Goal: Information Seeking & Learning: Learn about a topic

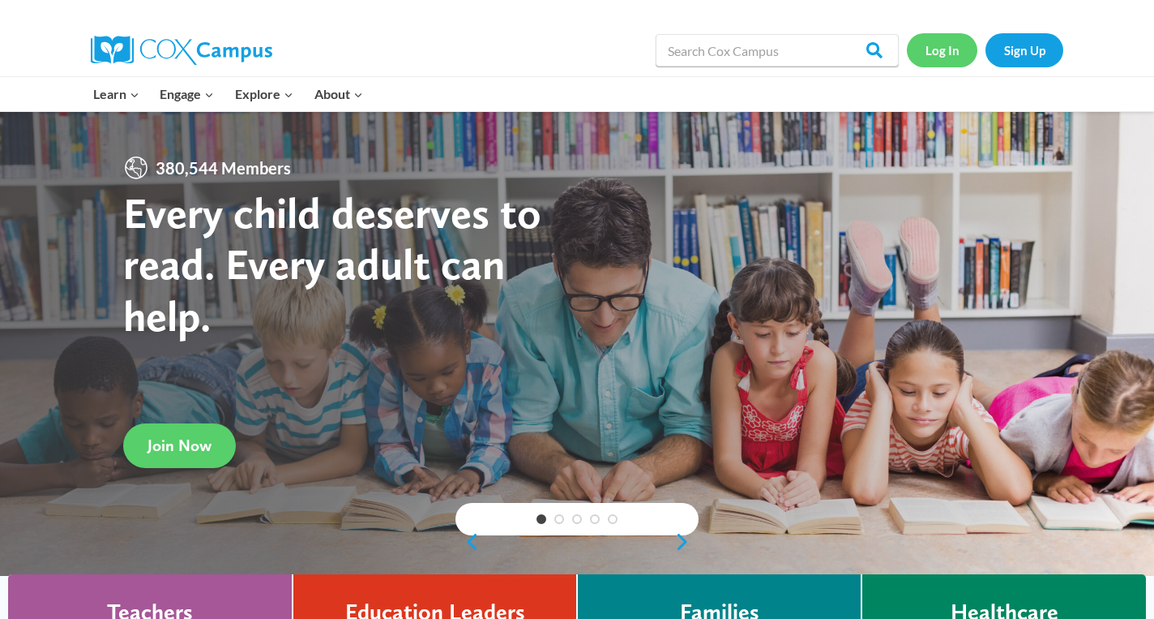
click at [942, 54] on link "Log In" at bounding box center [942, 49] width 71 height 33
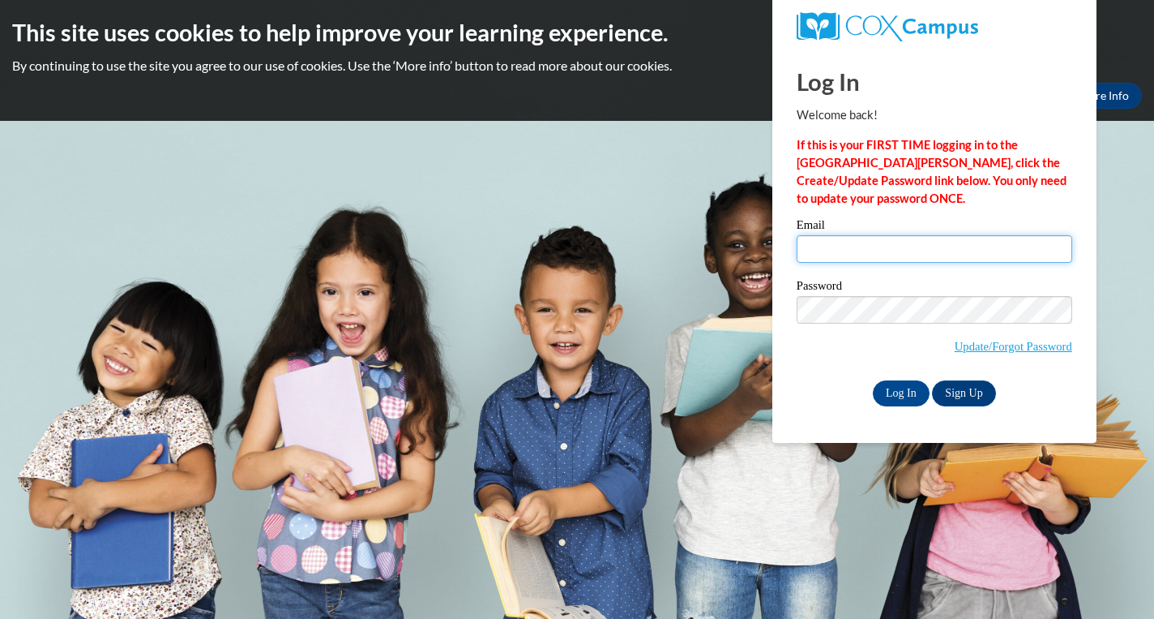
click at [846, 256] on input "Email" at bounding box center [935, 249] width 276 height 28
type input "[EMAIL_ADDRESS][DOMAIN_NAME]"
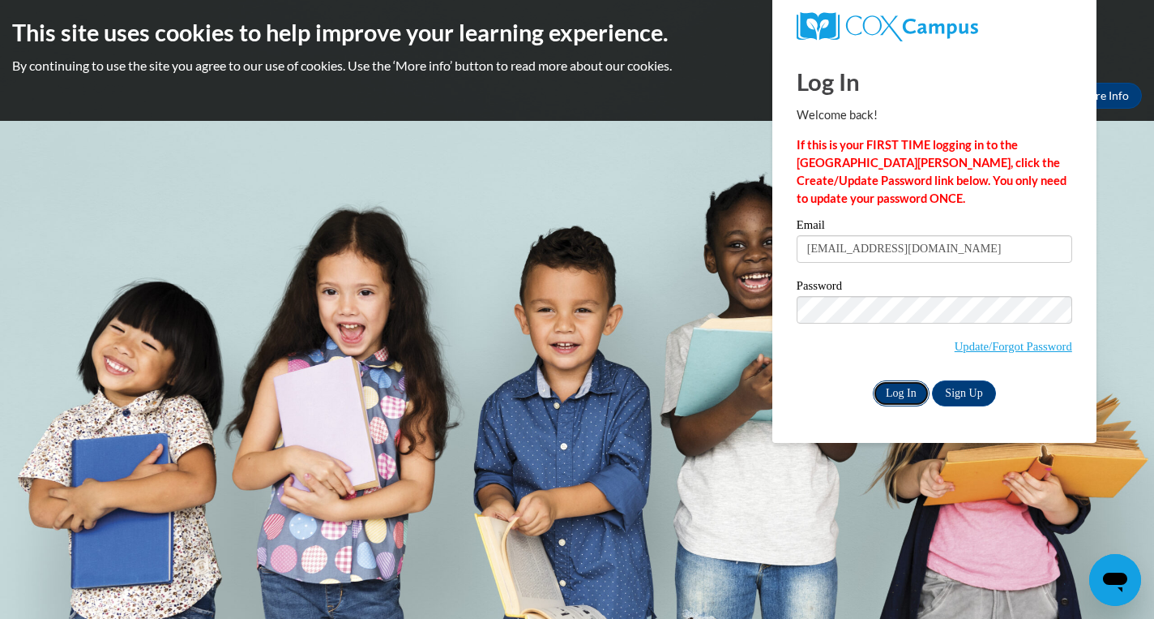
click at [882, 380] on input "Log In" at bounding box center [901, 393] width 57 height 26
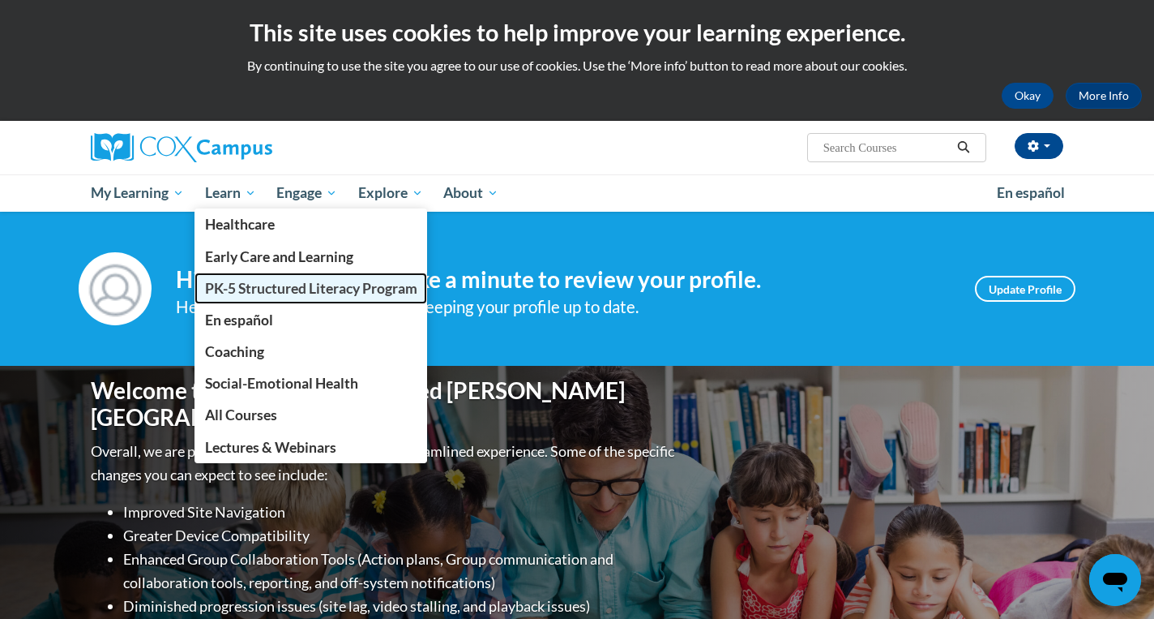
click at [240, 285] on span "PK-5 Structured Literacy Program" at bounding box center [311, 288] width 212 height 17
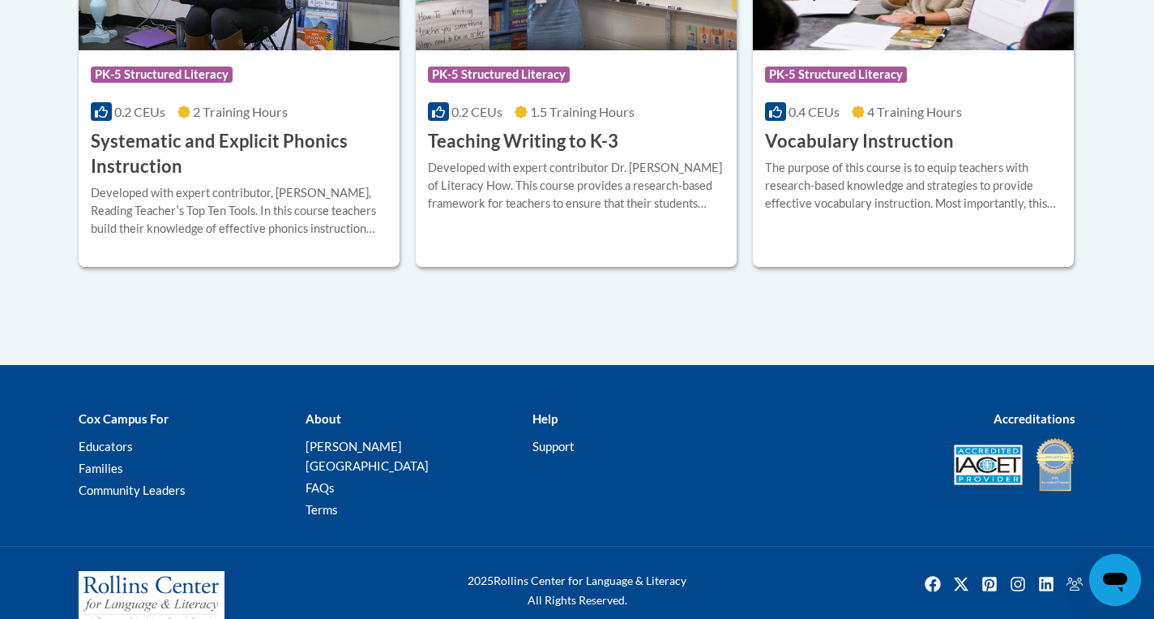
scroll to position [2089, 0]
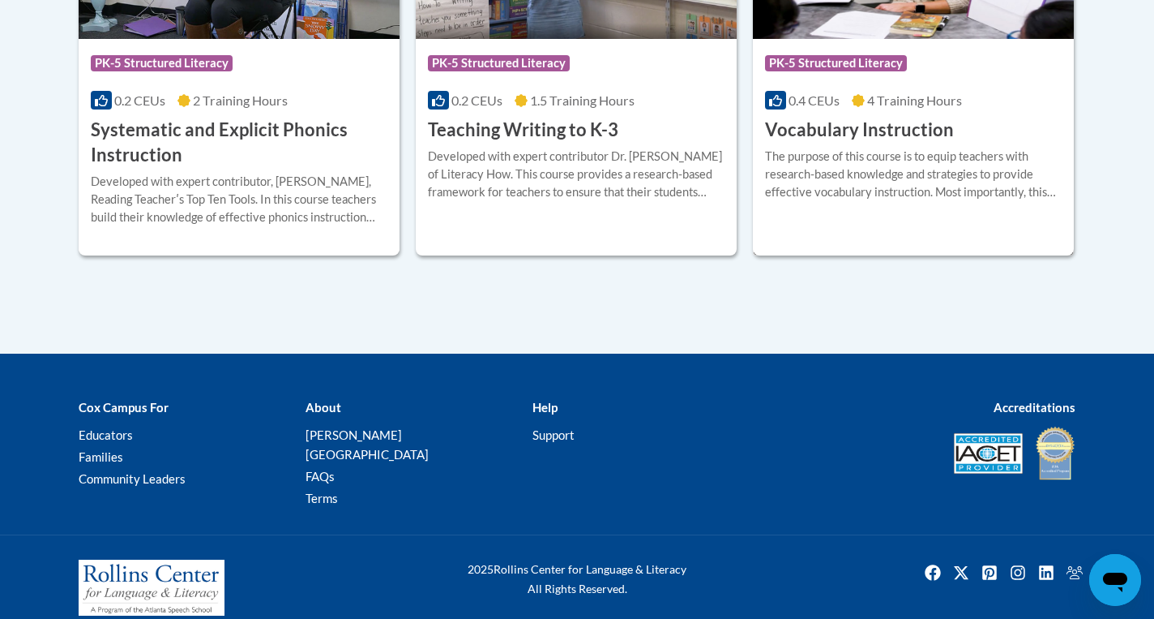
click at [820, 120] on h3 "Vocabulary Instruction" at bounding box center [859, 130] width 189 height 25
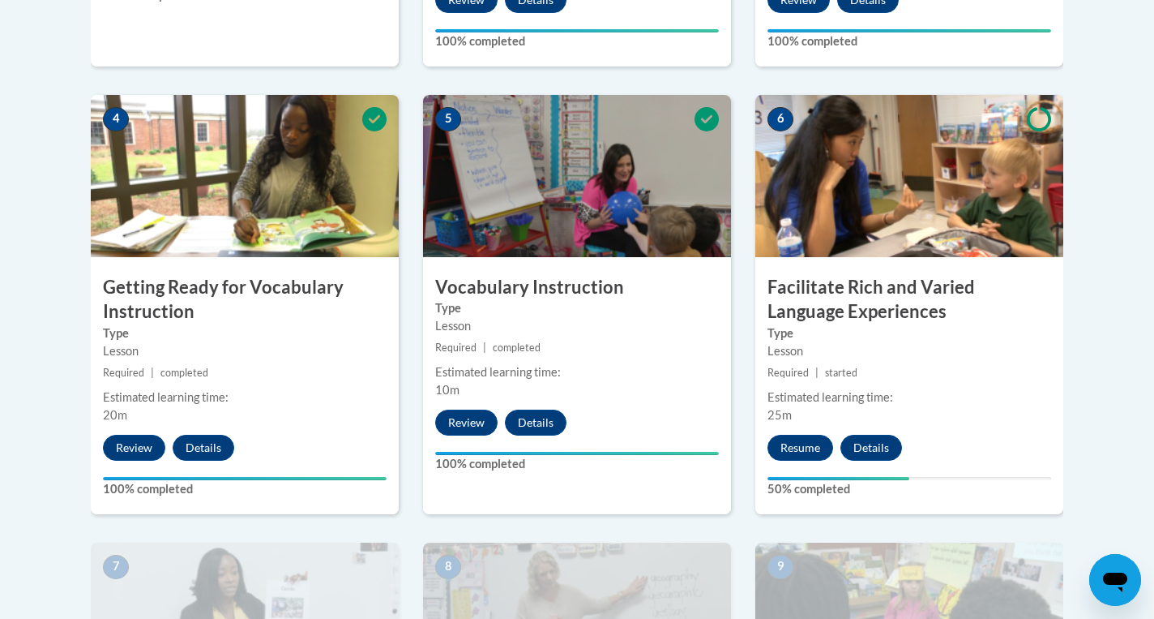
scroll to position [902, 0]
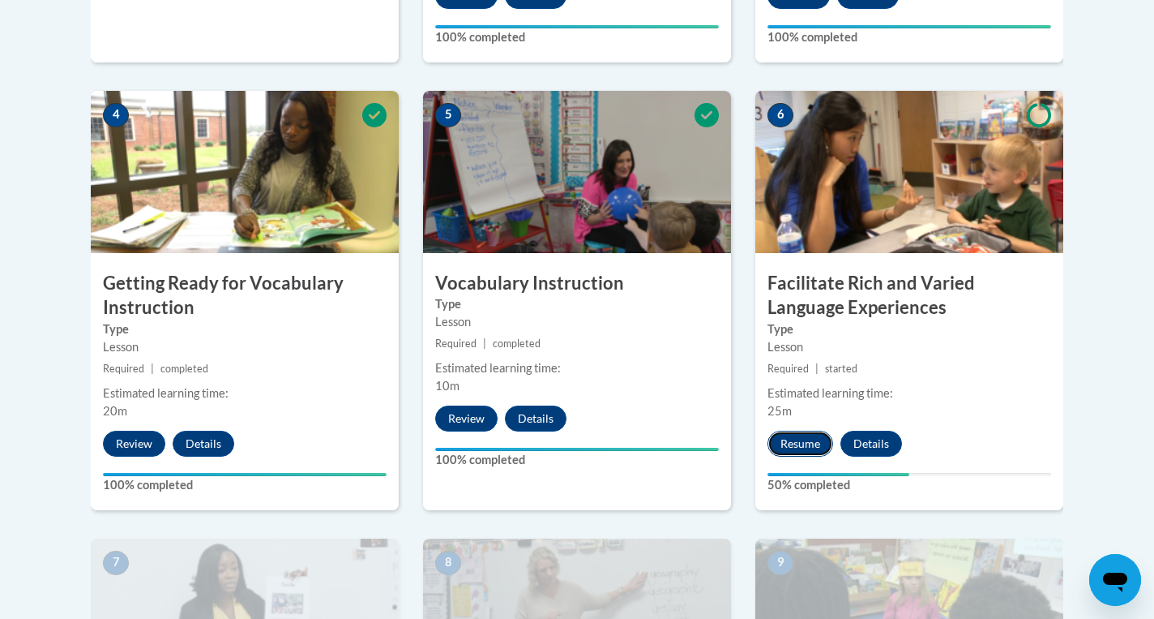
click at [795, 436] on button "Resume" at bounding box center [801, 443] width 66 height 26
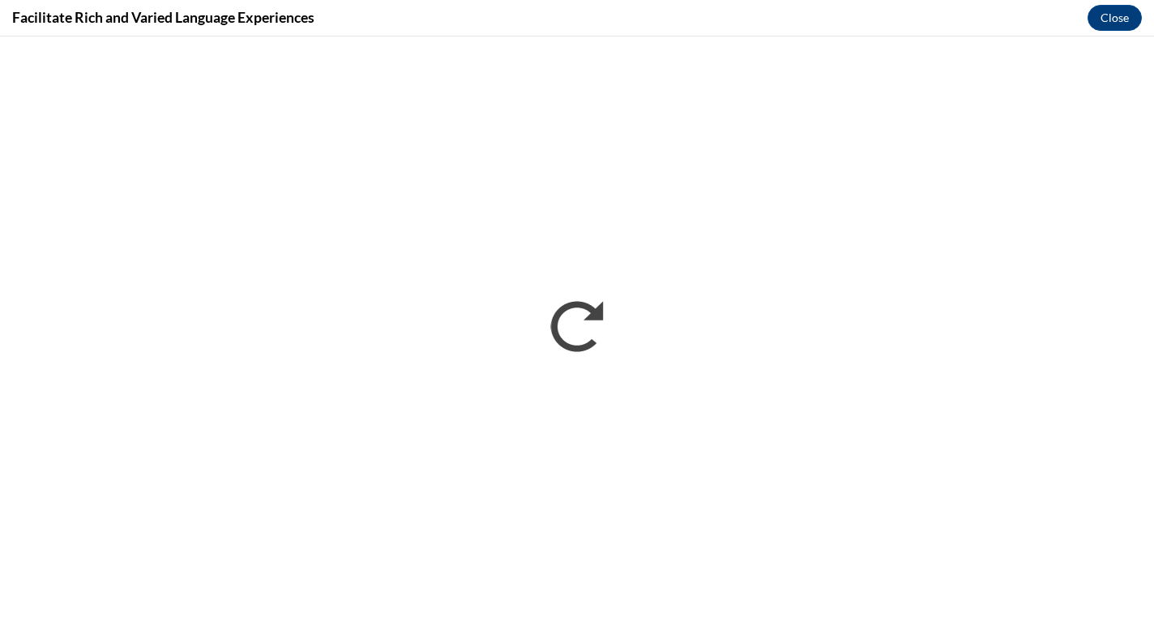
scroll to position [0, 0]
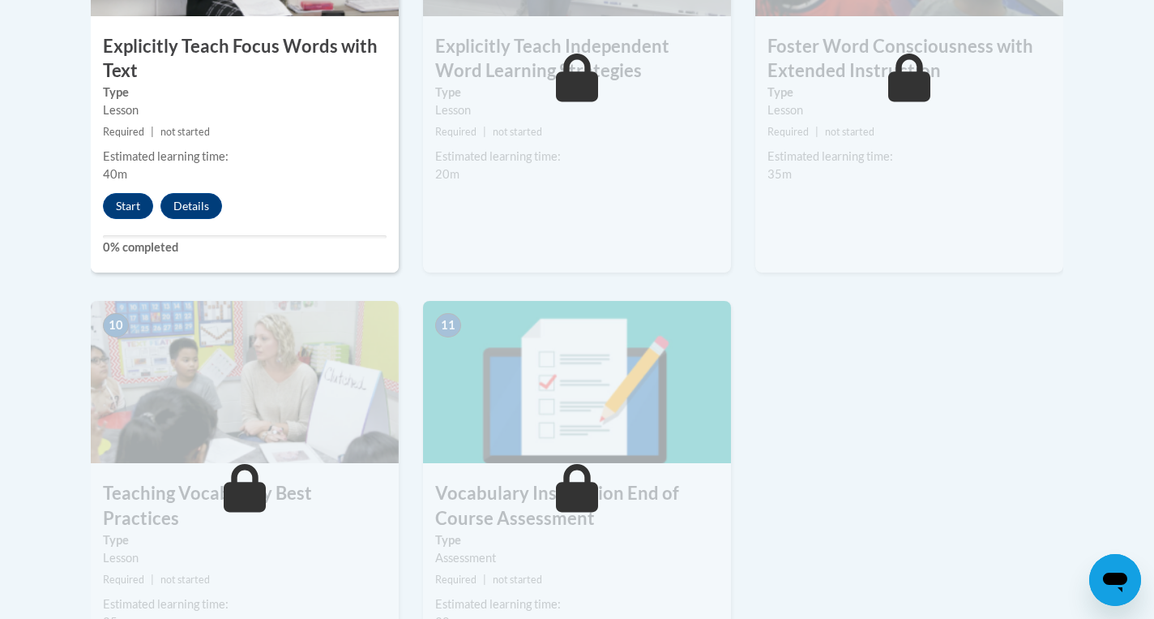
scroll to position [1583, 0]
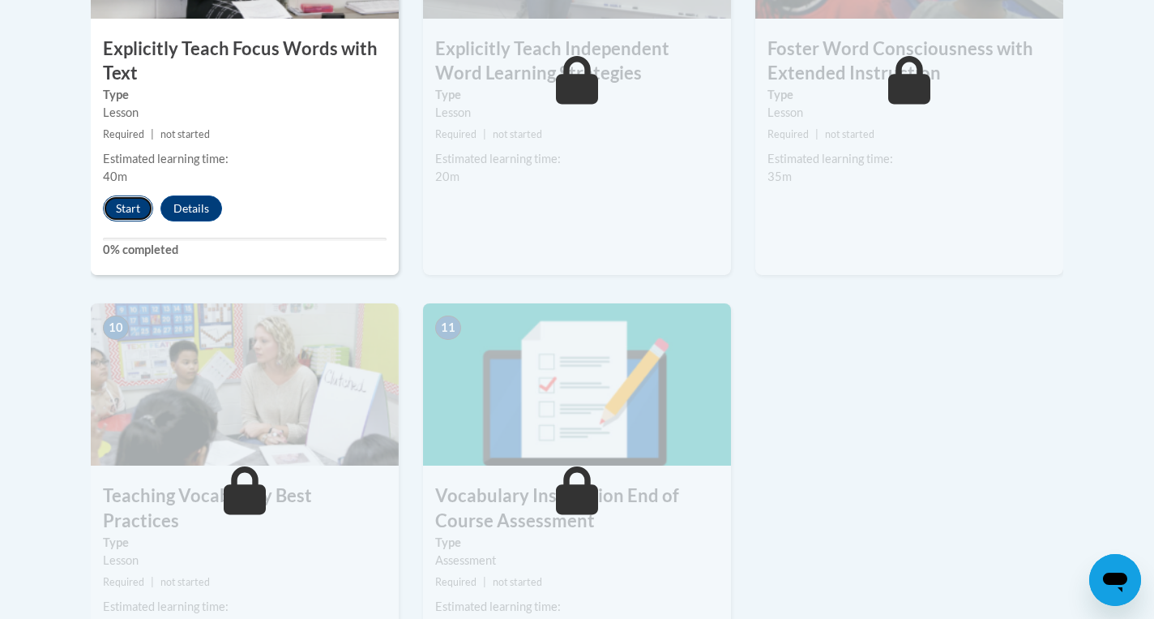
click at [126, 213] on button "Start" at bounding box center [128, 208] width 50 height 26
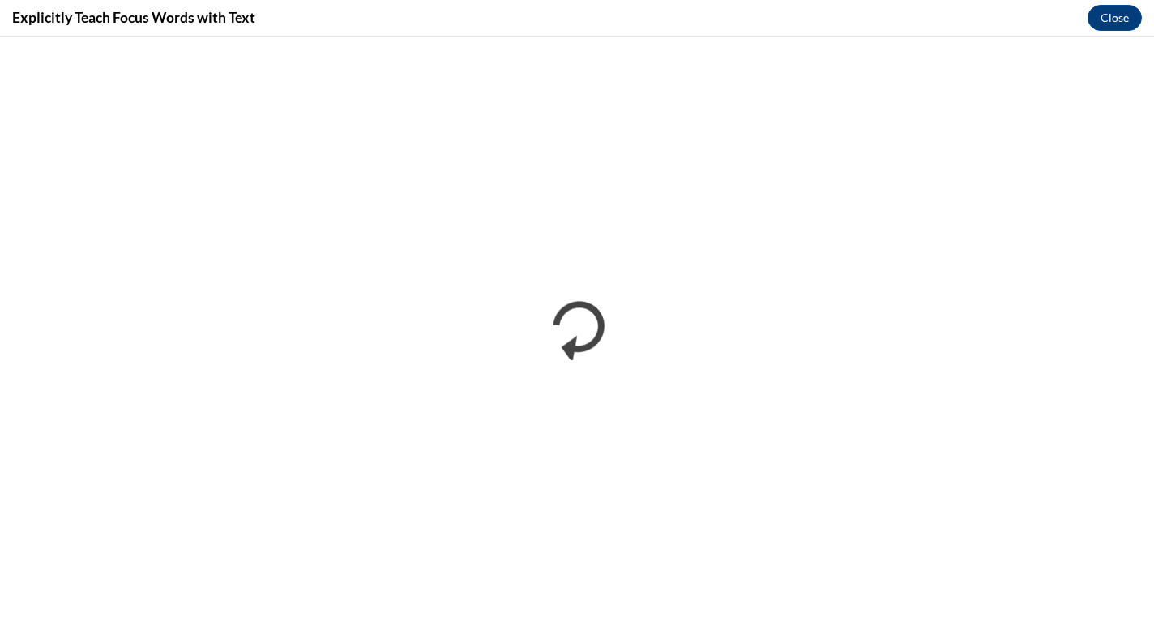
scroll to position [0, 0]
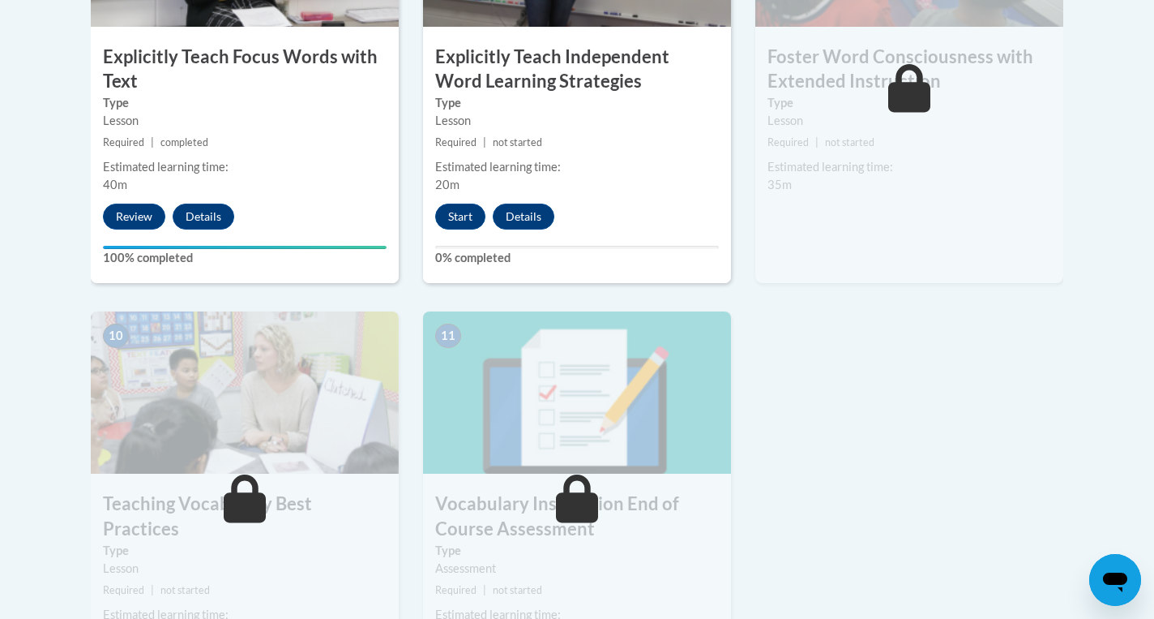
scroll to position [1571, 0]
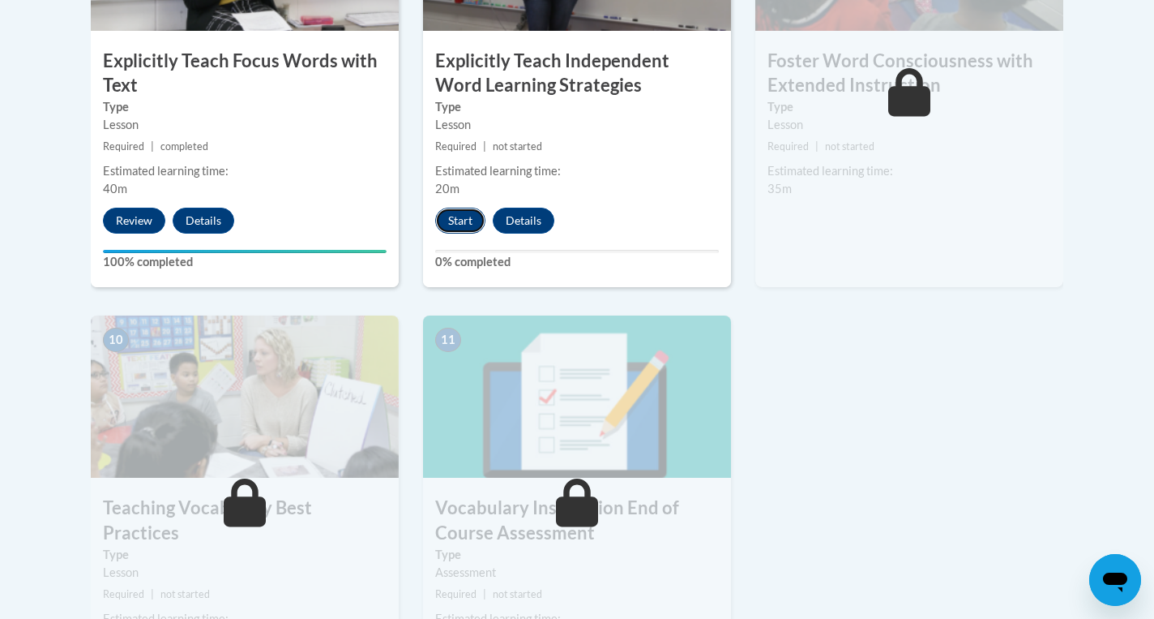
click at [469, 220] on button "Start" at bounding box center [460, 221] width 50 height 26
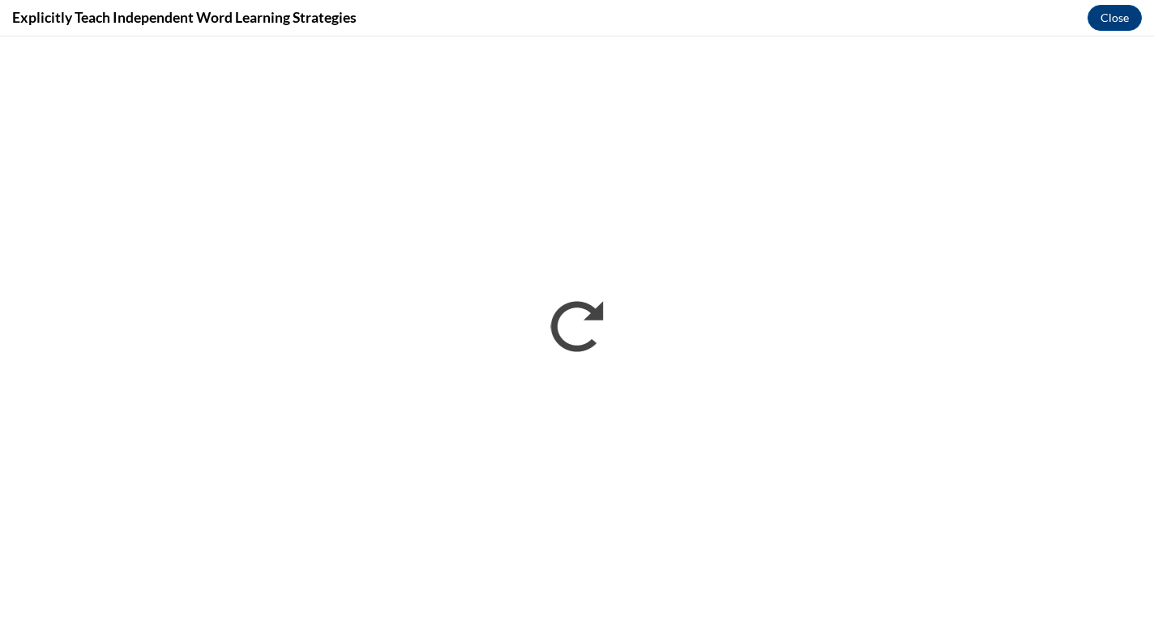
scroll to position [0, 0]
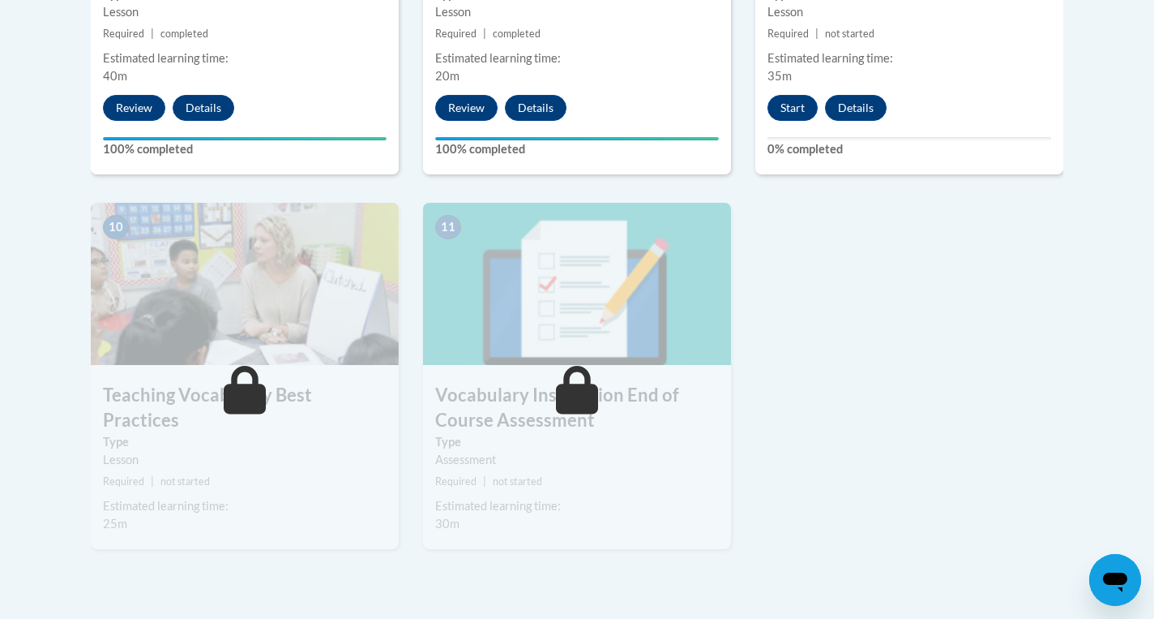
scroll to position [1702, 0]
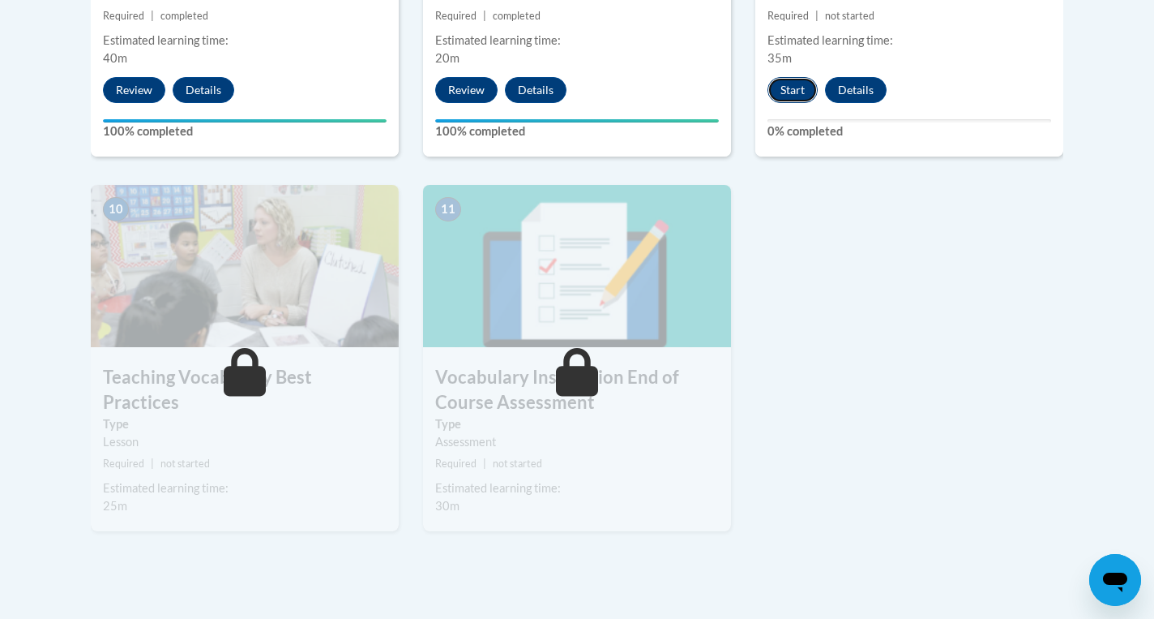
click at [799, 92] on button "Start" at bounding box center [793, 90] width 50 height 26
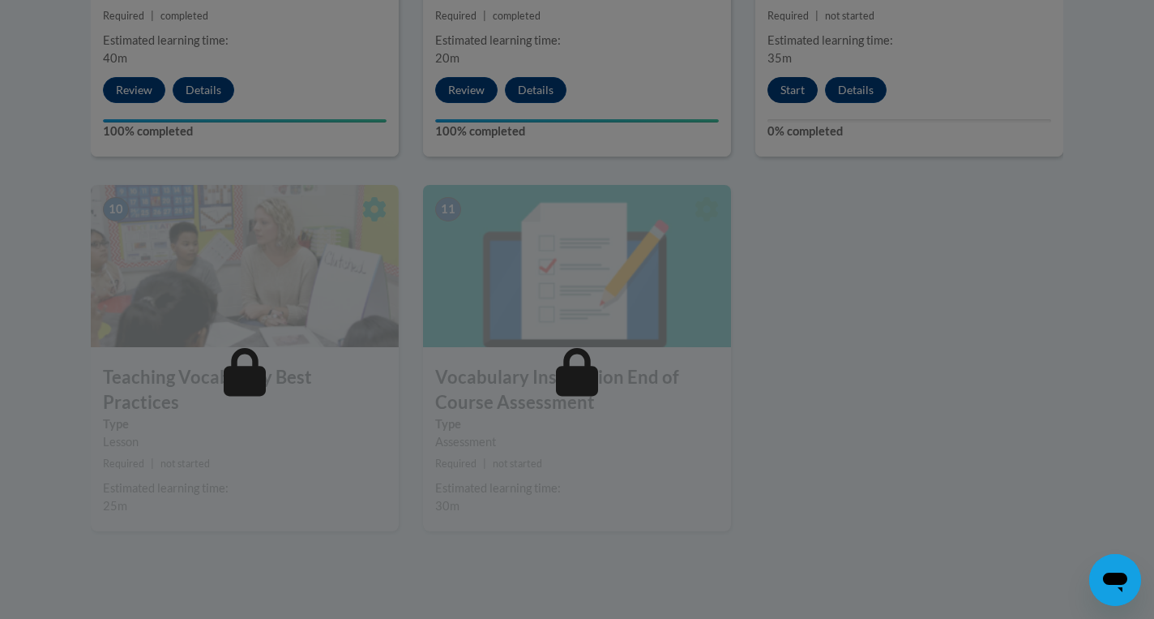
scroll to position [1708, 0]
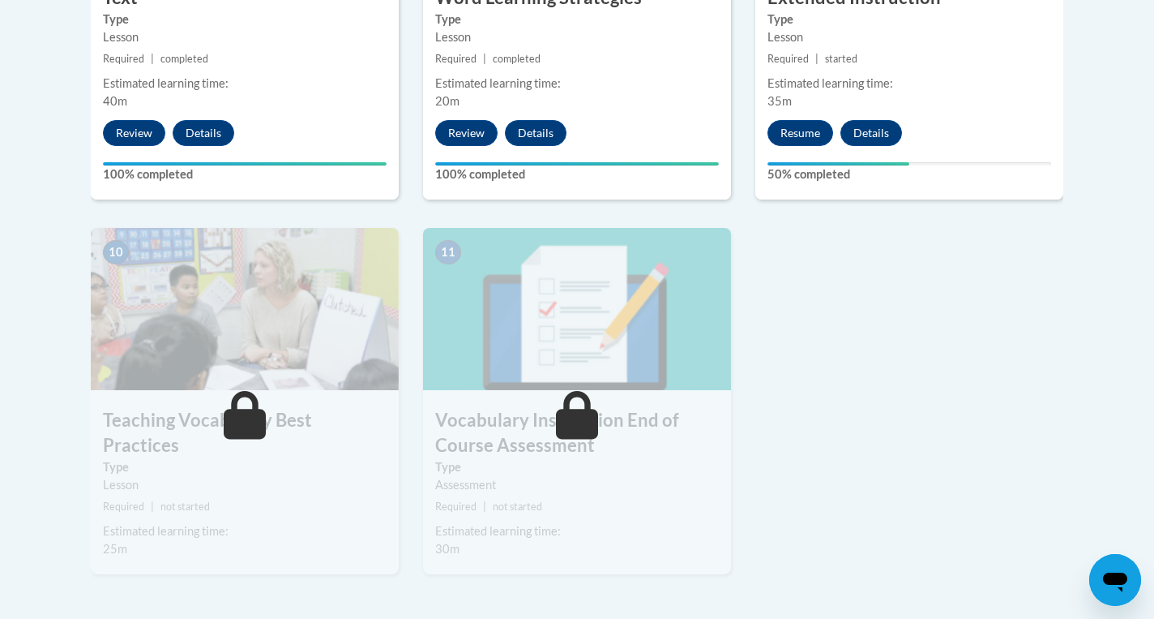
scroll to position [1668, 0]
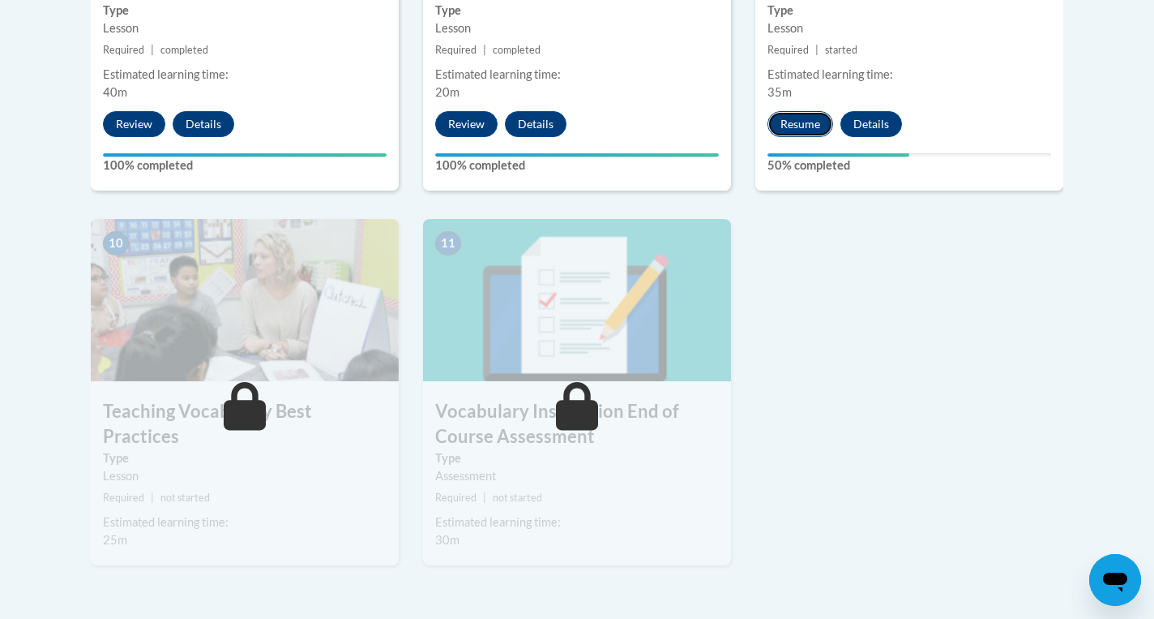
click at [800, 128] on button "Resume" at bounding box center [801, 124] width 66 height 26
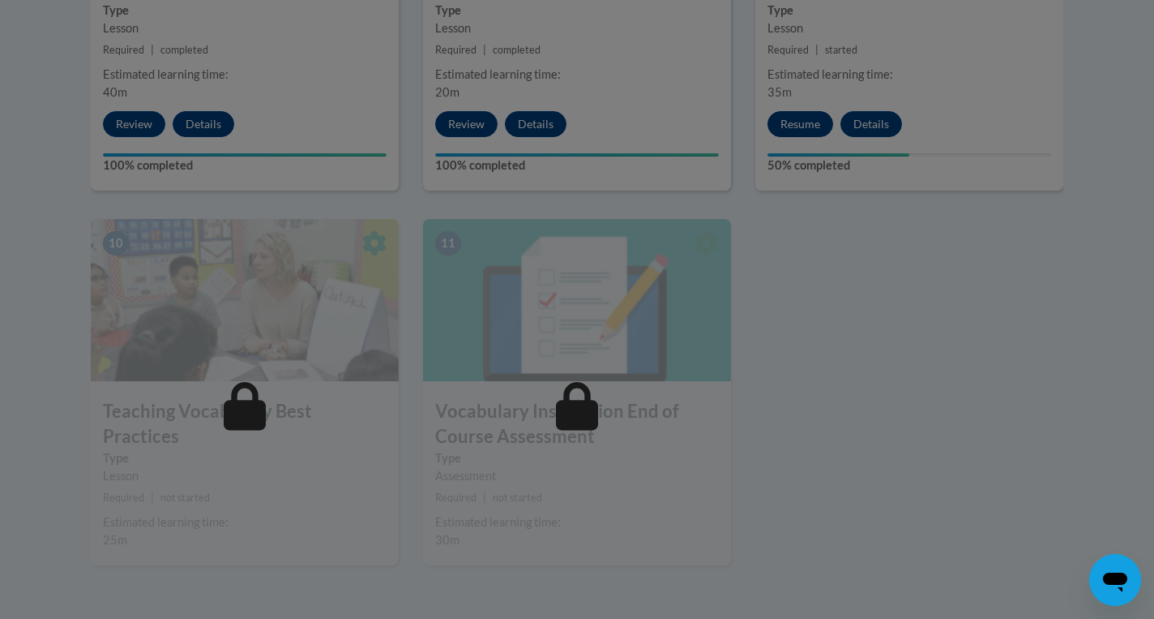
scroll to position [1678, 0]
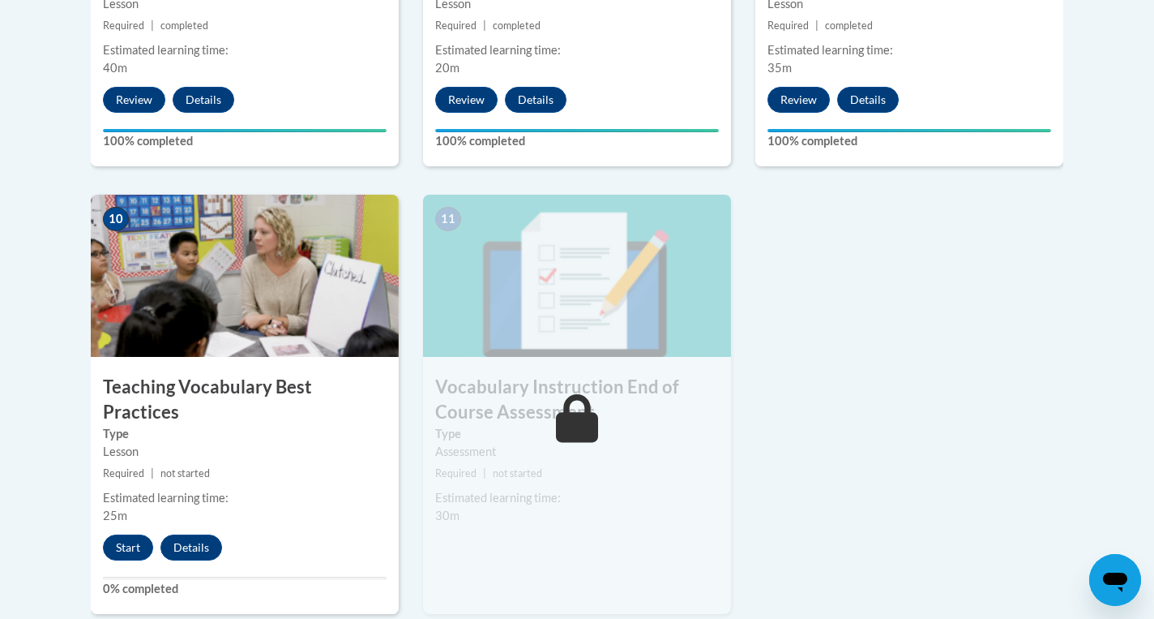
scroll to position [1698, 0]
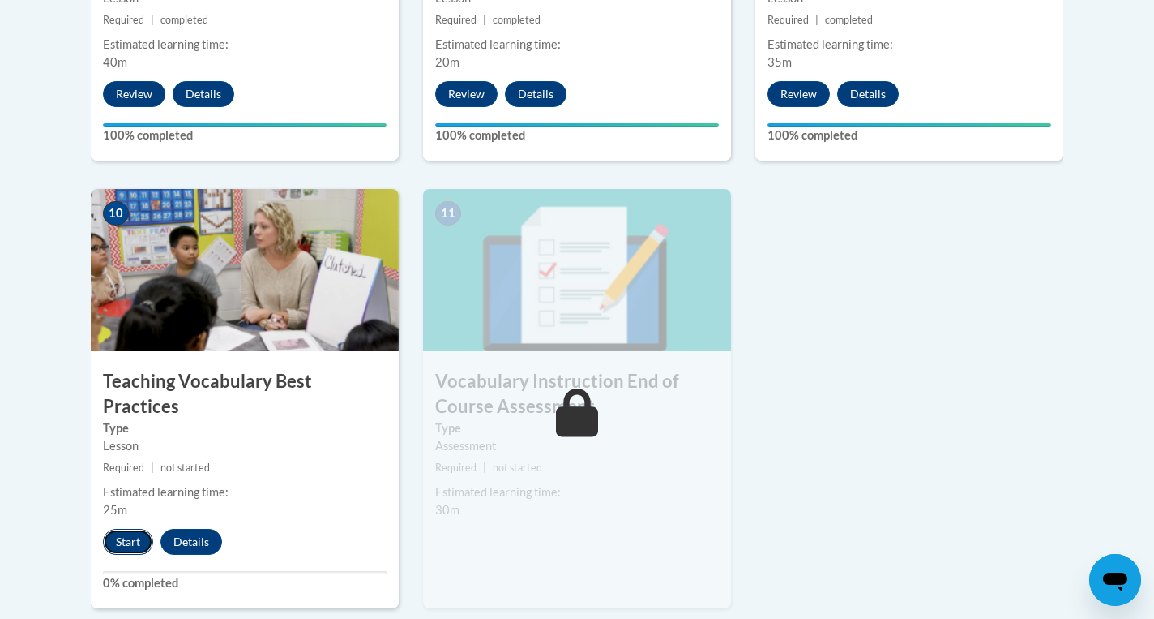
click at [131, 529] on button "Start" at bounding box center [128, 542] width 50 height 26
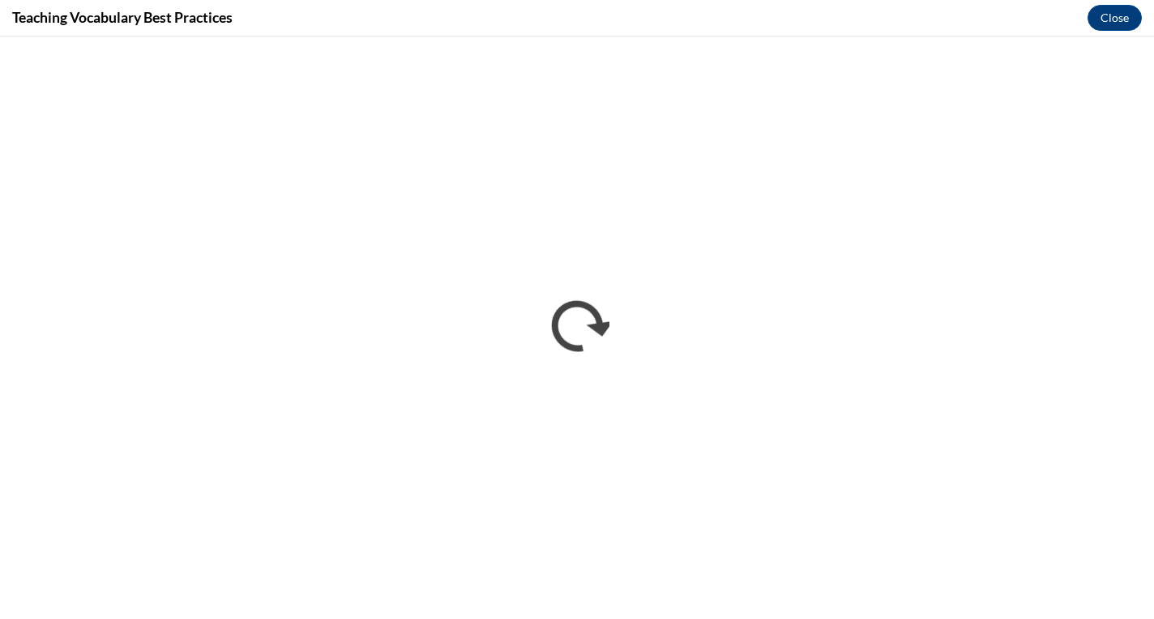
scroll to position [0, 0]
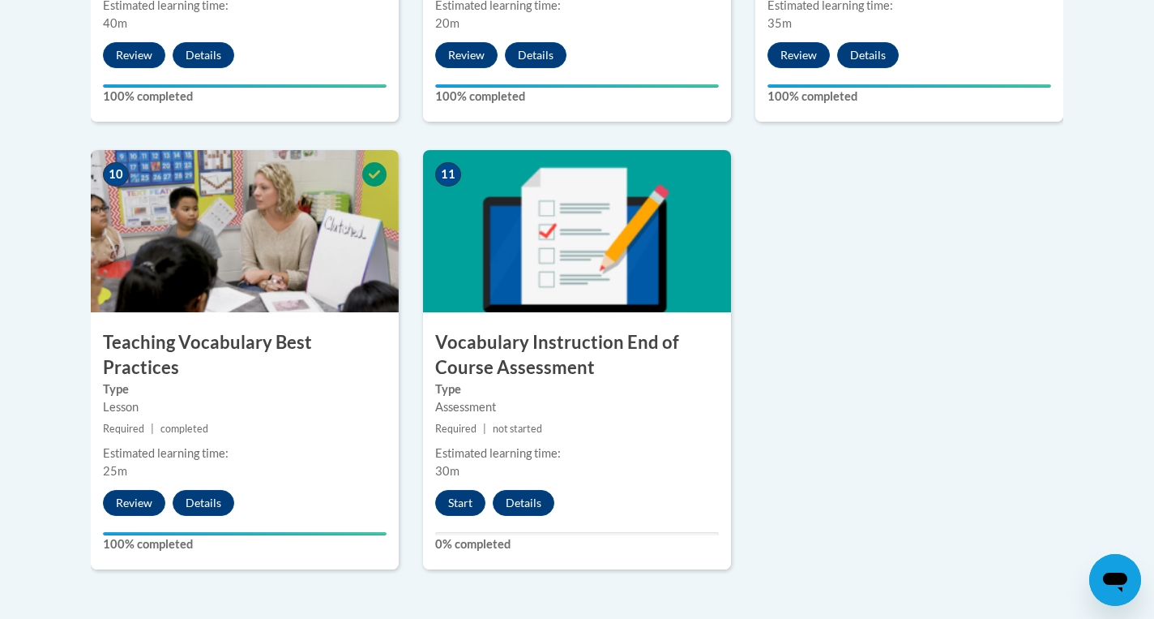
scroll to position [1749, 0]
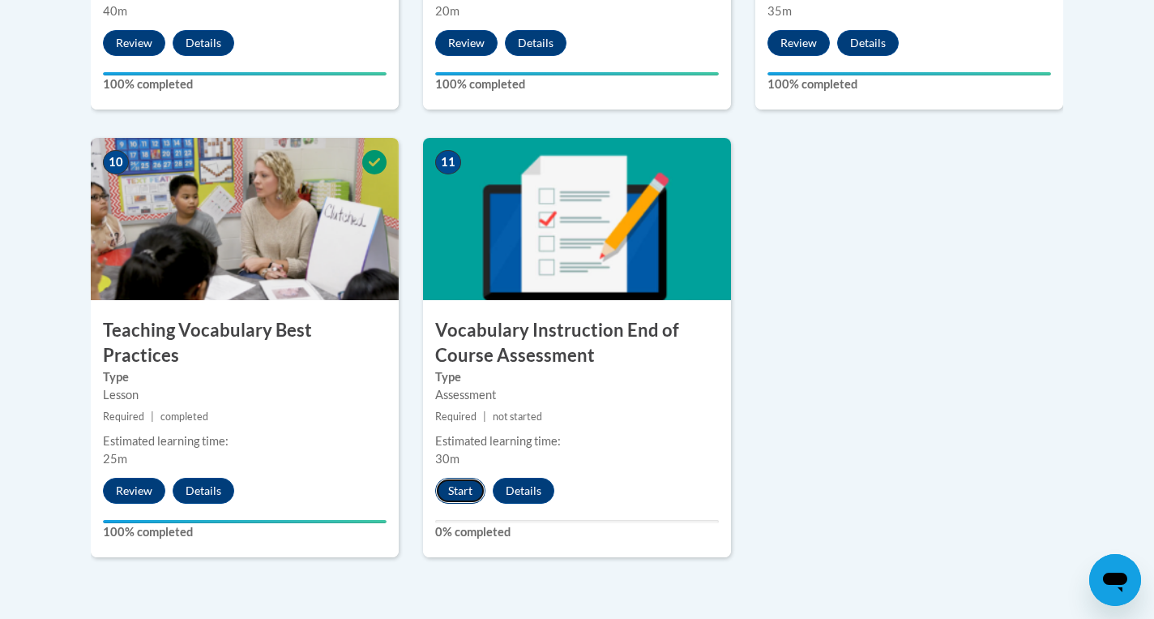
click at [461, 493] on button "Start" at bounding box center [460, 491] width 50 height 26
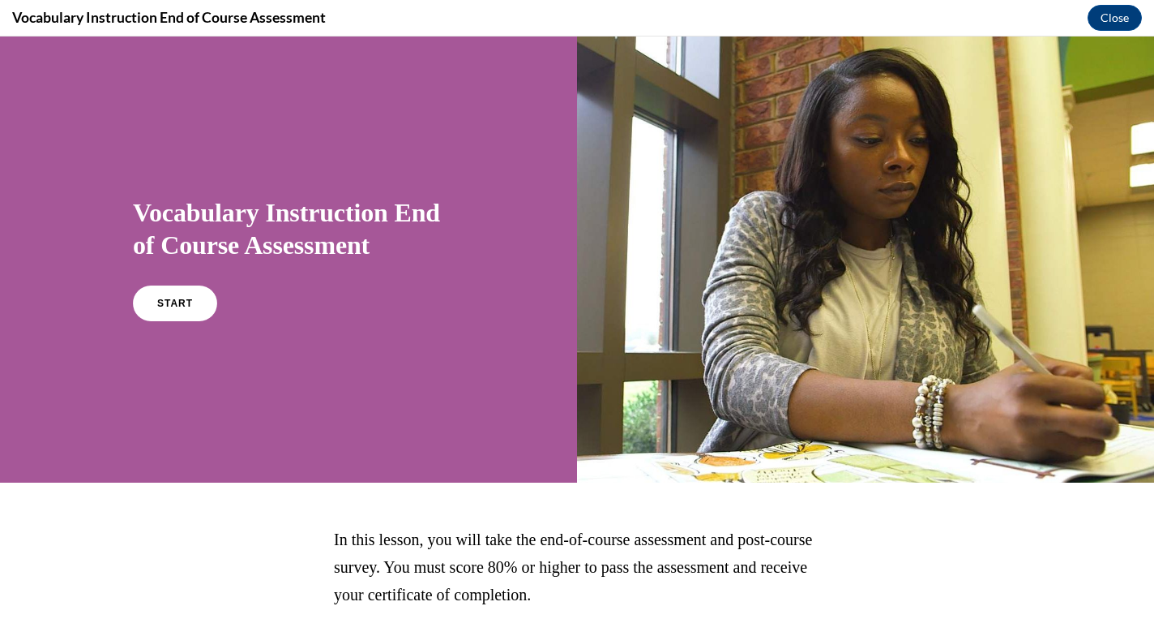
scroll to position [121, 0]
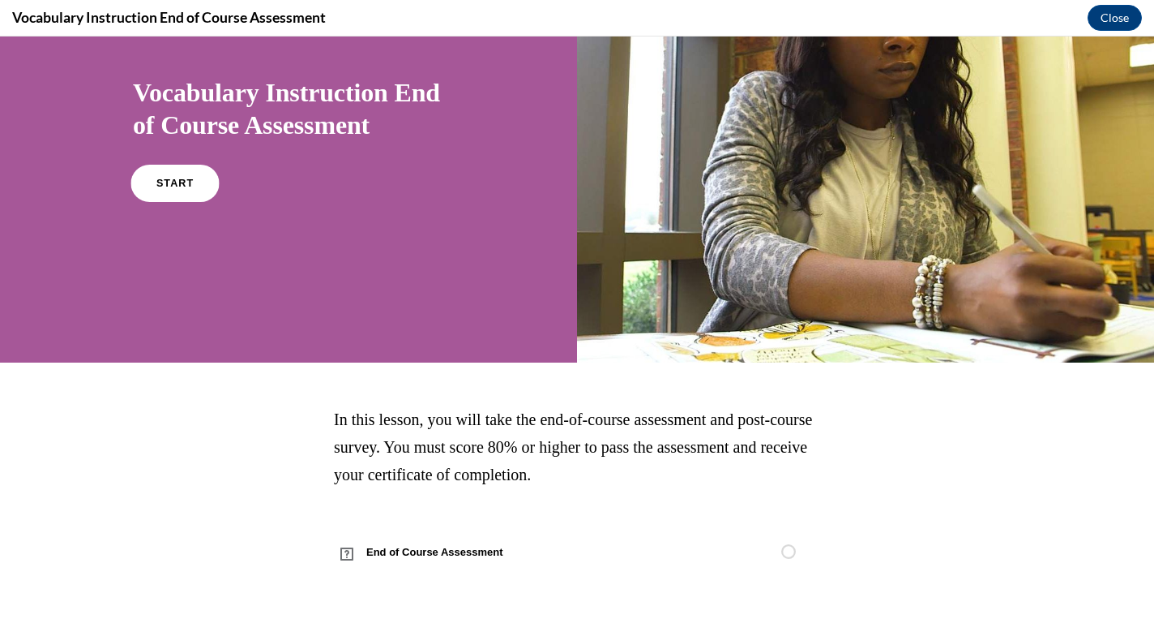
click at [181, 192] on link "START" at bounding box center [175, 183] width 88 height 37
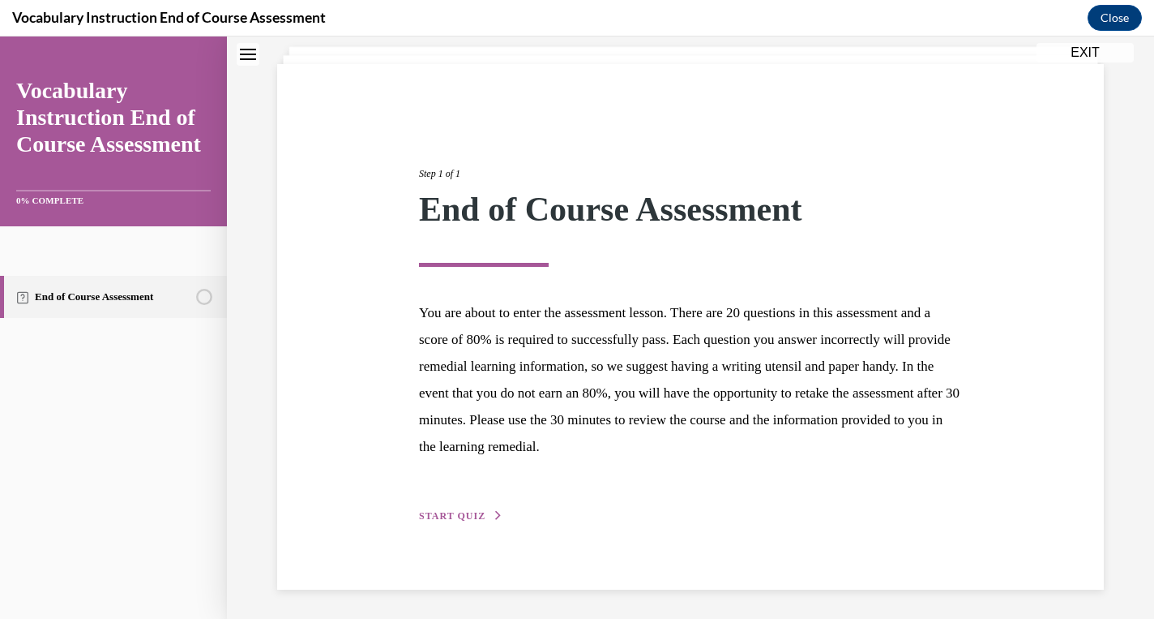
scroll to position [99, 0]
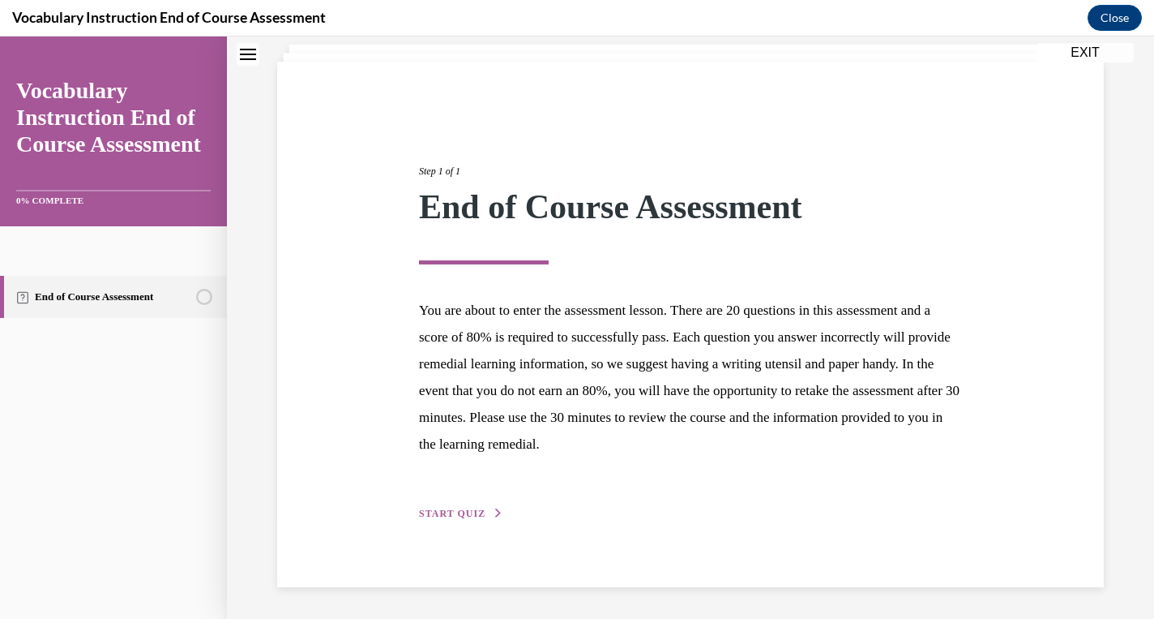
click at [431, 514] on span "START QUIZ" at bounding box center [452, 513] width 66 height 11
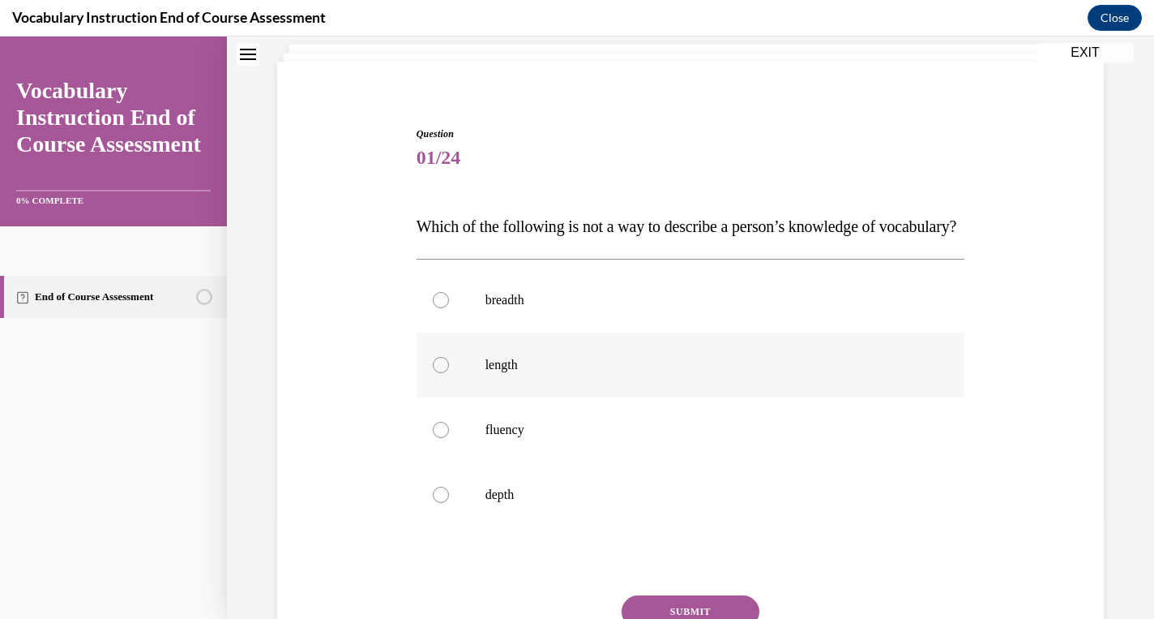
click at [448, 390] on label "length" at bounding box center [691, 364] width 549 height 65
click at [448, 373] on input "length" at bounding box center [441, 365] width 16 height 16
radio input "true"
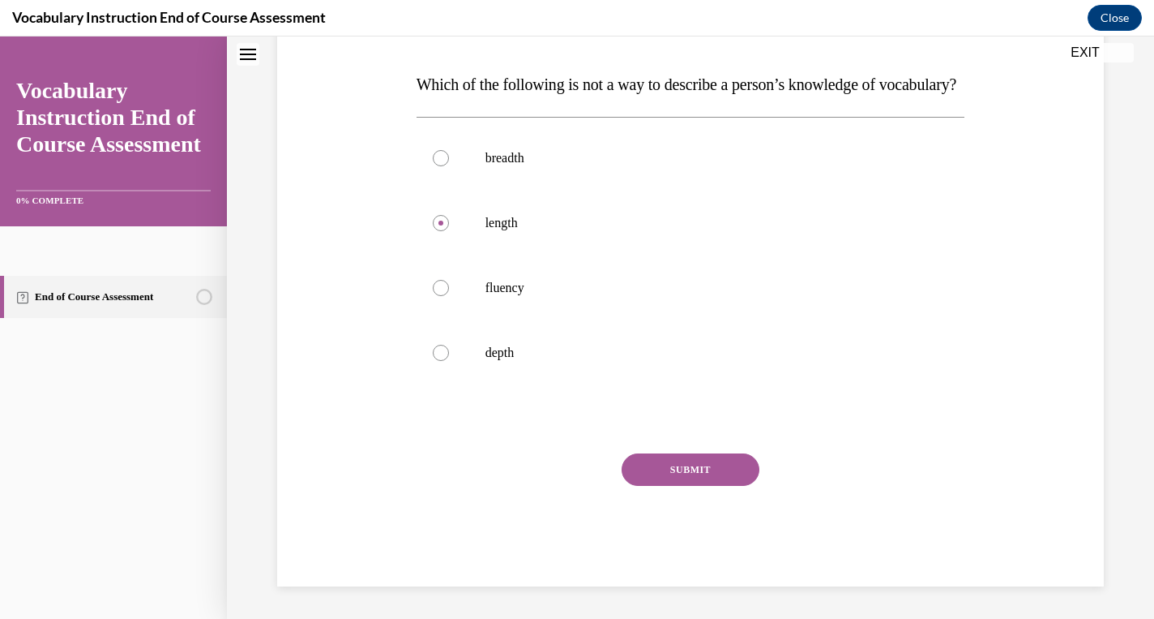
click at [688, 475] on button "SUBMIT" at bounding box center [691, 469] width 138 height 32
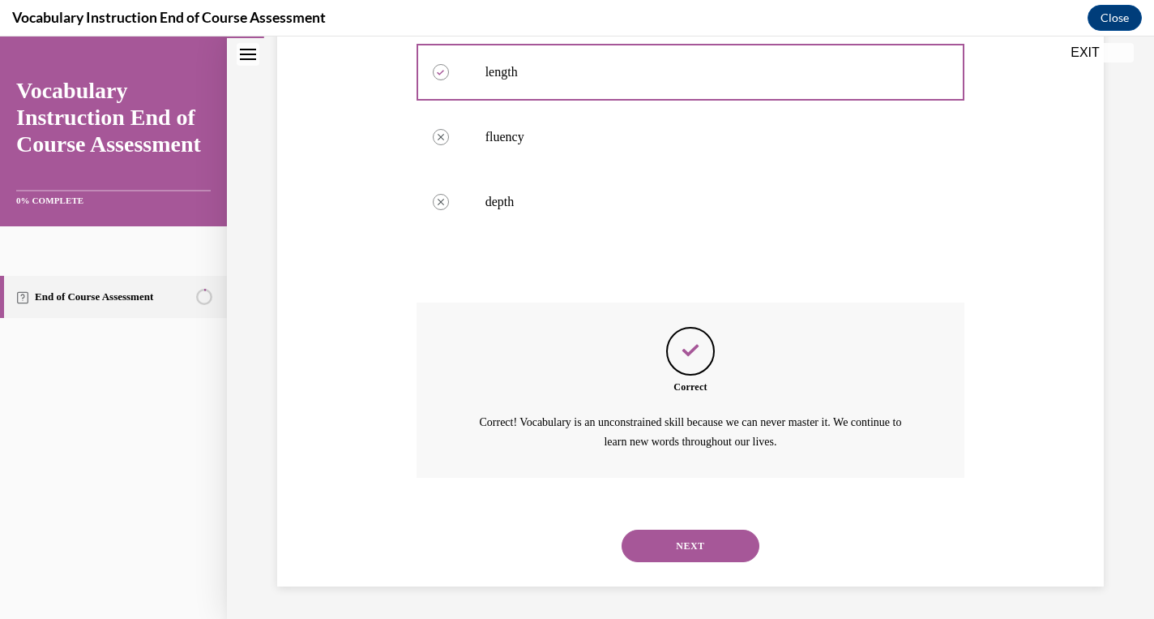
scroll to position [423, 0]
click at [679, 525] on div "NEXT" at bounding box center [691, 545] width 549 height 65
click at [672, 541] on button "NEXT" at bounding box center [691, 545] width 138 height 32
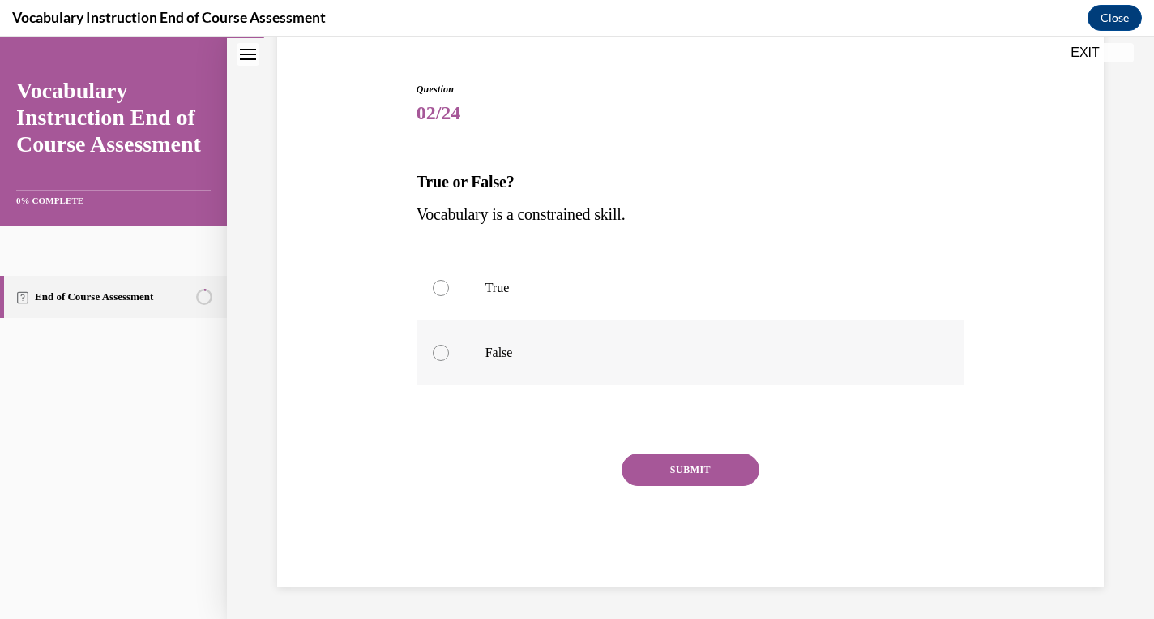
click at [632, 370] on label "False" at bounding box center [691, 352] width 549 height 65
click at [449, 361] on input "False" at bounding box center [441, 353] width 16 height 16
radio input "true"
click at [644, 440] on div "Question 02/24 True or False? Vocabulary is a constrained skill. True False Cor…" at bounding box center [691, 334] width 549 height 504
click at [645, 460] on button "SUBMIT" at bounding box center [691, 469] width 138 height 32
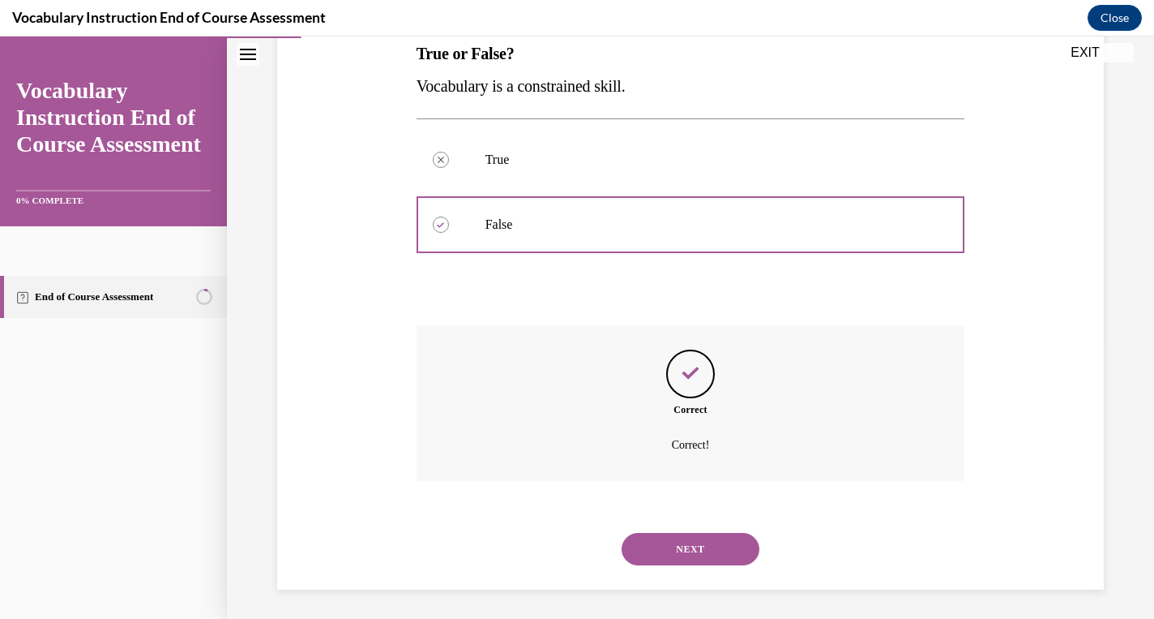
scroll to position [275, 0]
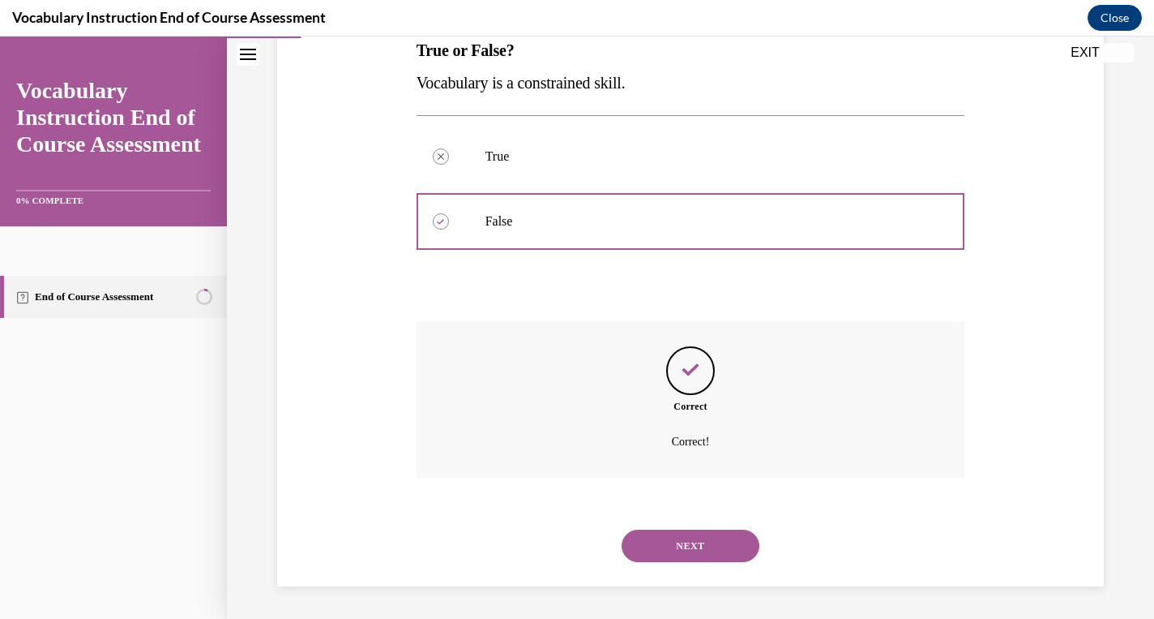
click at [658, 549] on button "NEXT" at bounding box center [691, 545] width 138 height 32
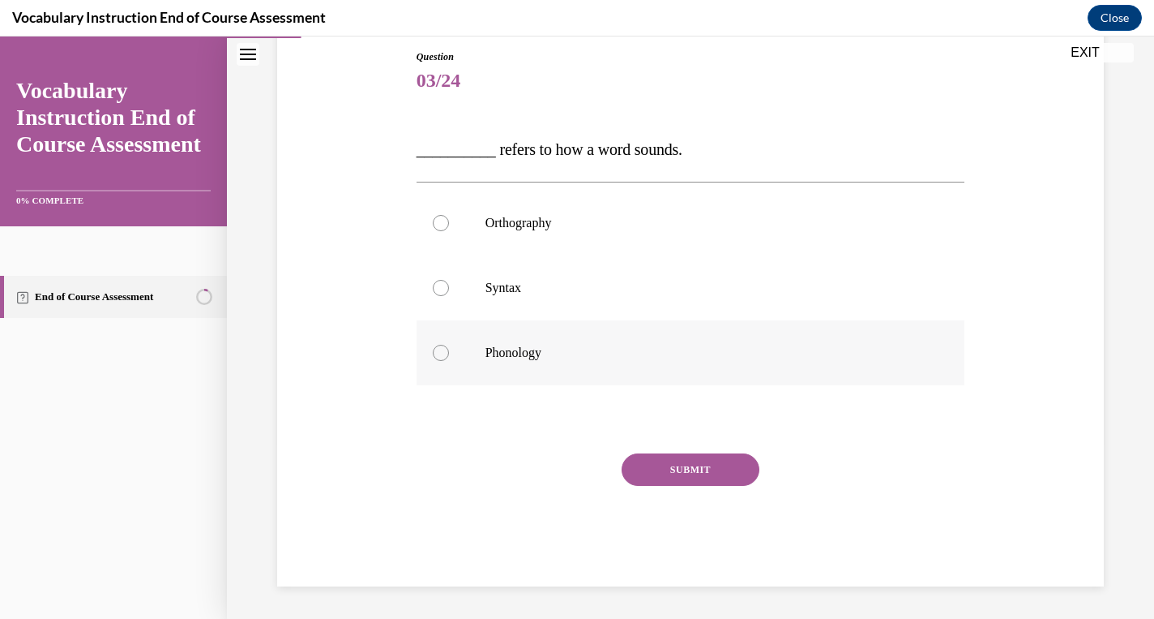
click at [444, 355] on div at bounding box center [441, 353] width 16 height 16
click at [444, 355] on input "Phonology" at bounding box center [441, 353] width 16 height 16
radio input "true"
click at [697, 473] on button "SUBMIT" at bounding box center [691, 469] width 138 height 32
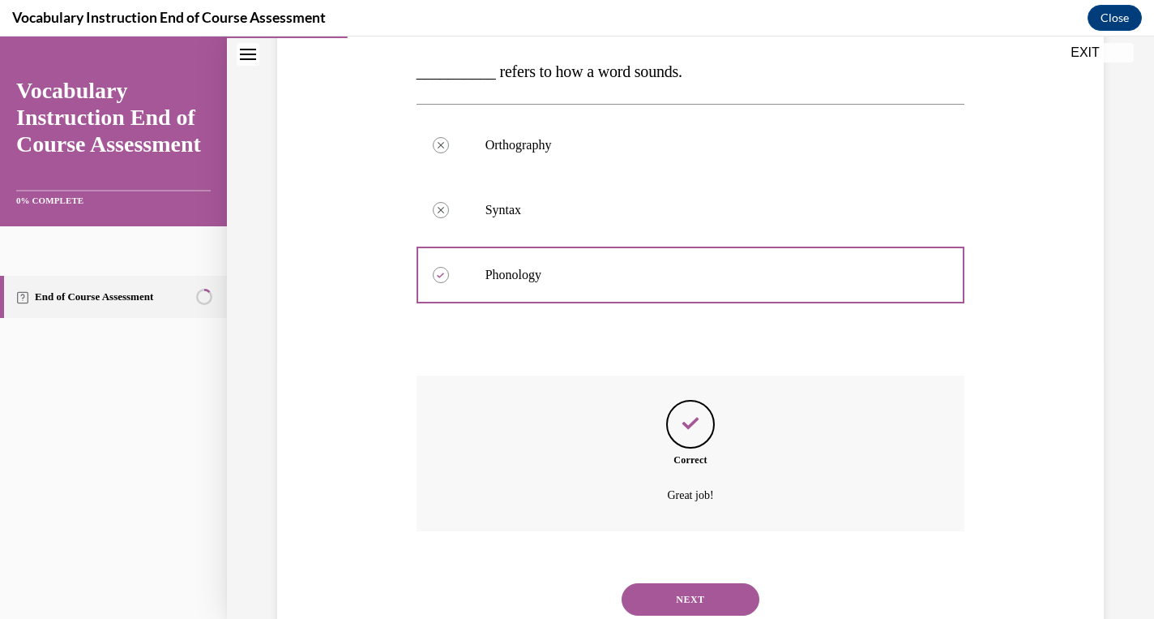
scroll to position [307, 0]
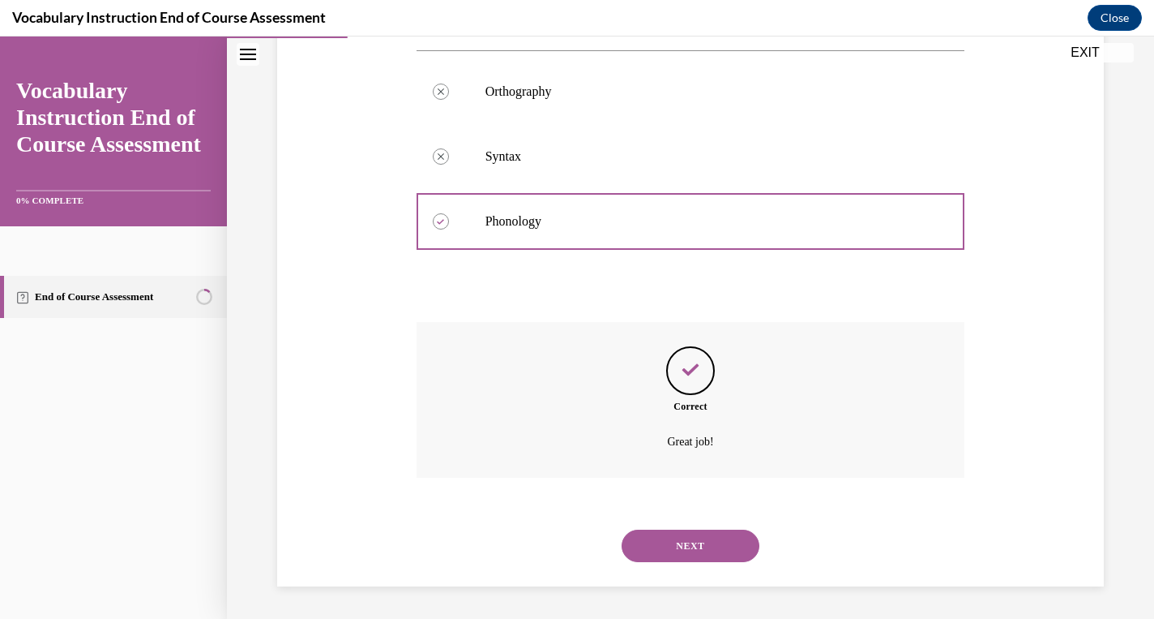
click at [689, 533] on button "NEXT" at bounding box center [691, 545] width 138 height 32
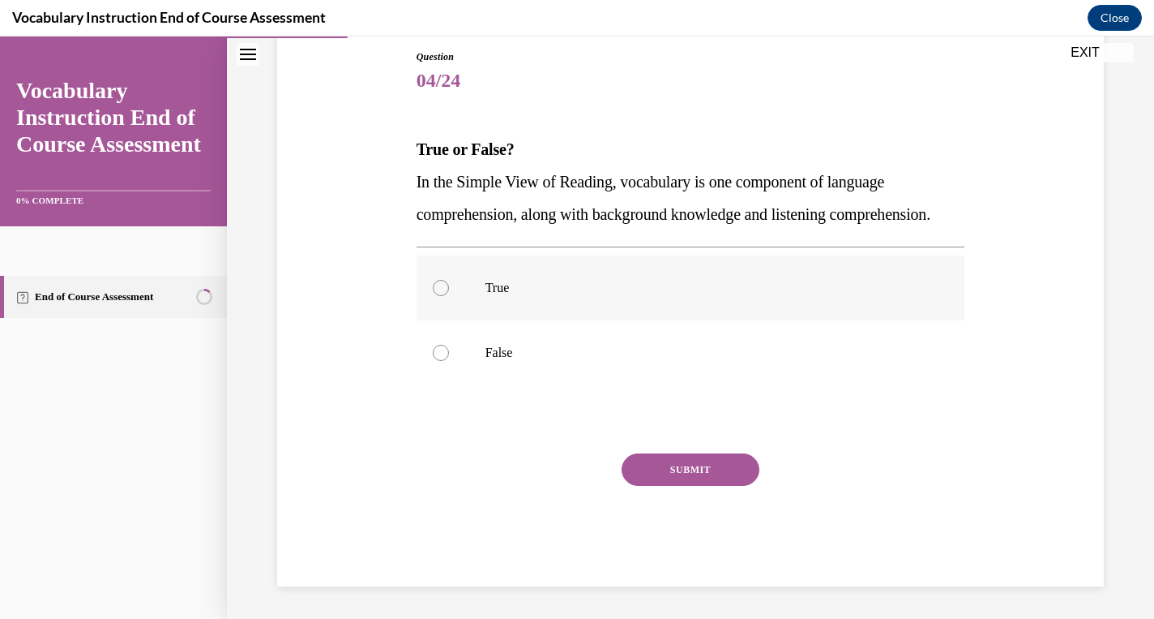
click at [499, 320] on label "True" at bounding box center [691, 287] width 549 height 65
click at [449, 296] on input "True" at bounding box center [441, 288] width 16 height 16
radio input "true"
click at [676, 486] on button "SUBMIT" at bounding box center [691, 469] width 138 height 32
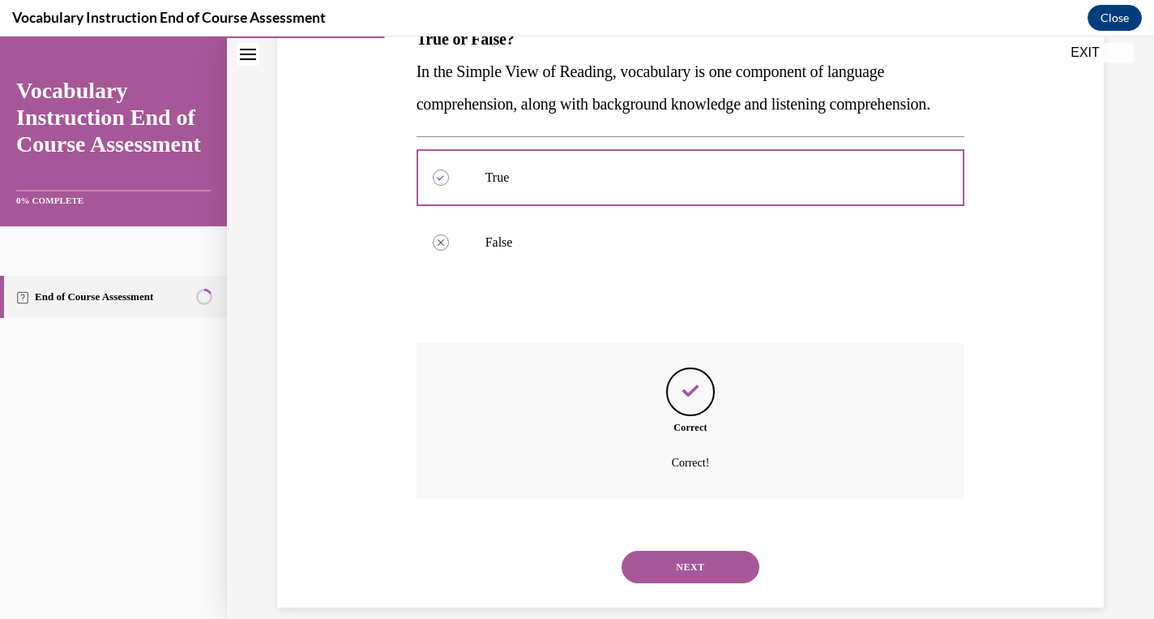
scroll to position [340, 0]
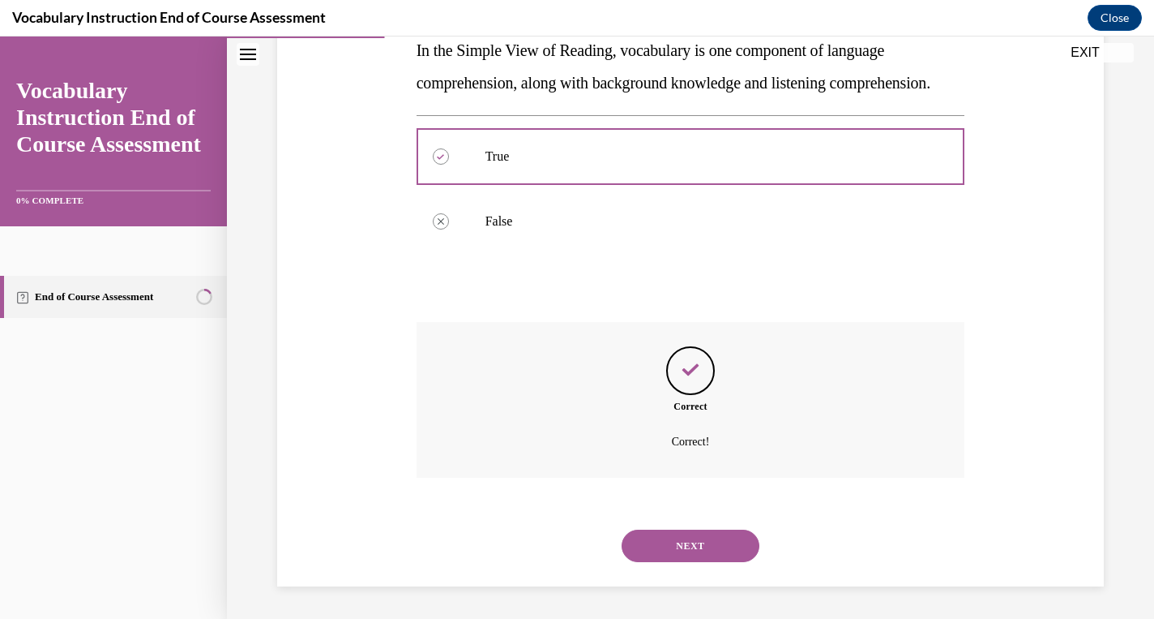
click at [673, 538] on button "NEXT" at bounding box center [691, 545] width 138 height 32
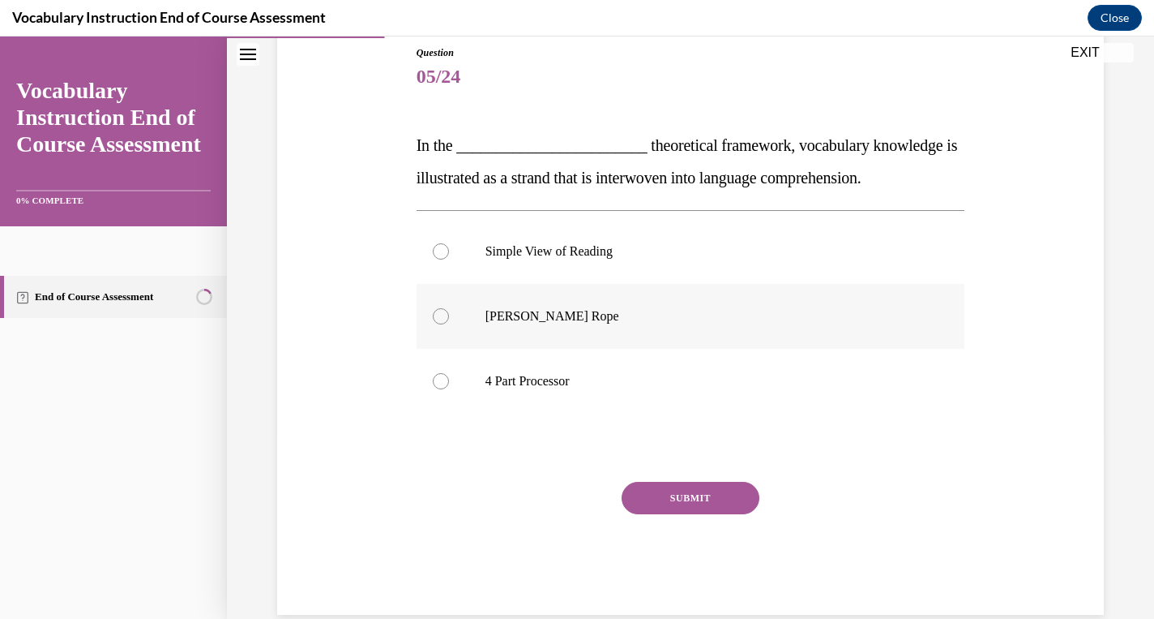
click at [571, 327] on label "Scarborough's Rope" at bounding box center [691, 316] width 549 height 65
click at [449, 324] on input "Scarborough's Rope" at bounding box center [441, 316] width 16 height 16
radio input "true"
click at [662, 495] on button "SUBMIT" at bounding box center [691, 498] width 138 height 32
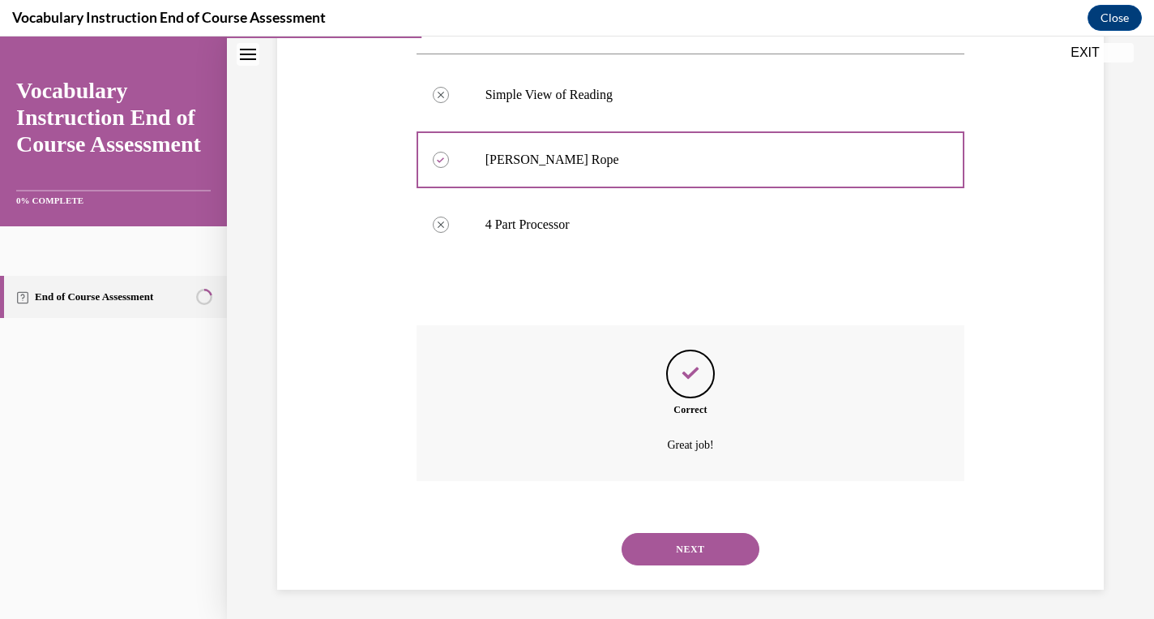
scroll to position [340, 0]
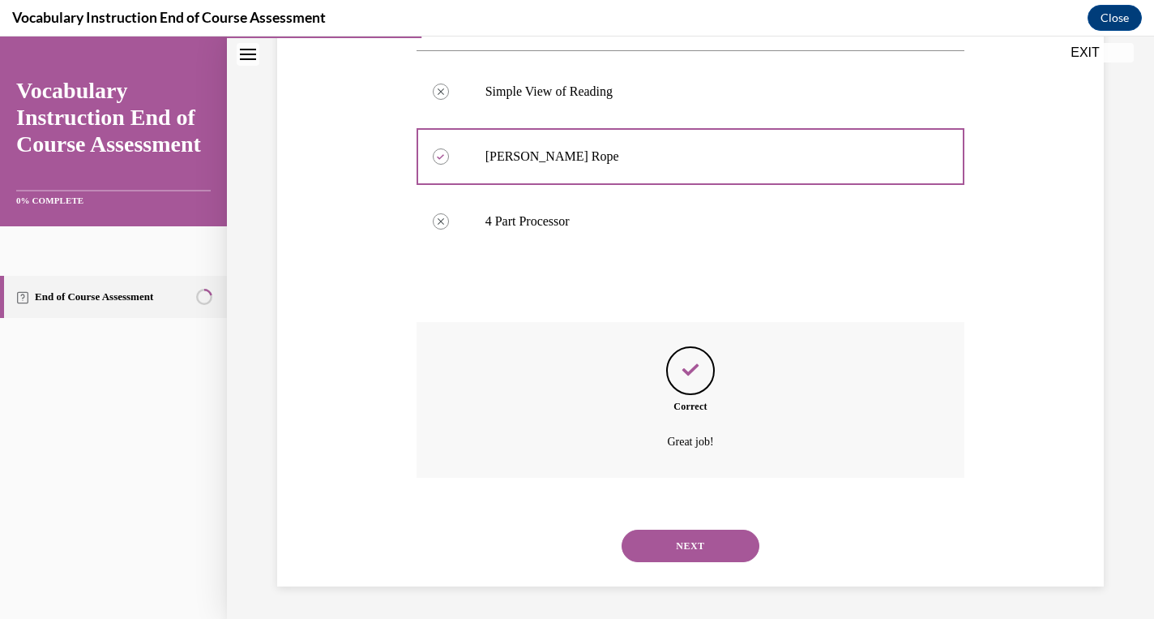
click at [670, 538] on button "NEXT" at bounding box center [691, 545] width 138 height 32
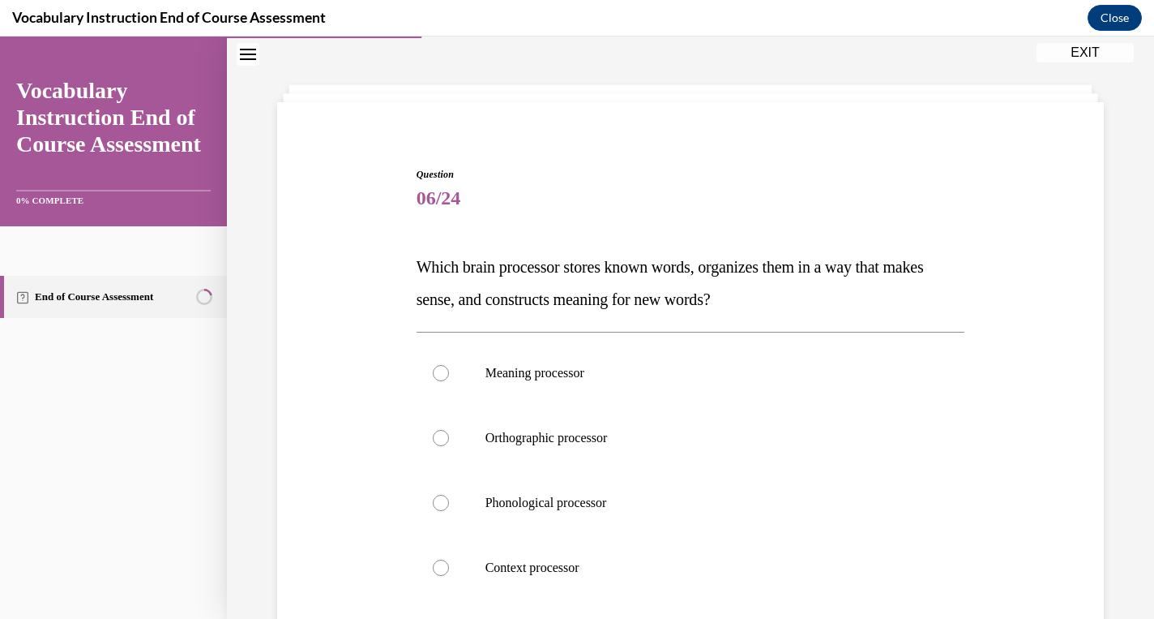
scroll to position [61, 0]
click at [439, 572] on div at bounding box center [441, 565] width 16 height 16
click at [439, 572] on input "Context processor" at bounding box center [441, 565] width 16 height 16
radio input "true"
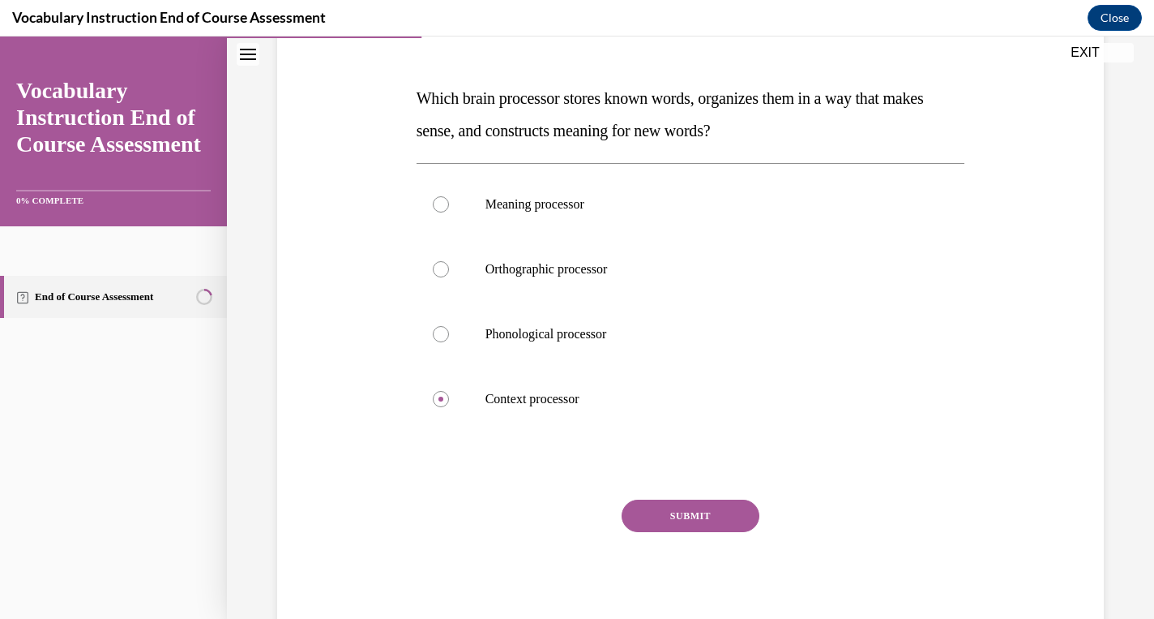
scroll to position [225, 0]
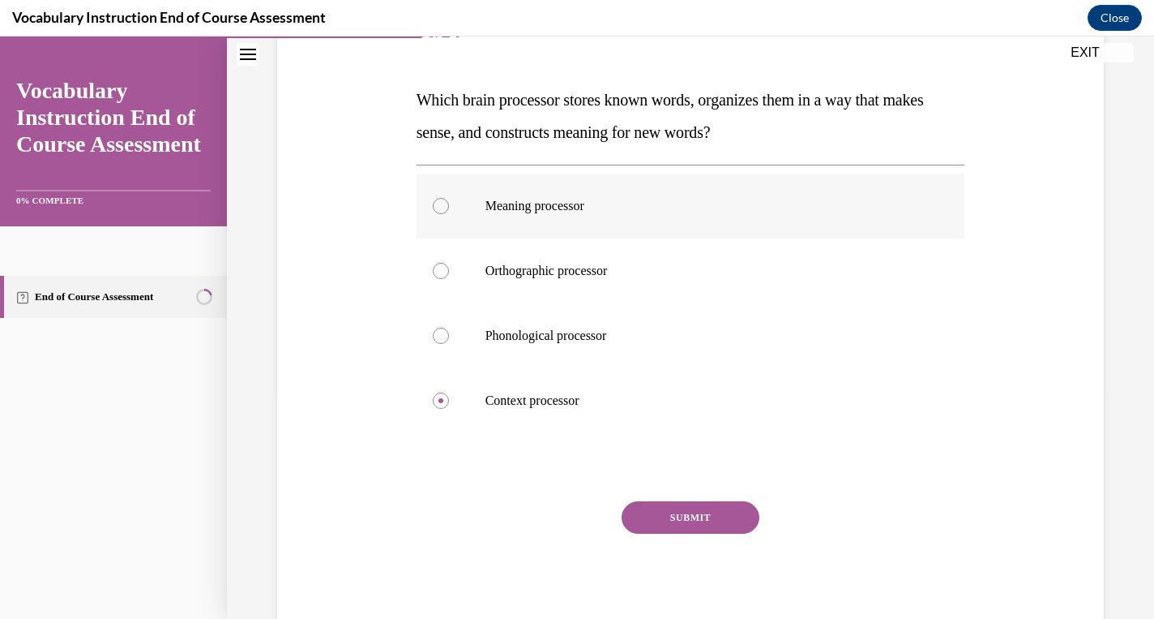
click at [444, 213] on label "Meaning processor" at bounding box center [691, 205] width 549 height 65
click at [444, 213] on input "Meaning processor" at bounding box center [441, 206] width 16 height 16
radio input "true"
click at [695, 534] on div "SUBMIT" at bounding box center [691, 541] width 549 height 81
click at [690, 524] on button "SUBMIT" at bounding box center [691, 517] width 138 height 32
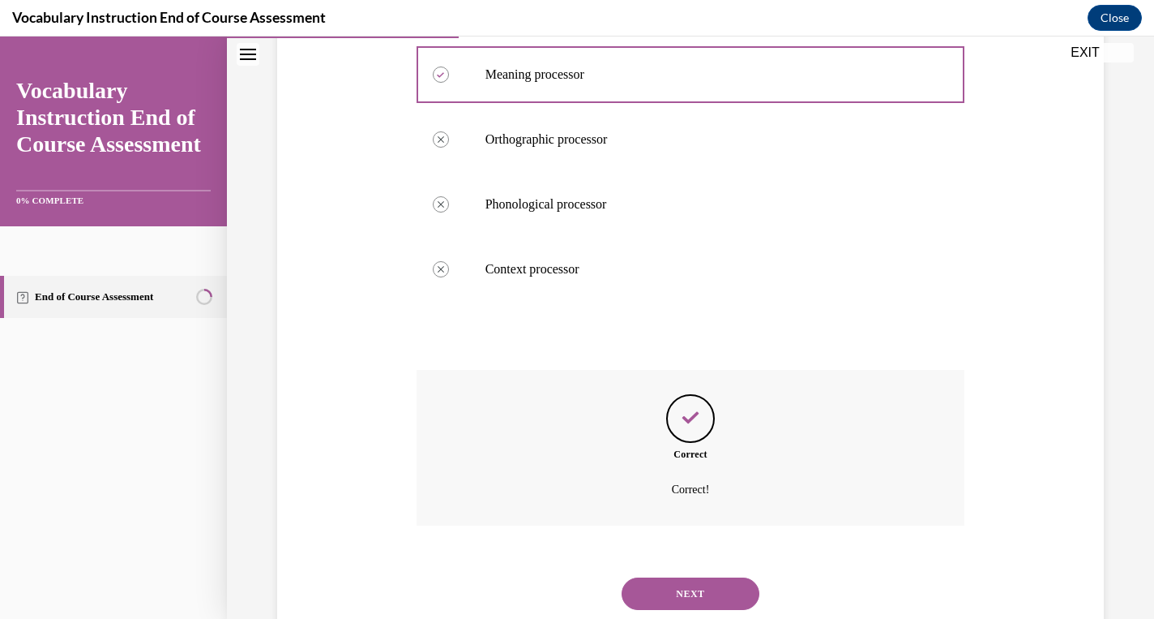
scroll to position [405, 0]
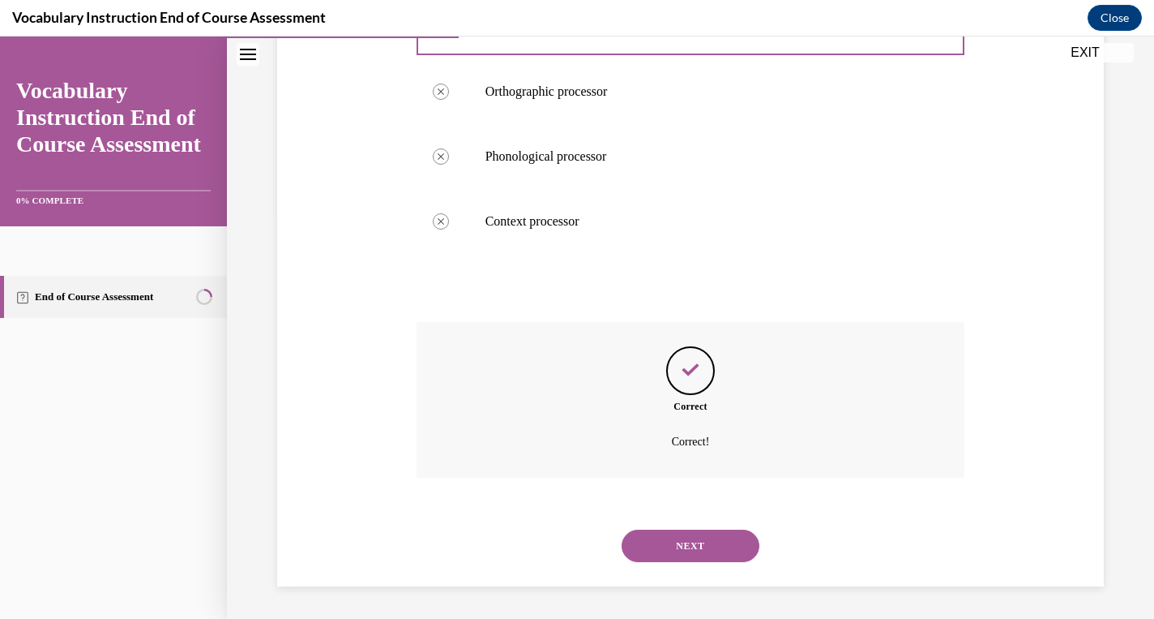
click at [684, 547] on button "NEXT" at bounding box center [691, 545] width 138 height 32
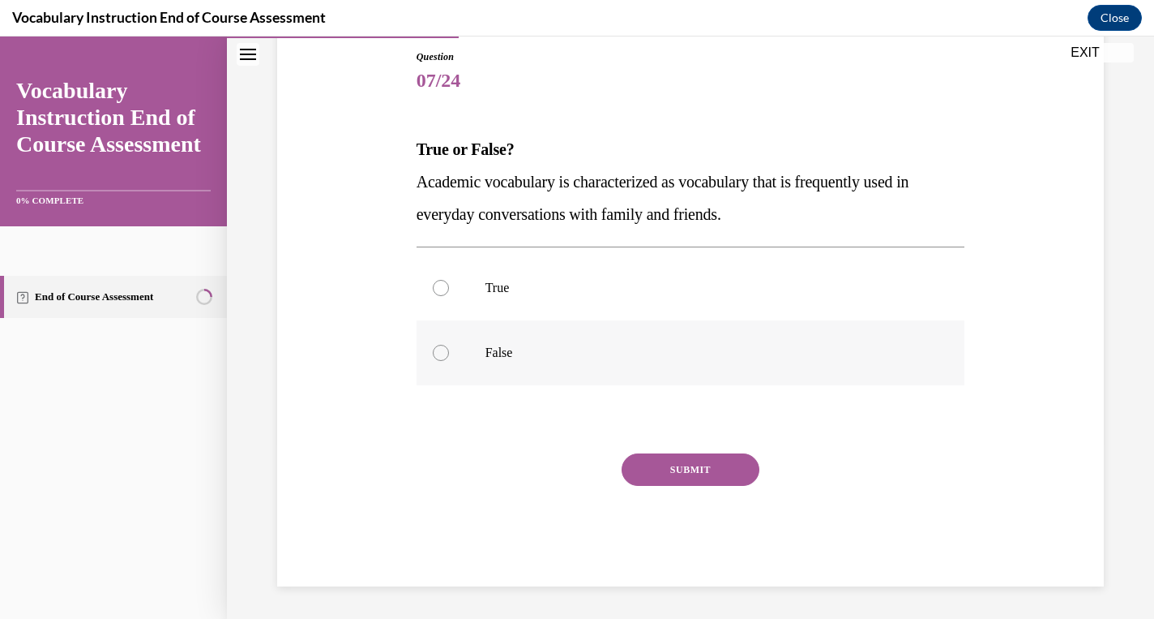
click at [592, 354] on p "False" at bounding box center [705, 353] width 439 height 16
click at [449, 354] on input "False" at bounding box center [441, 353] width 16 height 16
radio input "true"
click at [654, 469] on button "SUBMIT" at bounding box center [691, 469] width 138 height 32
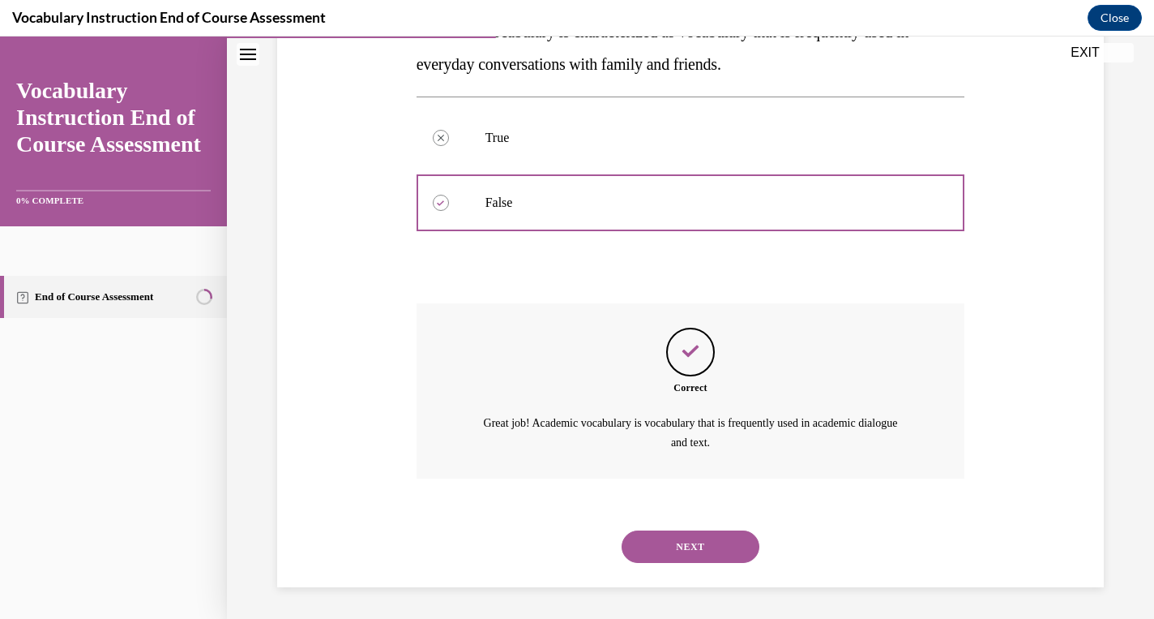
click at [666, 535] on button "NEXT" at bounding box center [691, 546] width 138 height 32
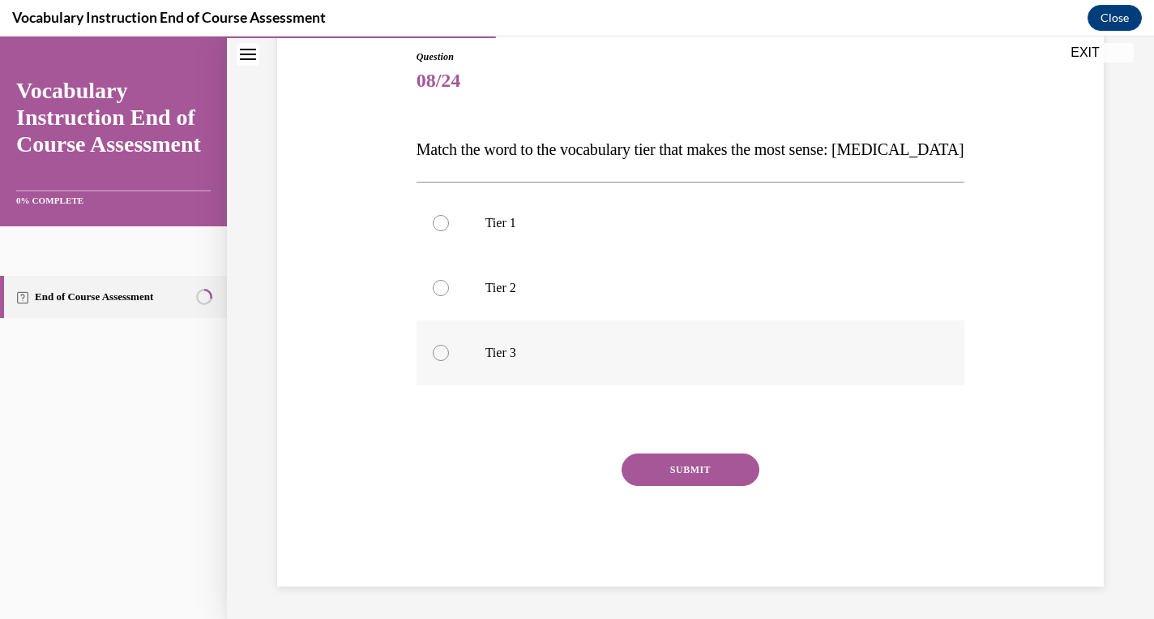
click at [535, 345] on p "Tier 3" at bounding box center [705, 353] width 439 height 16
click at [449, 345] on input "Tier 3" at bounding box center [441, 353] width 16 height 16
radio input "true"
click at [671, 478] on button "SUBMIT" at bounding box center [691, 469] width 138 height 32
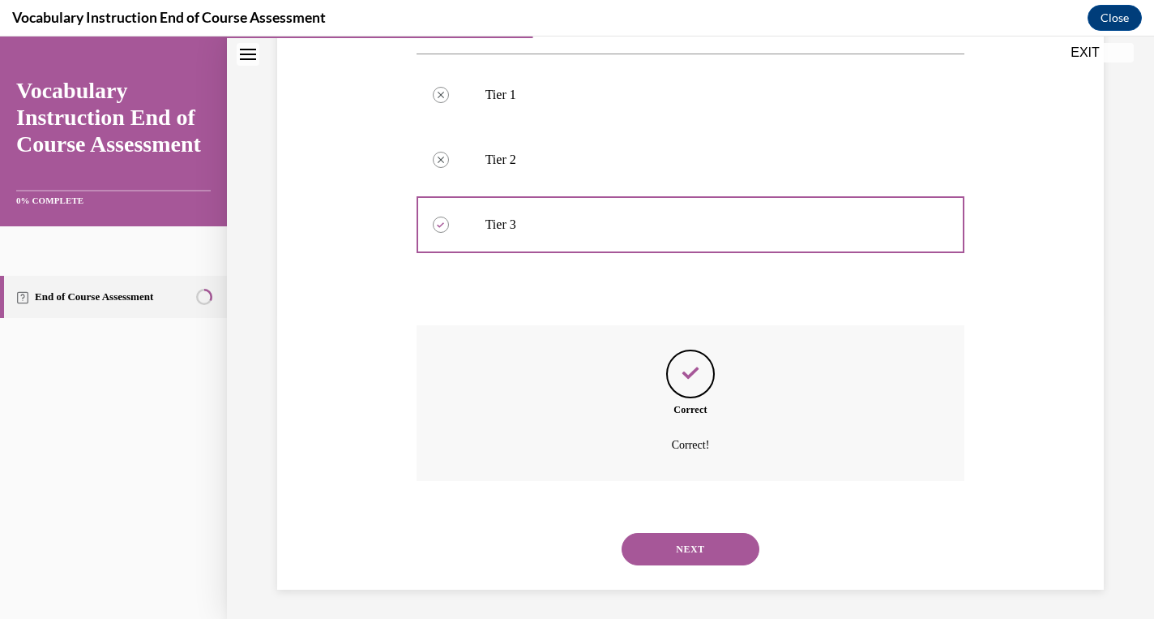
scroll to position [307, 0]
click at [671, 544] on button "NEXT" at bounding box center [691, 545] width 138 height 32
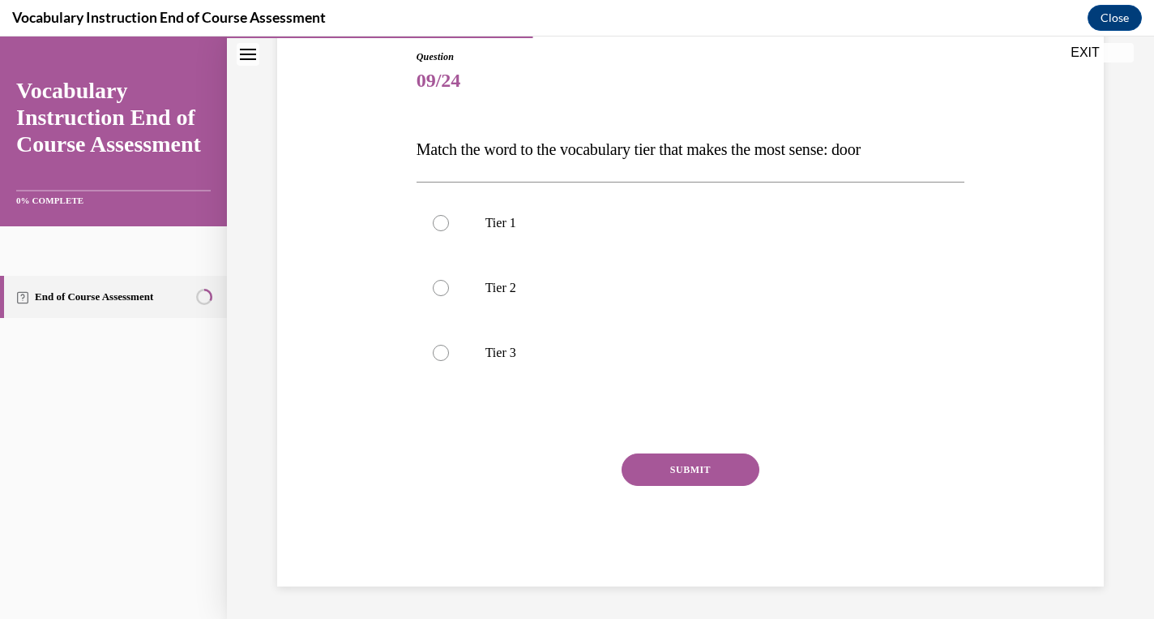
scroll to position [176, 0]
click at [490, 235] on label "Tier 1" at bounding box center [691, 223] width 549 height 65
click at [449, 231] on input "Tier 1" at bounding box center [441, 223] width 16 height 16
radio input "true"
click at [675, 472] on button "SUBMIT" at bounding box center [691, 469] width 138 height 32
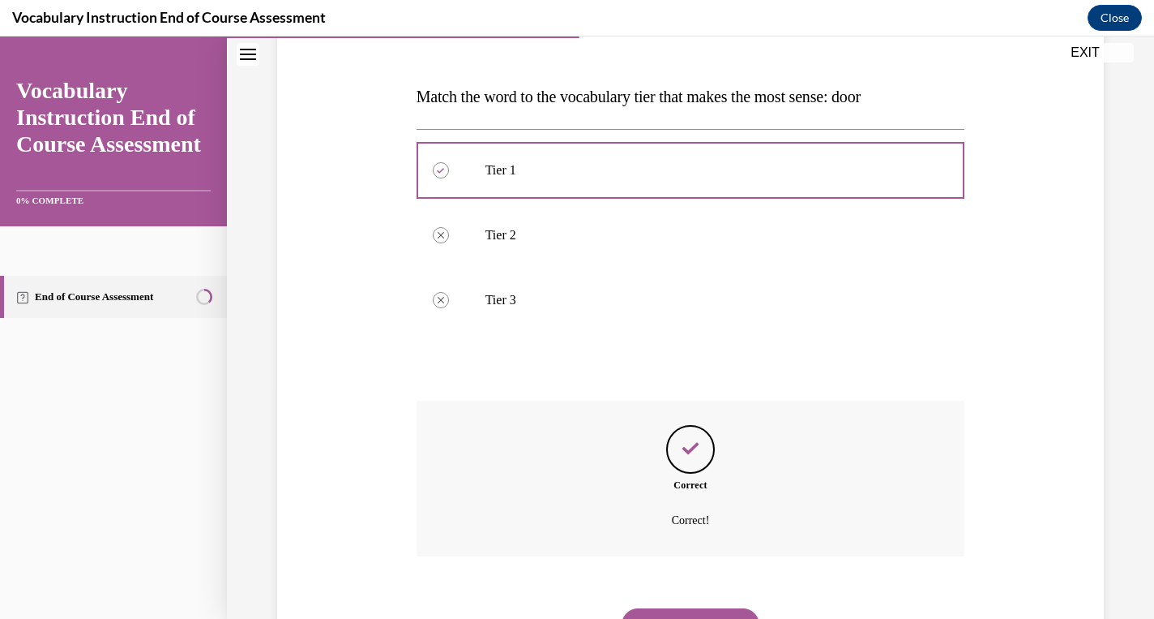
scroll to position [307, 0]
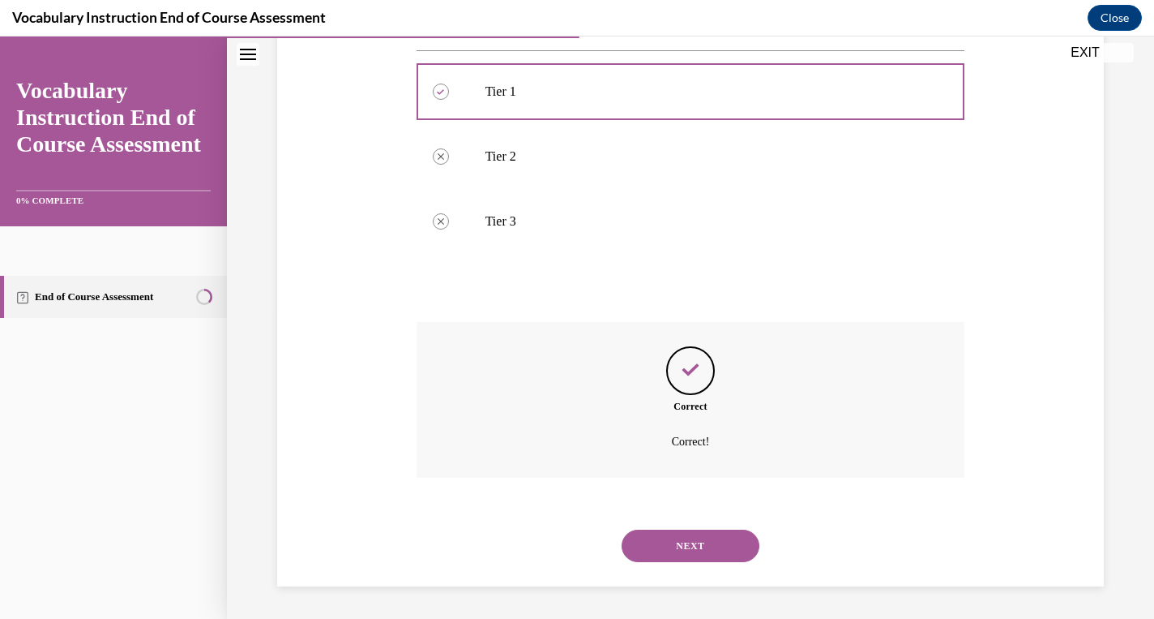
click at [676, 546] on button "NEXT" at bounding box center [691, 545] width 138 height 32
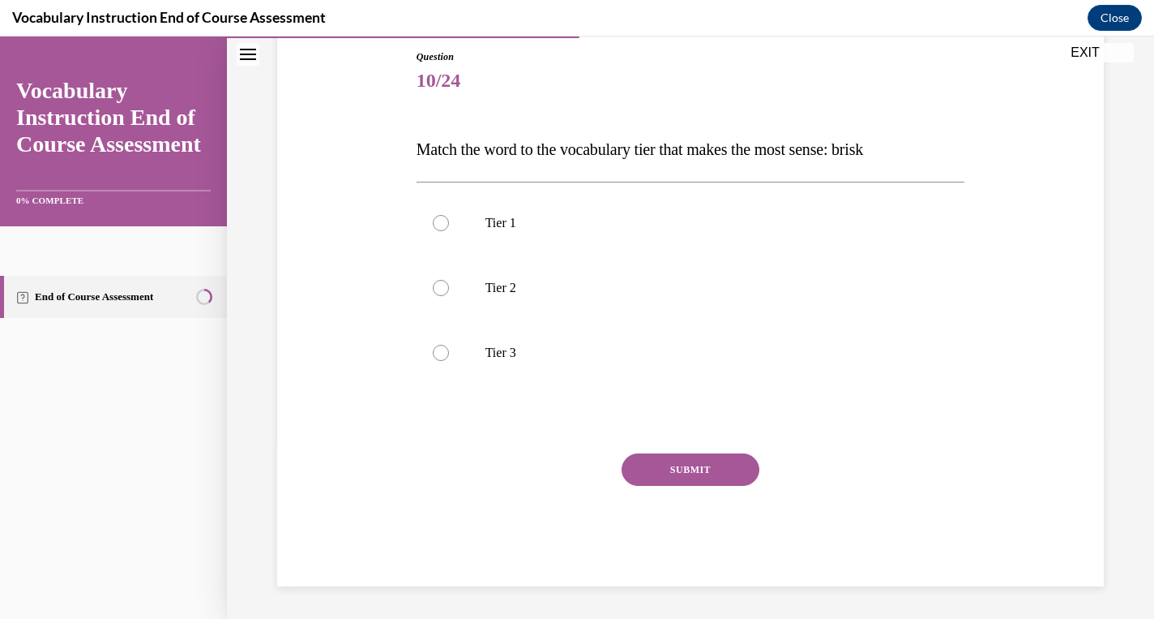
scroll to position [176, 0]
click at [550, 298] on label "Tier 2" at bounding box center [691, 287] width 549 height 65
click at [449, 296] on input "Tier 2" at bounding box center [441, 288] width 16 height 16
radio input "true"
click at [668, 464] on button "SUBMIT" at bounding box center [691, 469] width 138 height 32
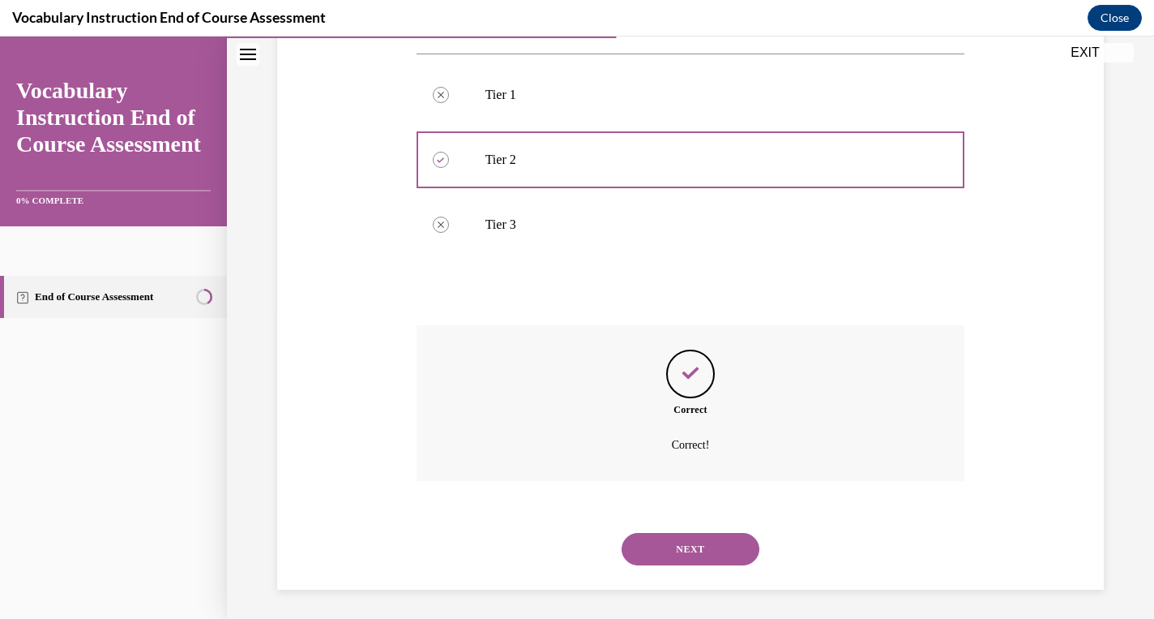
scroll to position [307, 0]
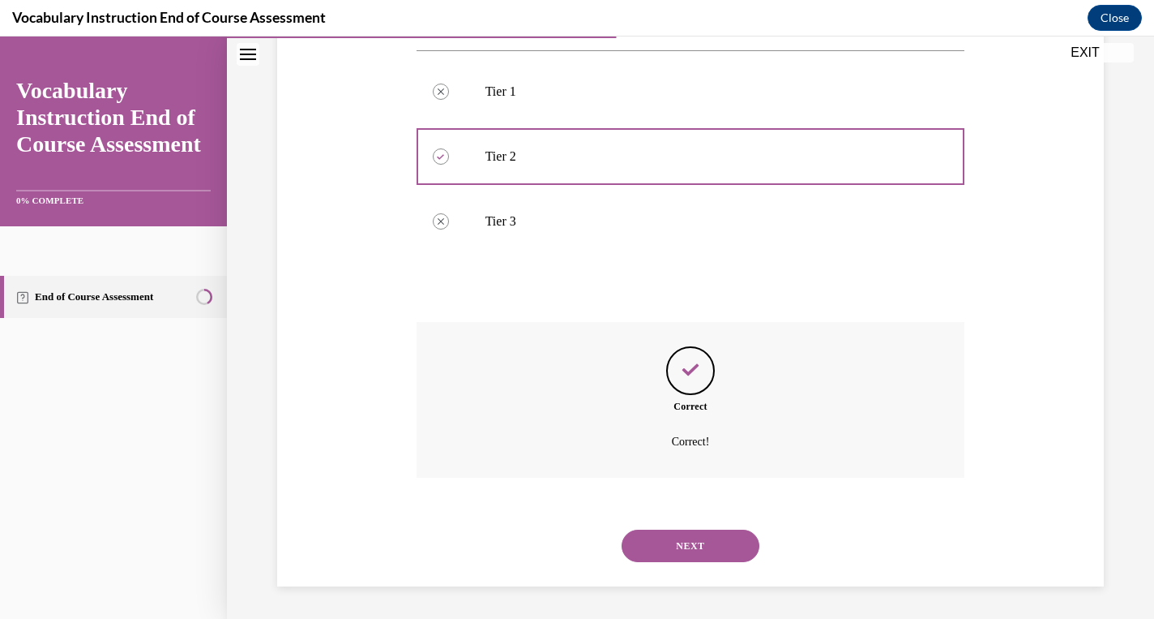
click at [672, 520] on div "NEXT" at bounding box center [691, 545] width 549 height 65
click at [671, 543] on button "NEXT" at bounding box center [691, 545] width 138 height 32
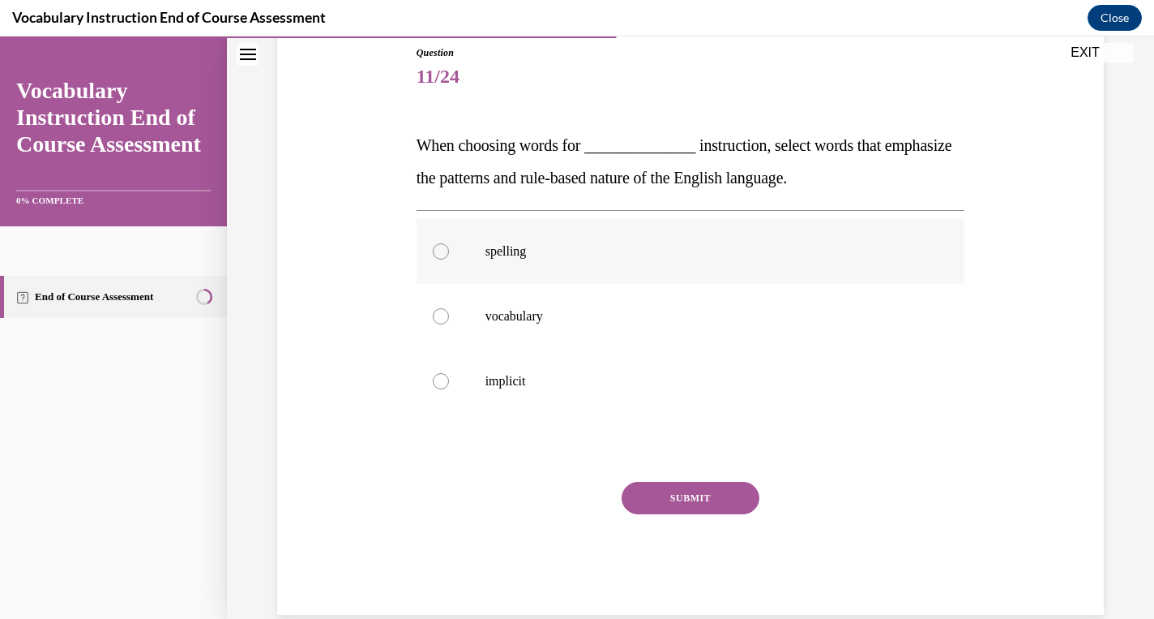
click at [472, 240] on label "spelling" at bounding box center [691, 251] width 549 height 65
click at [449, 243] on input "spelling" at bounding box center [441, 251] width 16 height 16
radio input "true"
click at [661, 487] on button "SUBMIT" at bounding box center [691, 498] width 138 height 32
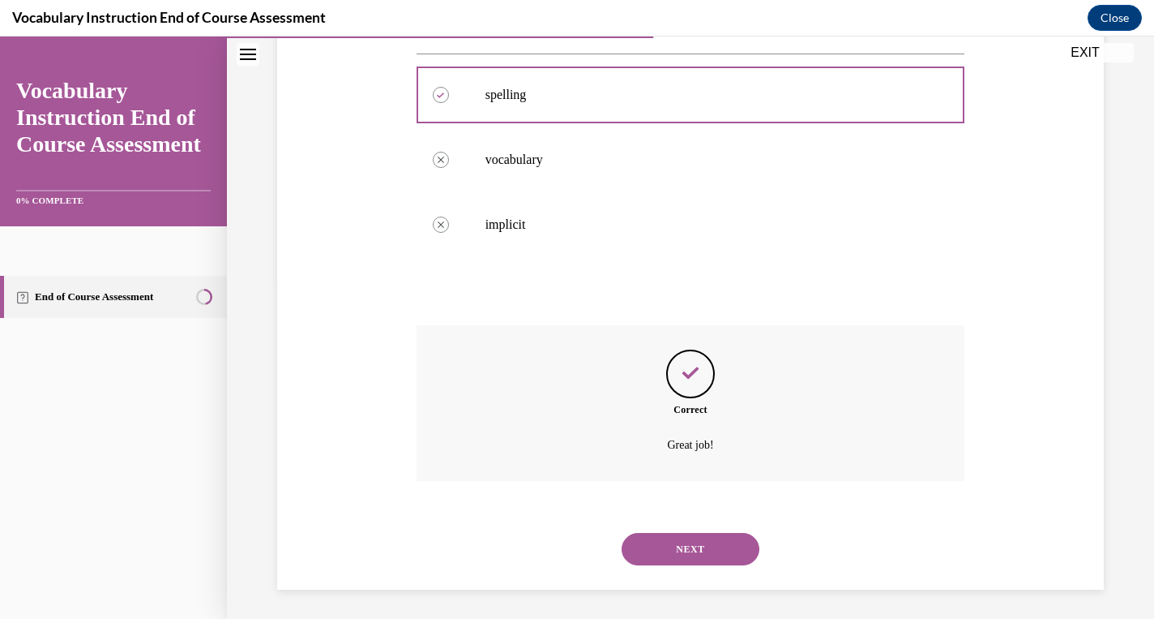
scroll to position [340, 0]
click at [679, 534] on button "NEXT" at bounding box center [691, 545] width 138 height 32
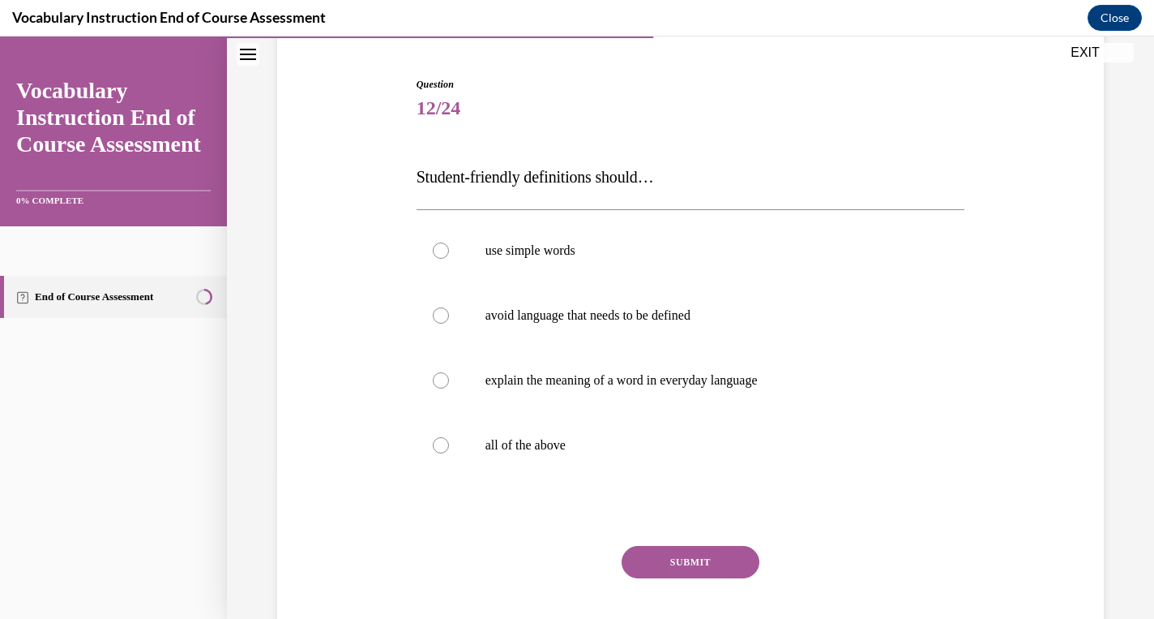
scroll to position [159, 0]
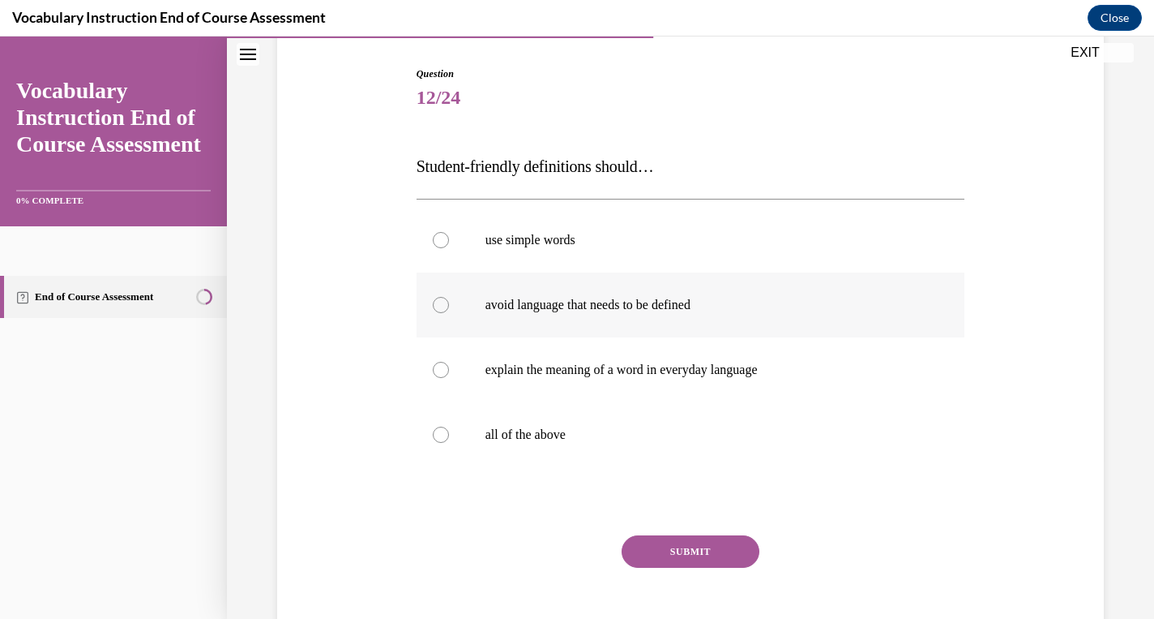
click at [517, 300] on p "avoid language that needs to be defined" at bounding box center [705, 305] width 439 height 16
click at [449, 300] on input "avoid language that needs to be defined" at bounding box center [441, 305] width 16 height 16
radio input "true"
click at [471, 431] on label "all of the above" at bounding box center [691, 434] width 549 height 65
click at [449, 431] on input "all of the above" at bounding box center [441, 434] width 16 height 16
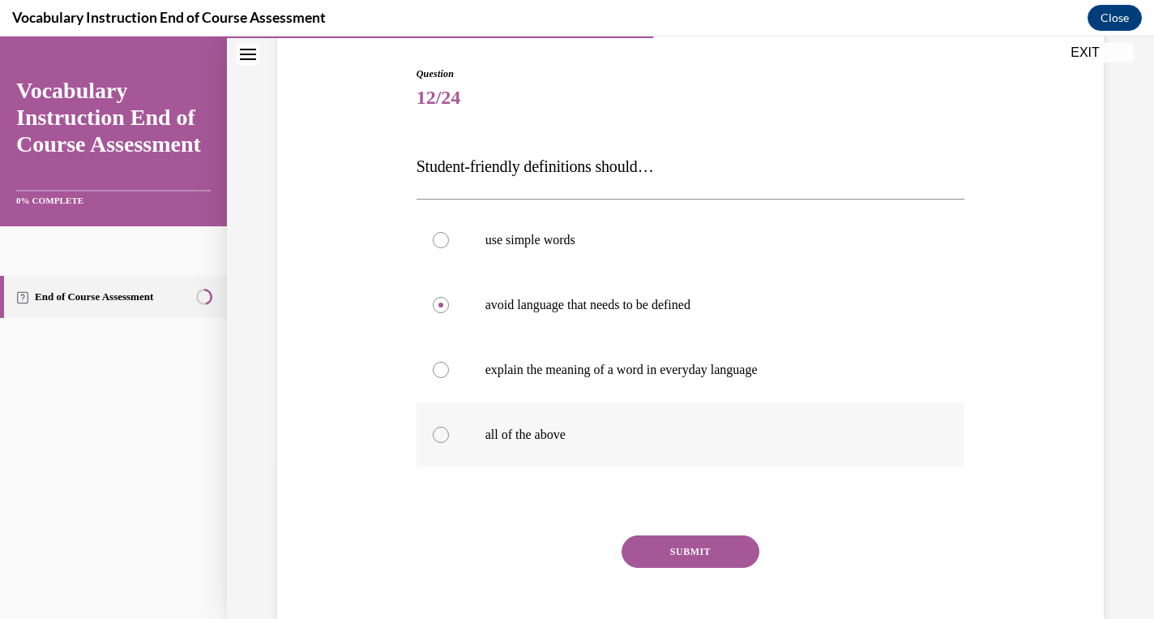
radio input "true"
click at [661, 557] on button "SUBMIT" at bounding box center [691, 551] width 138 height 32
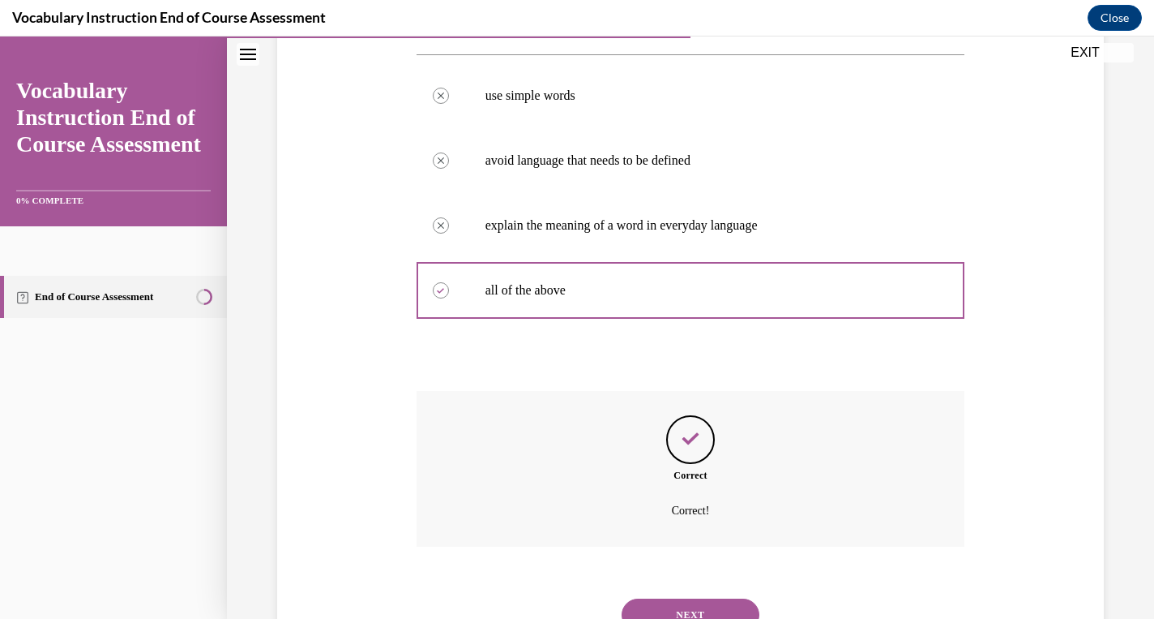
scroll to position [372, 0]
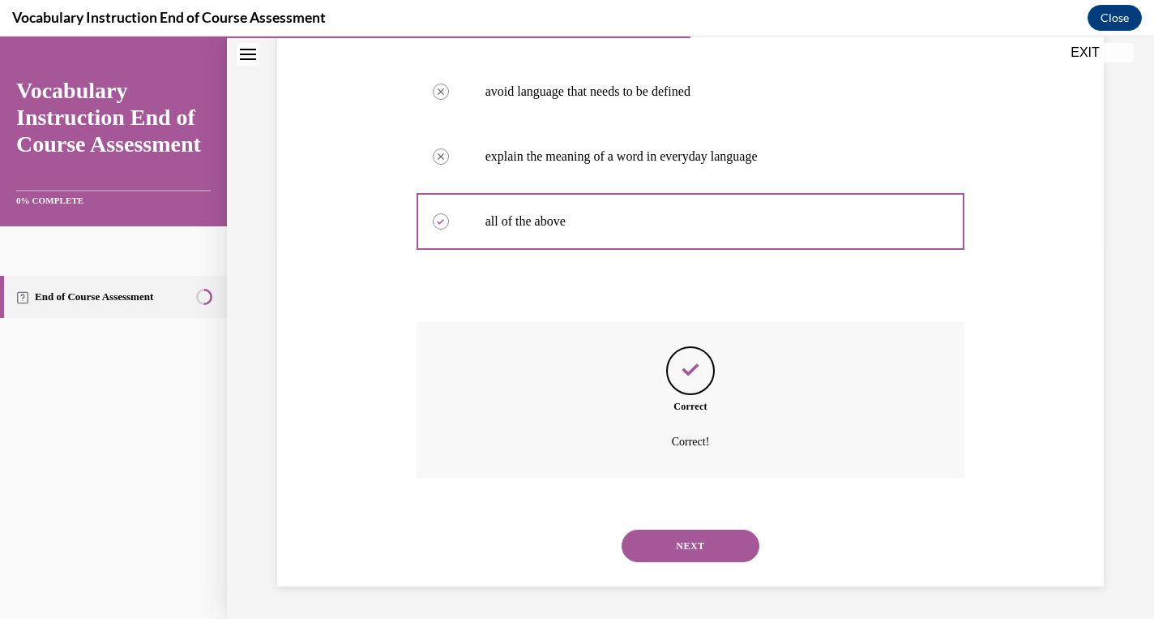
click at [661, 556] on button "NEXT" at bounding box center [691, 545] width 138 height 32
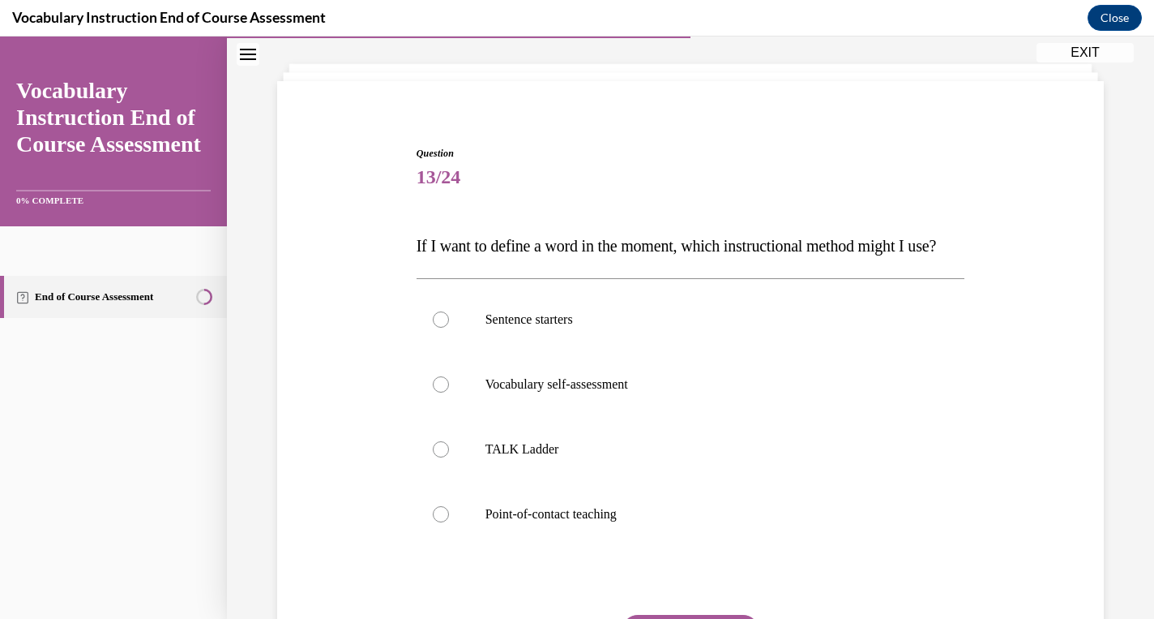
scroll to position [82, 0]
click at [443, 520] on div at bounding box center [441, 511] width 16 height 16
click at [443, 520] on input "Point-of-contact teaching" at bounding box center [441, 511] width 16 height 16
radio input "true"
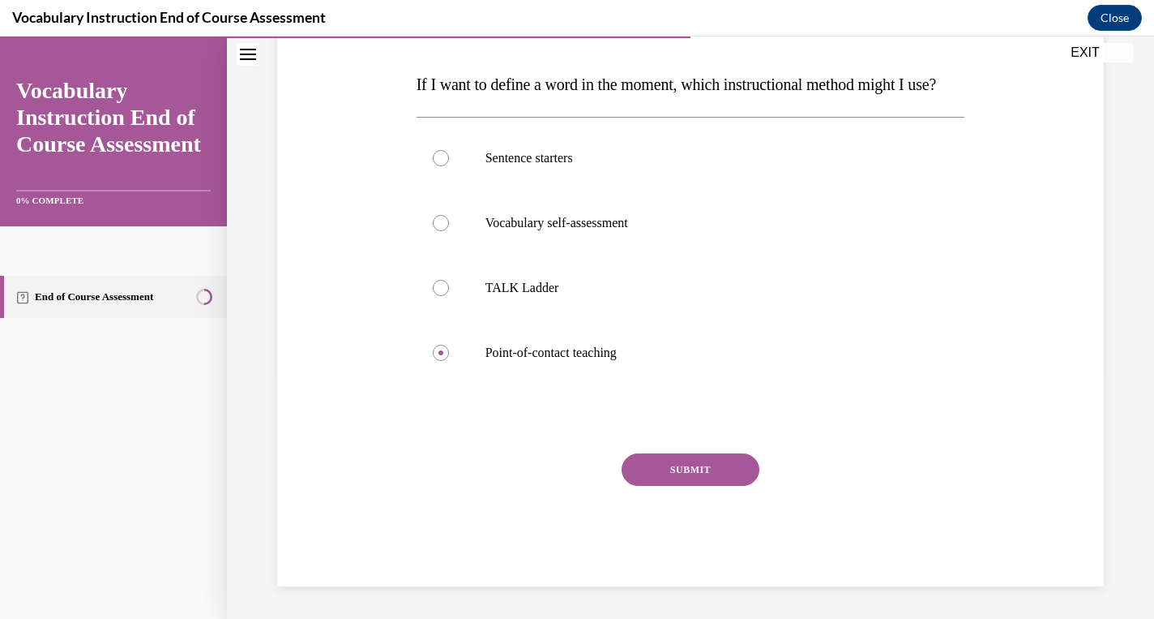
click at [679, 477] on button "SUBMIT" at bounding box center [691, 469] width 138 height 32
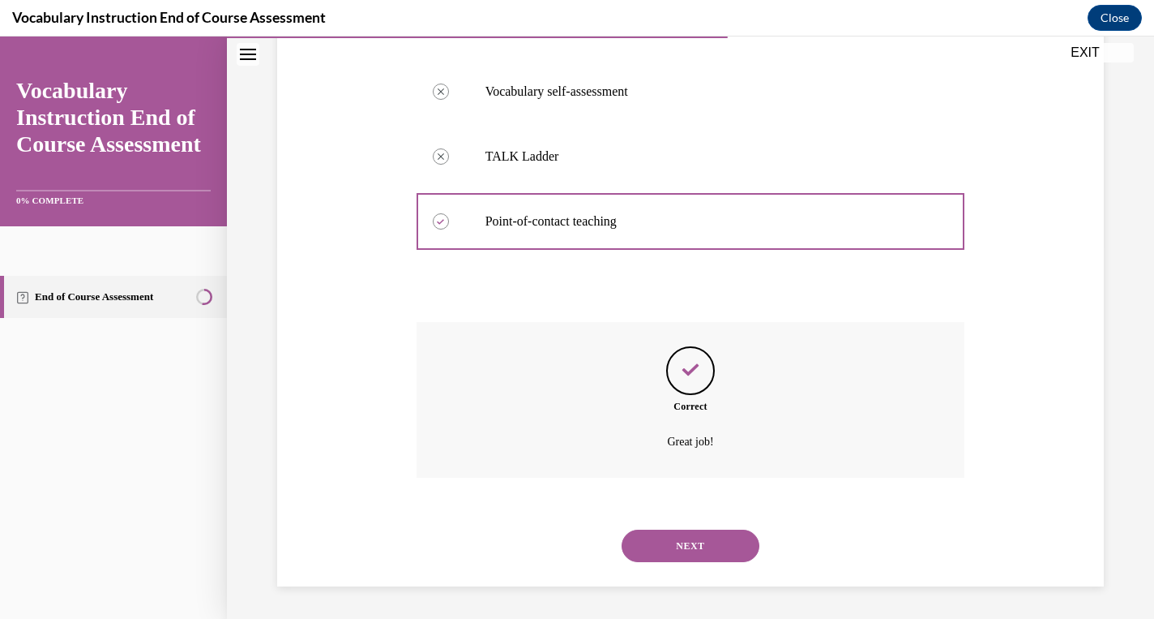
scroll to position [405, 0]
click at [669, 533] on button "NEXT" at bounding box center [691, 545] width 138 height 32
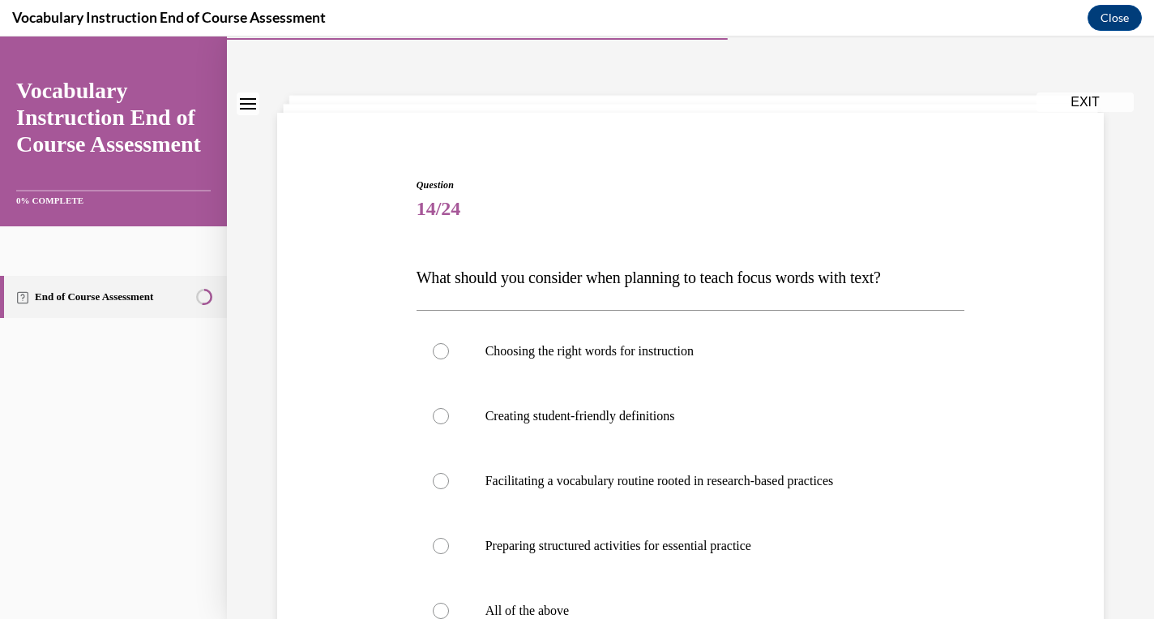
scroll to position [49, 0]
click at [579, 589] on label "All of the above" at bounding box center [691, 609] width 549 height 65
click at [449, 602] on input "All of the above" at bounding box center [441, 610] width 16 height 16
radio input "true"
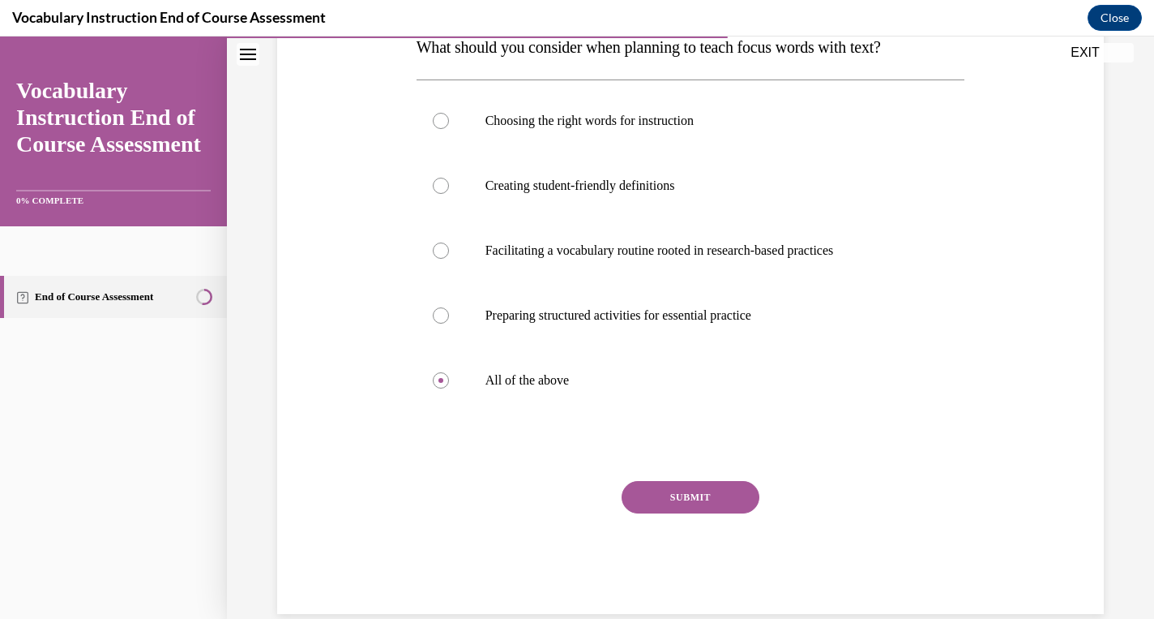
click at [685, 503] on button "SUBMIT" at bounding box center [691, 497] width 138 height 32
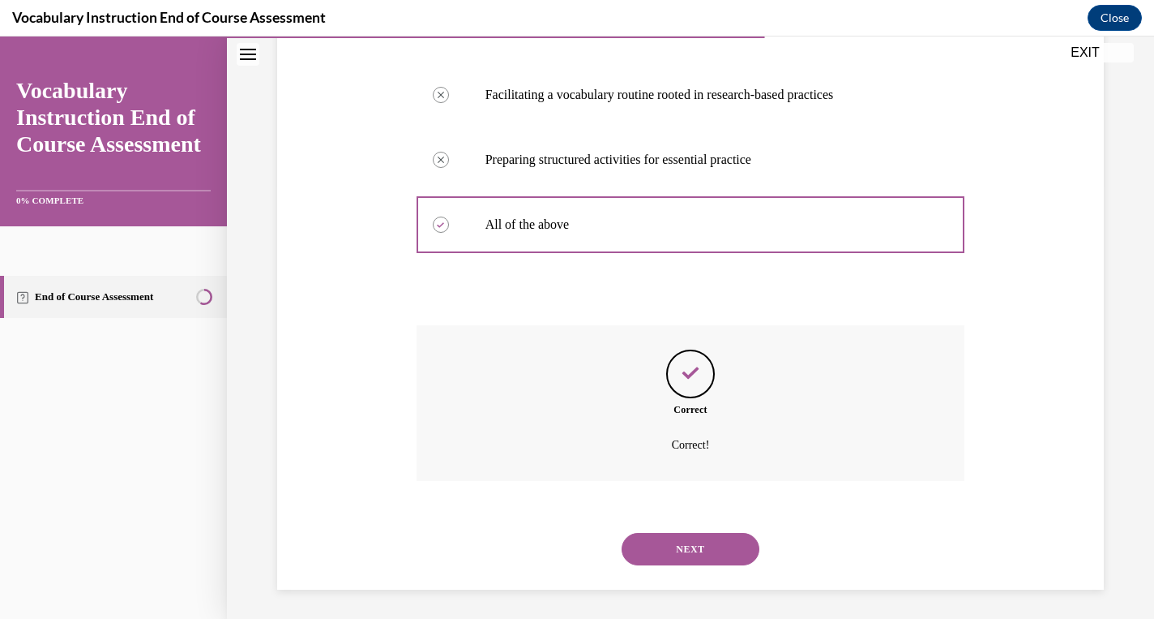
scroll to position [437, 0]
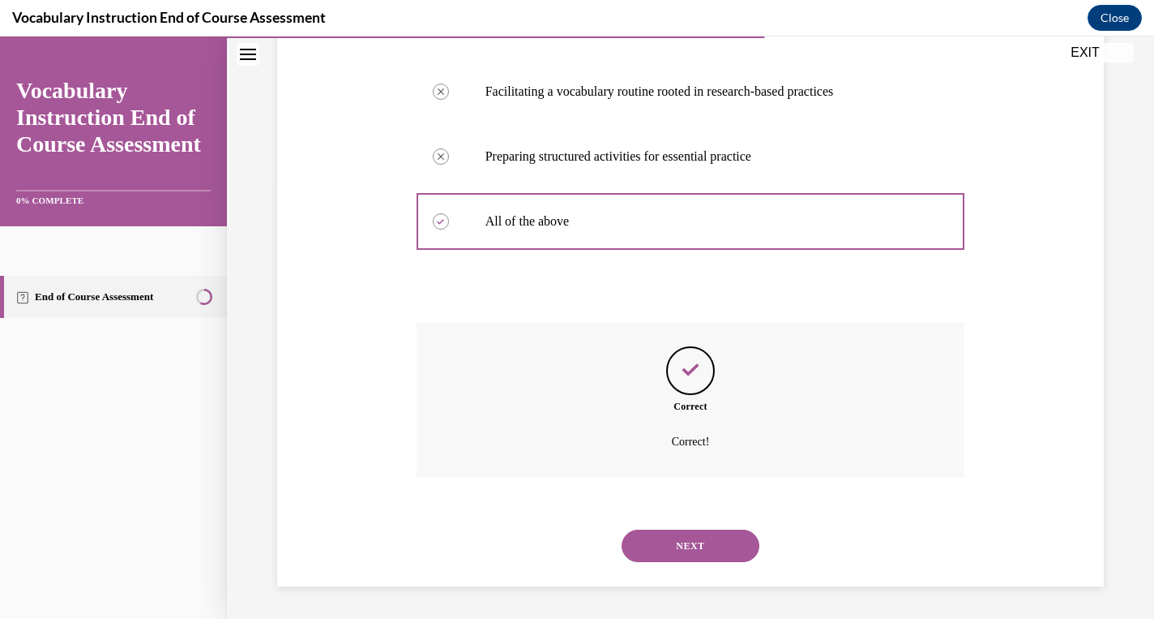
click at [684, 542] on button "NEXT" at bounding box center [691, 545] width 138 height 32
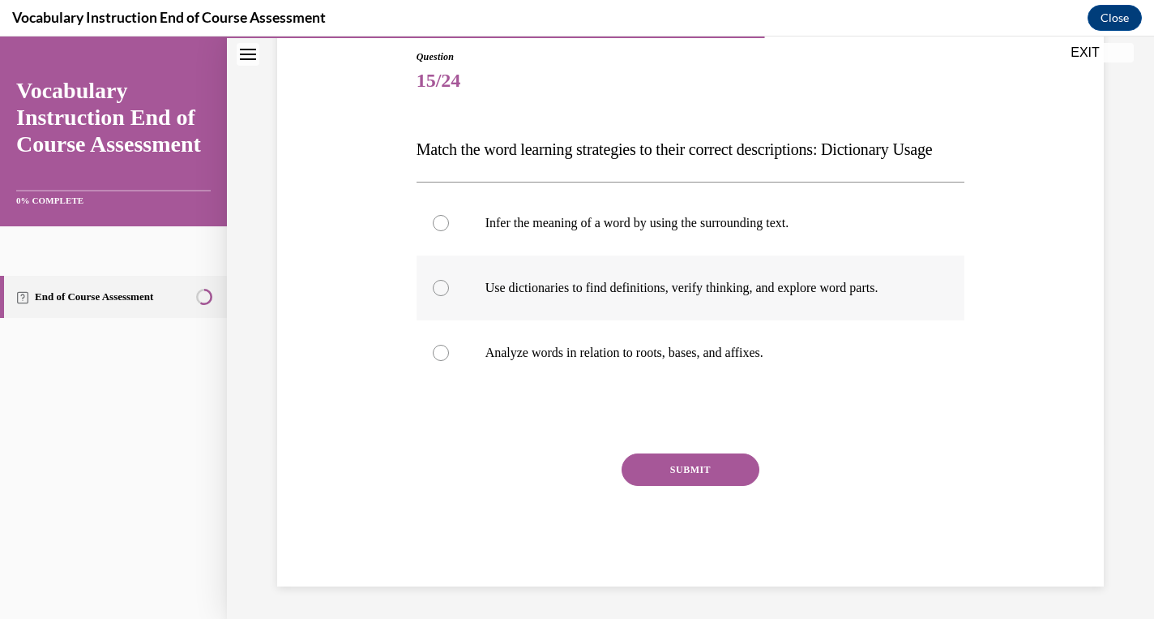
click at [575, 296] on p "Use dictionaries to find definitions, verify thinking, and explore word parts." at bounding box center [705, 288] width 439 height 16
click at [449, 296] on input "Use dictionaries to find definitions, verify thinking, and explore word parts." at bounding box center [441, 288] width 16 height 16
radio input "true"
click at [667, 486] on button "SUBMIT" at bounding box center [691, 469] width 138 height 32
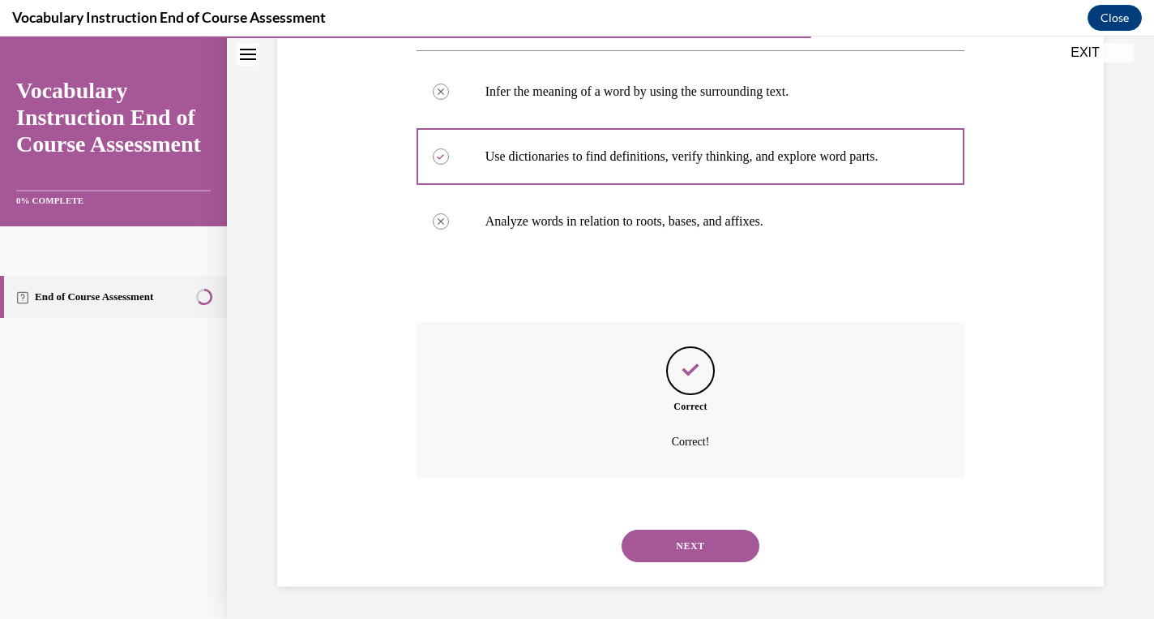
click at [671, 540] on button "NEXT" at bounding box center [691, 545] width 138 height 32
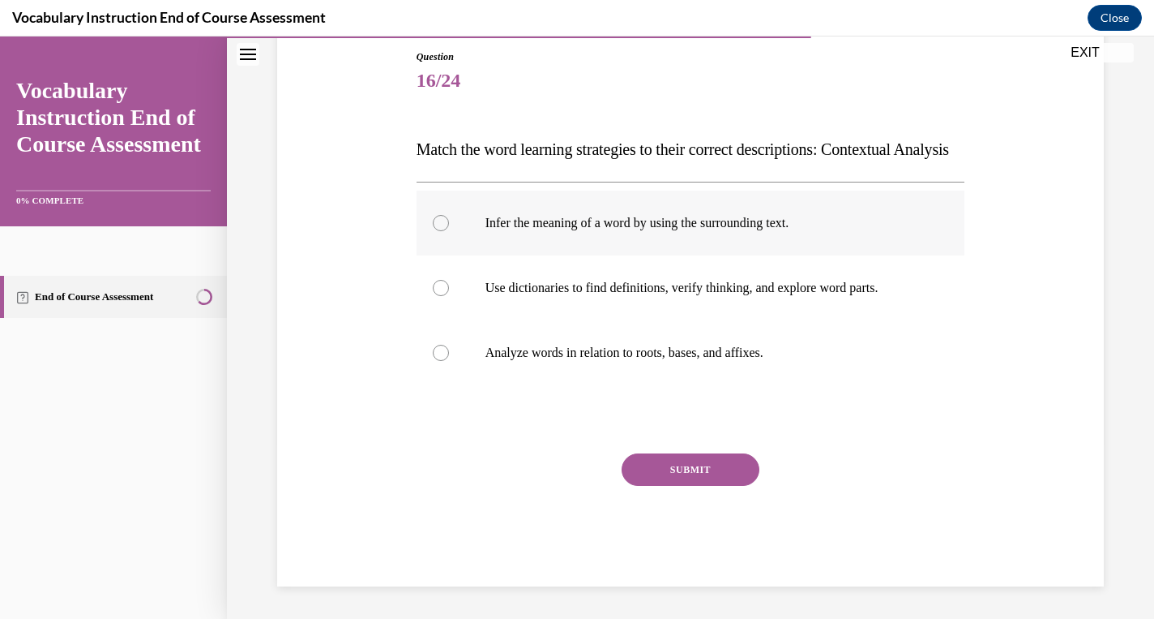
click at [615, 231] on p "Infer the meaning of a word by using the surrounding text." at bounding box center [705, 223] width 439 height 16
click at [449, 231] on input "Infer the meaning of a word by using the surrounding text." at bounding box center [441, 223] width 16 height 16
radio input "true"
click at [664, 486] on button "SUBMIT" at bounding box center [691, 469] width 138 height 32
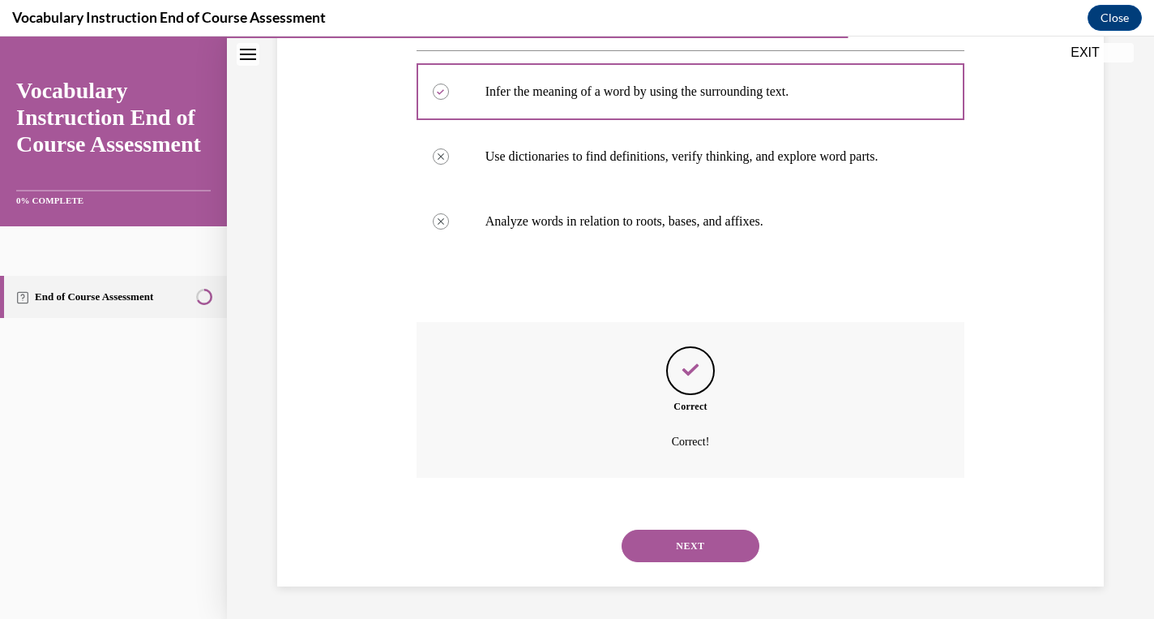
click at [664, 530] on button "NEXT" at bounding box center [691, 545] width 138 height 32
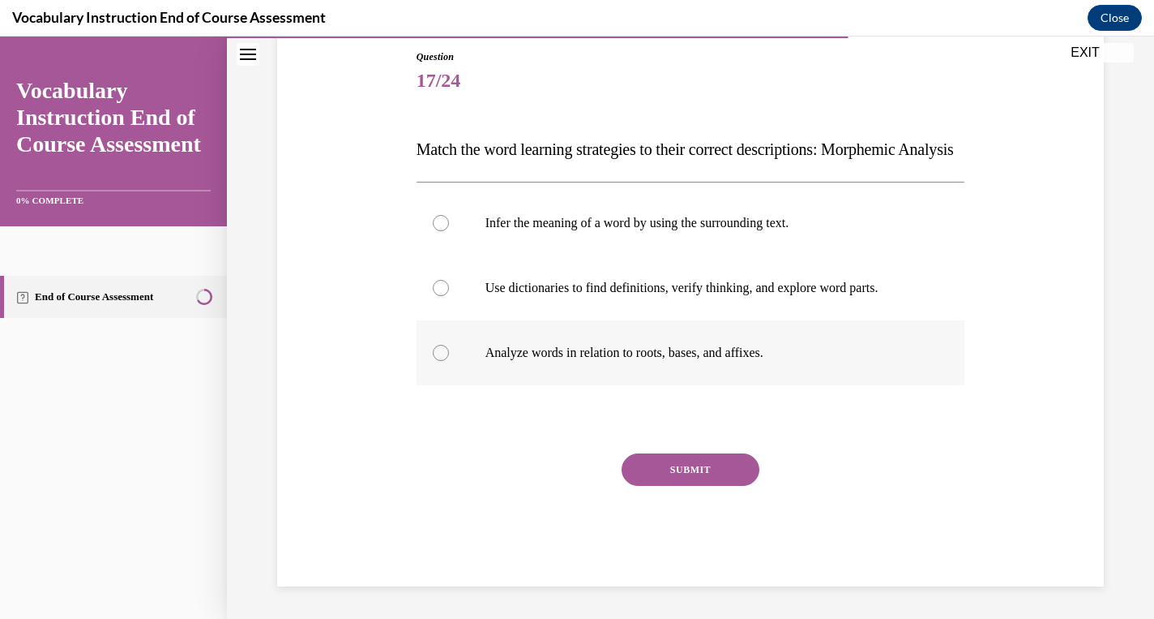
click at [644, 361] on p "Analyze words in relation to roots, bases, and affixes." at bounding box center [705, 353] width 439 height 16
click at [449, 361] on input "Analyze words in relation to roots, bases, and affixes." at bounding box center [441, 353] width 16 height 16
radio input "true"
click at [673, 486] on button "SUBMIT" at bounding box center [691, 469] width 138 height 32
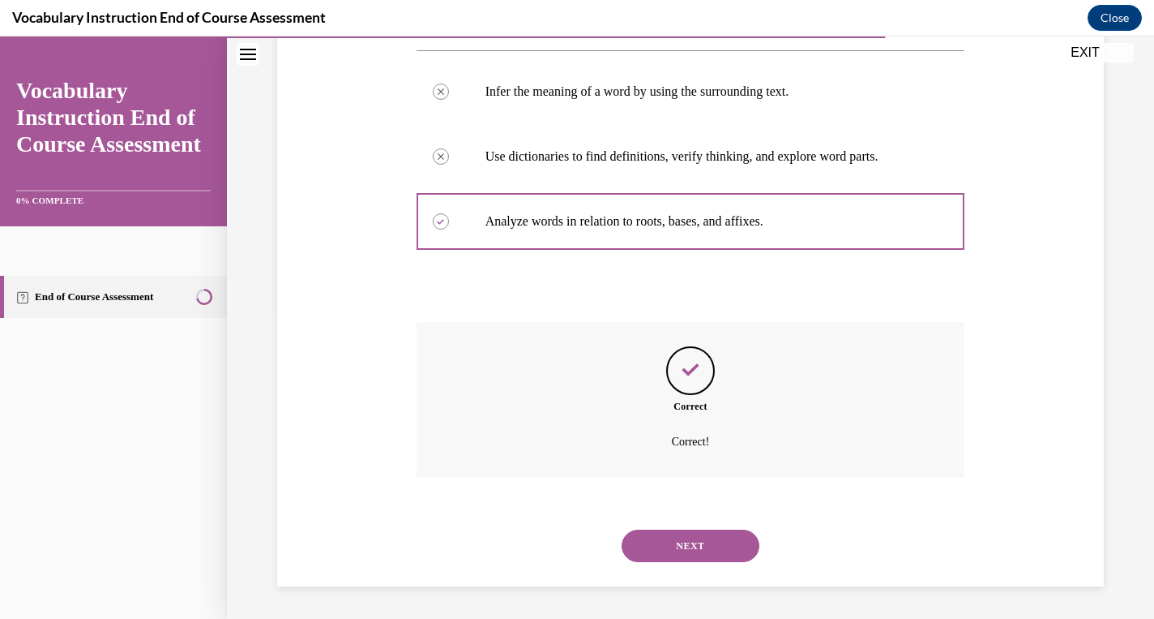
click at [666, 540] on button "NEXT" at bounding box center [691, 545] width 138 height 32
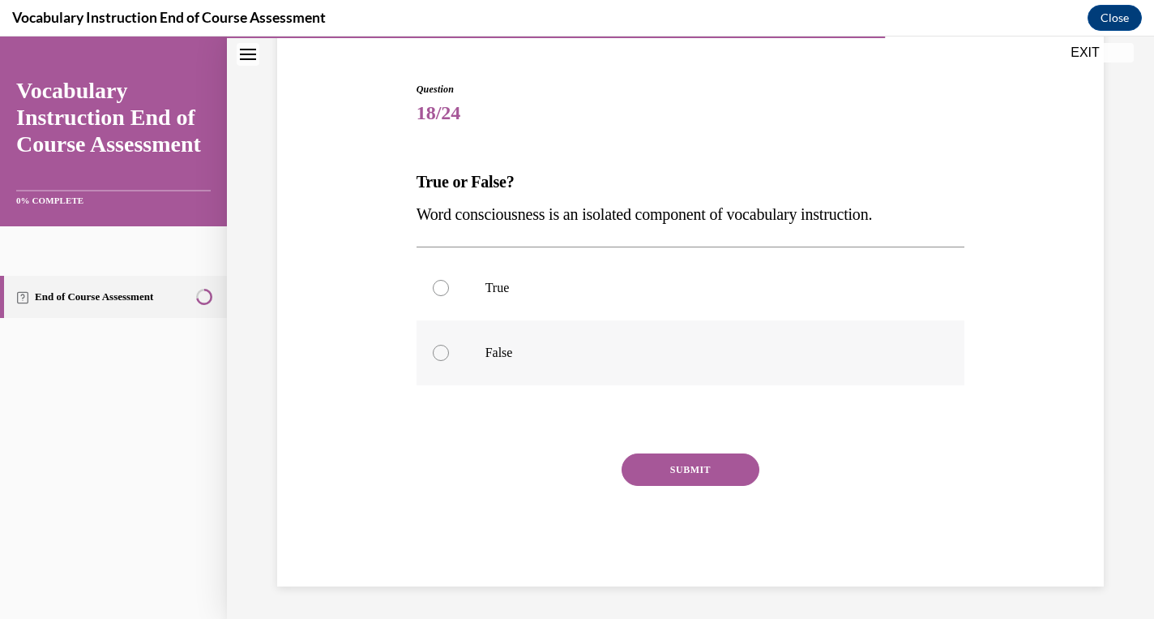
click at [554, 348] on p "False" at bounding box center [705, 353] width 439 height 16
click at [449, 348] on input "False" at bounding box center [441, 353] width 16 height 16
radio input "true"
click at [655, 473] on button "SUBMIT" at bounding box center [691, 469] width 138 height 32
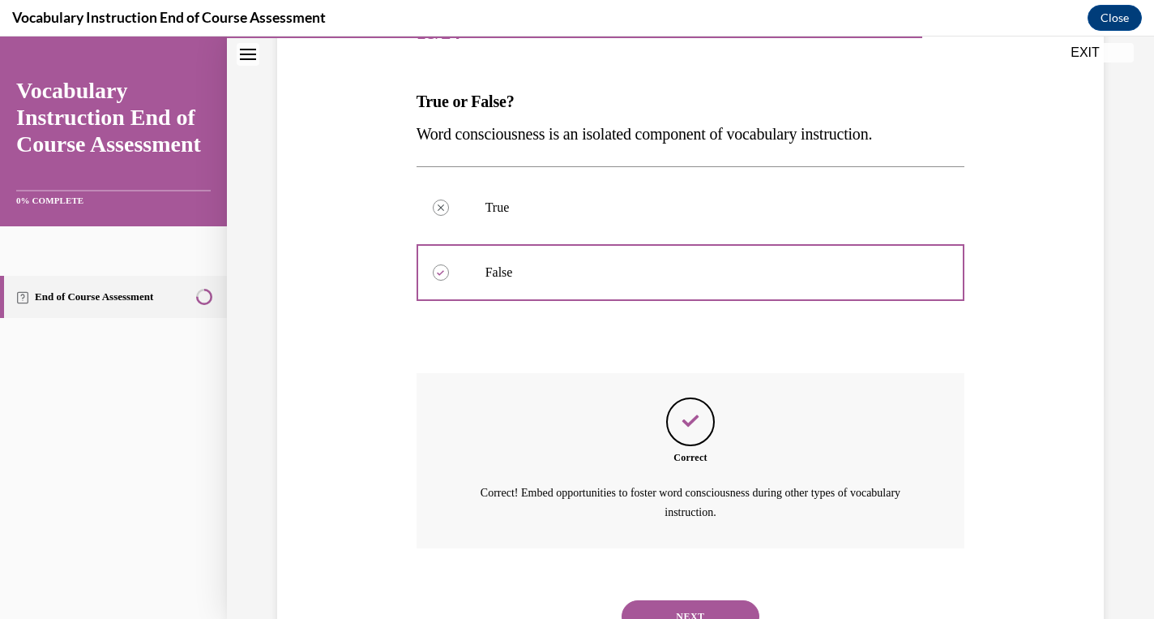
scroll to position [293, 0]
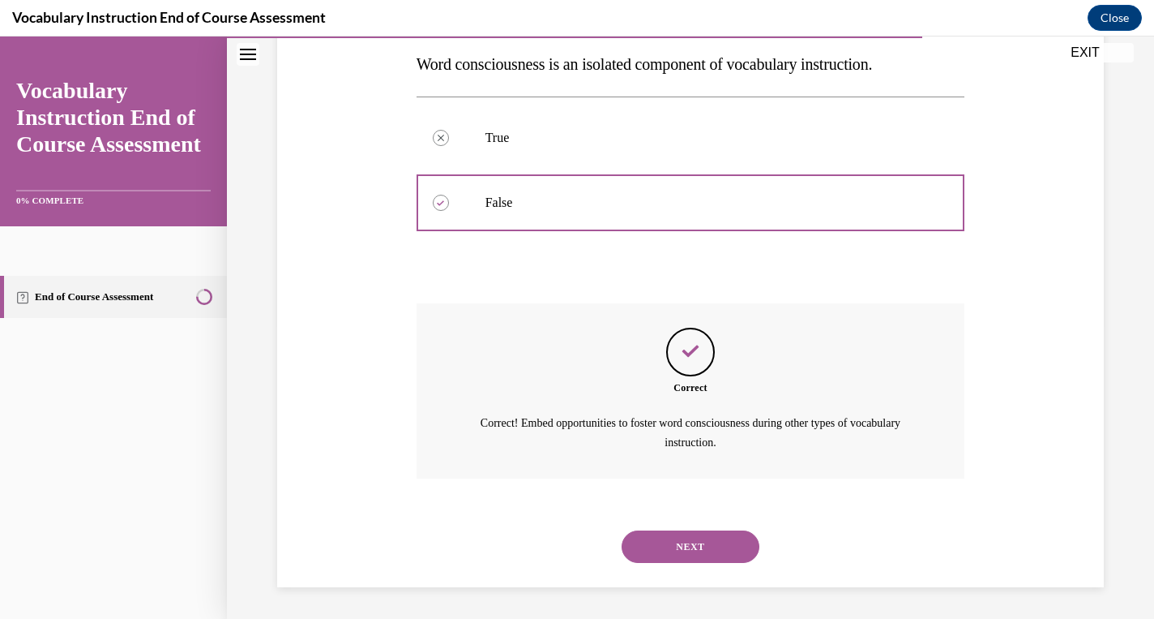
click at [678, 554] on button "NEXT" at bounding box center [691, 546] width 138 height 32
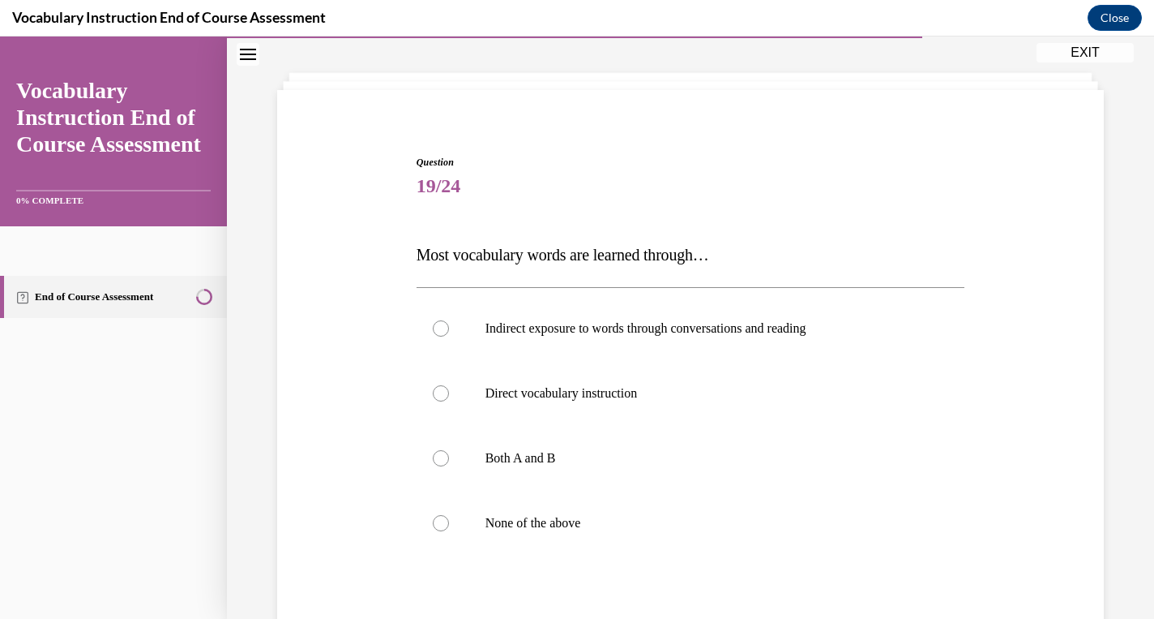
scroll to position [73, 0]
click at [678, 318] on p "Indirect exposure to words through conversations and reading" at bounding box center [705, 326] width 439 height 16
click at [449, 318] on input "Indirect exposure to words through conversations and reading" at bounding box center [441, 326] width 16 height 16
radio input "true"
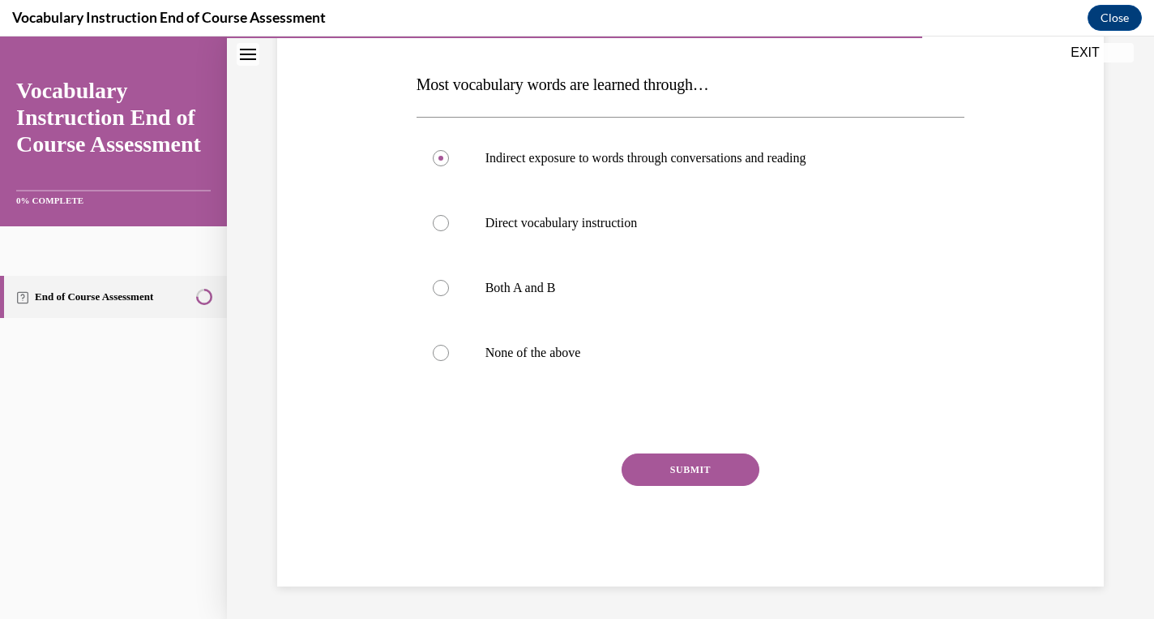
click at [696, 476] on button "SUBMIT" at bounding box center [691, 469] width 138 height 32
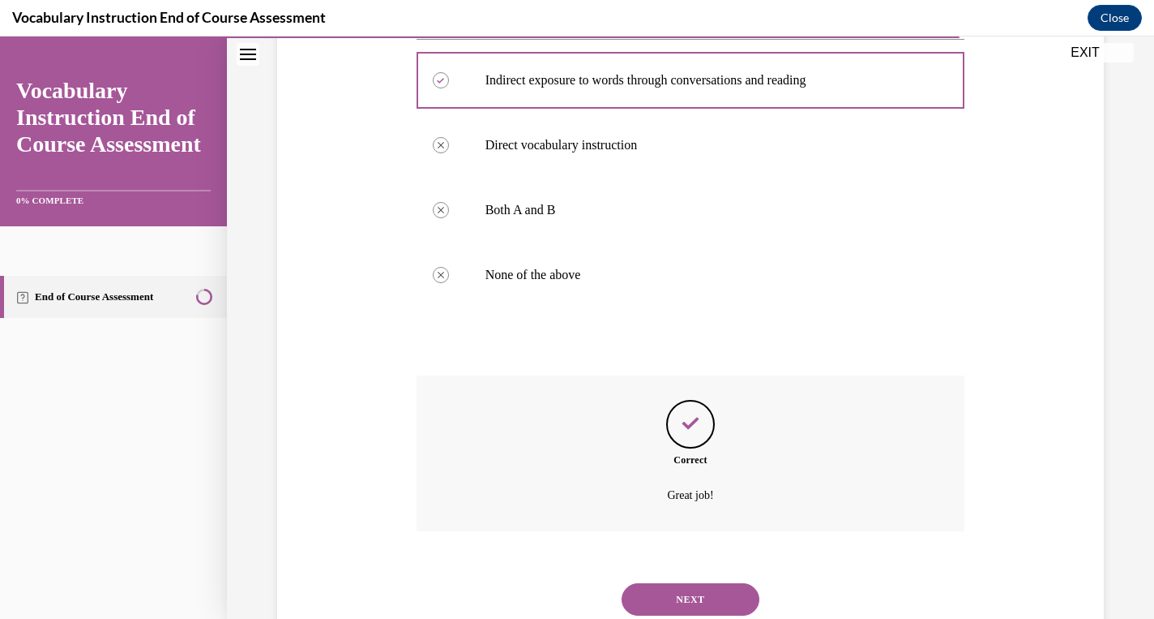
scroll to position [372, 0]
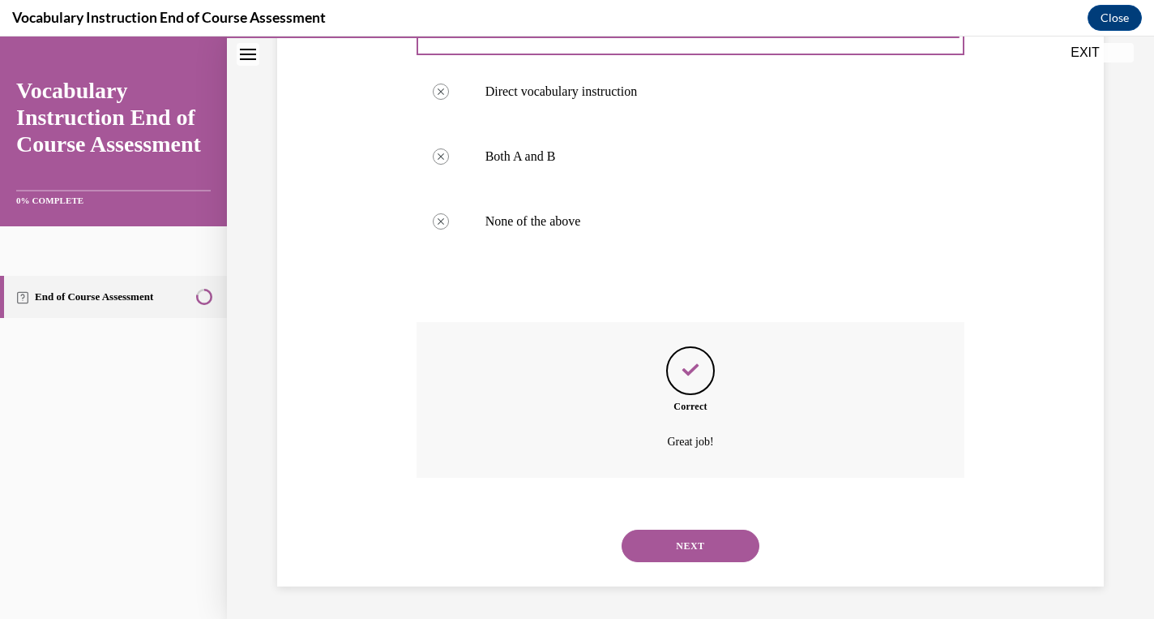
click at [680, 545] on button "NEXT" at bounding box center [691, 545] width 138 height 32
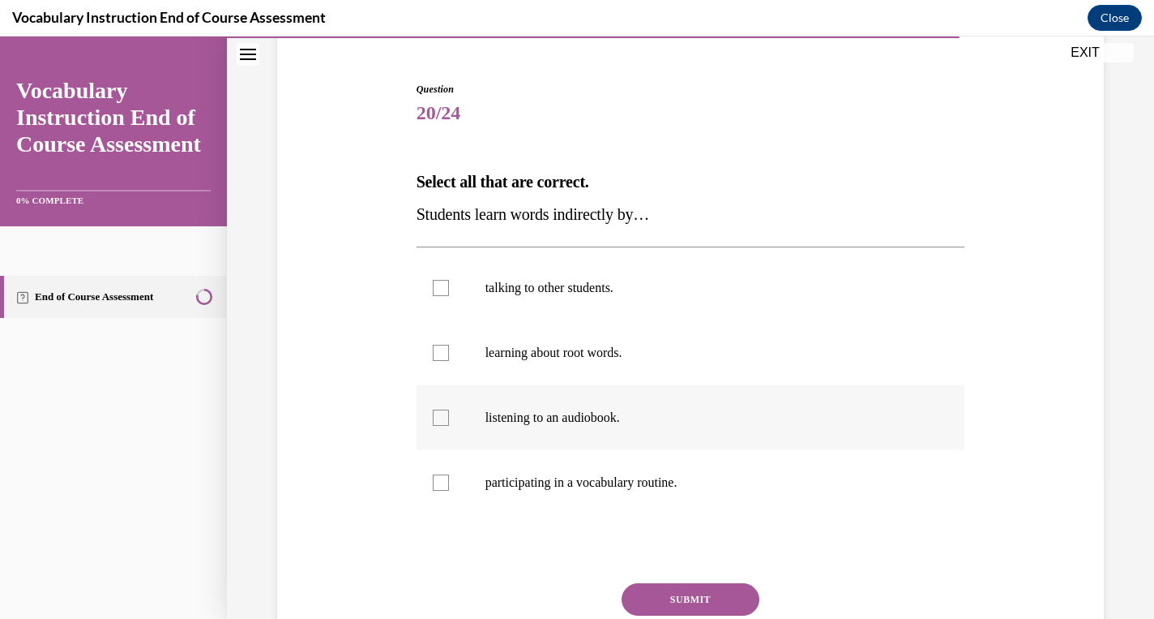
scroll to position [169, 0]
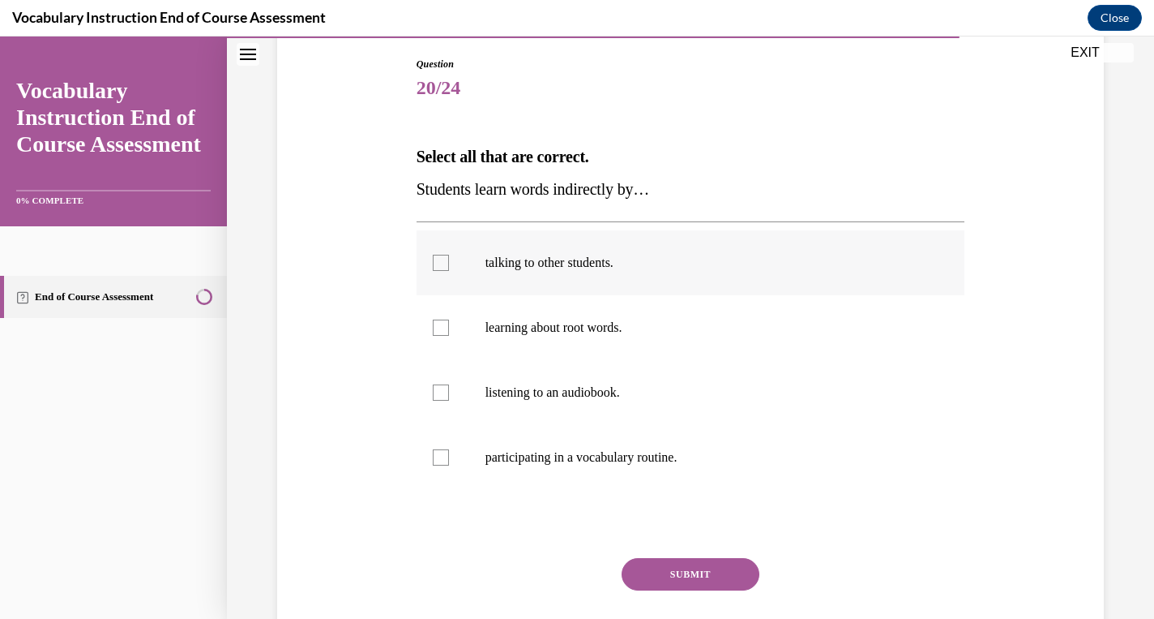
click at [428, 270] on label "talking to other students." at bounding box center [691, 262] width 549 height 65
click at [433, 270] on input "talking to other students." at bounding box center [441, 263] width 16 height 16
checkbox input "true"
click at [657, 585] on button "SUBMIT" at bounding box center [691, 574] width 138 height 32
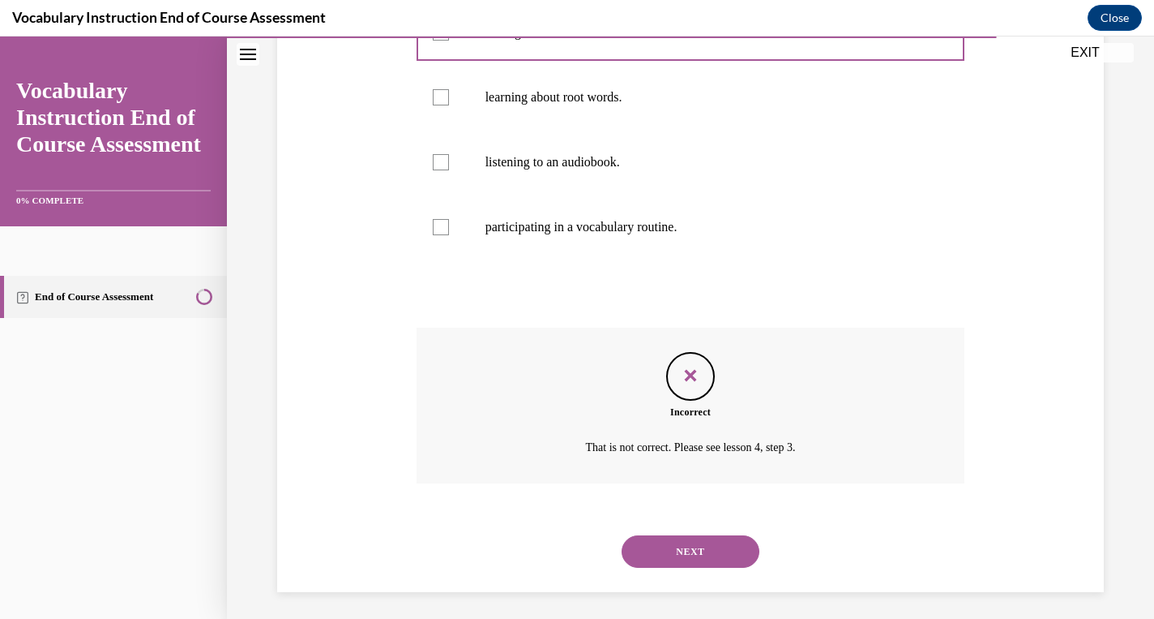
scroll to position [405, 0]
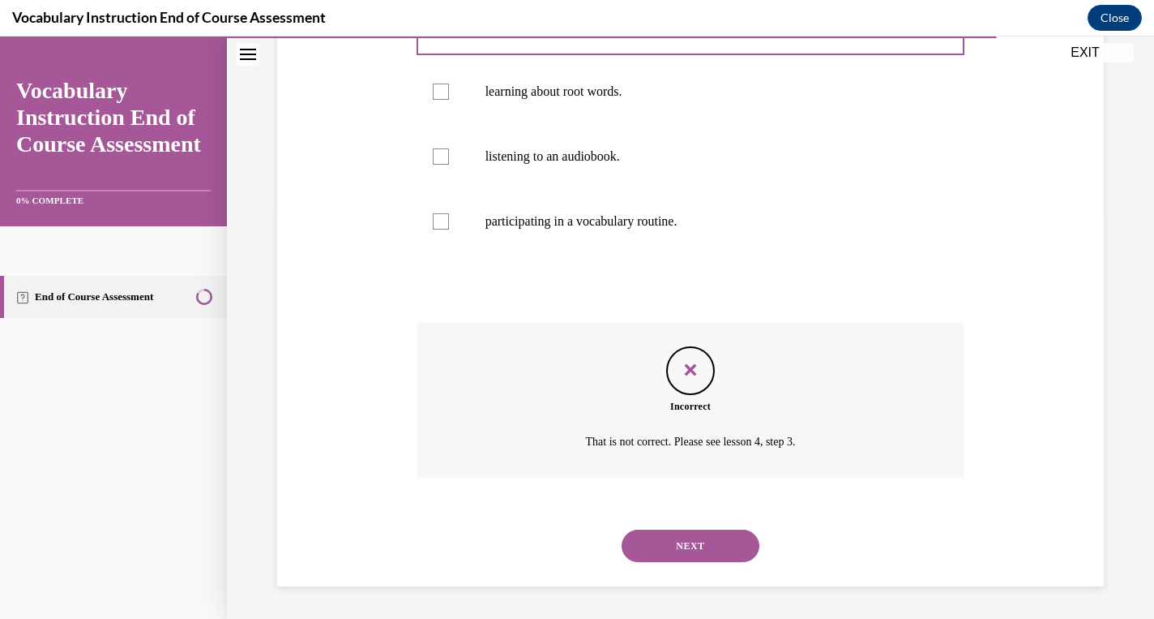
click at [666, 551] on button "NEXT" at bounding box center [691, 545] width 138 height 32
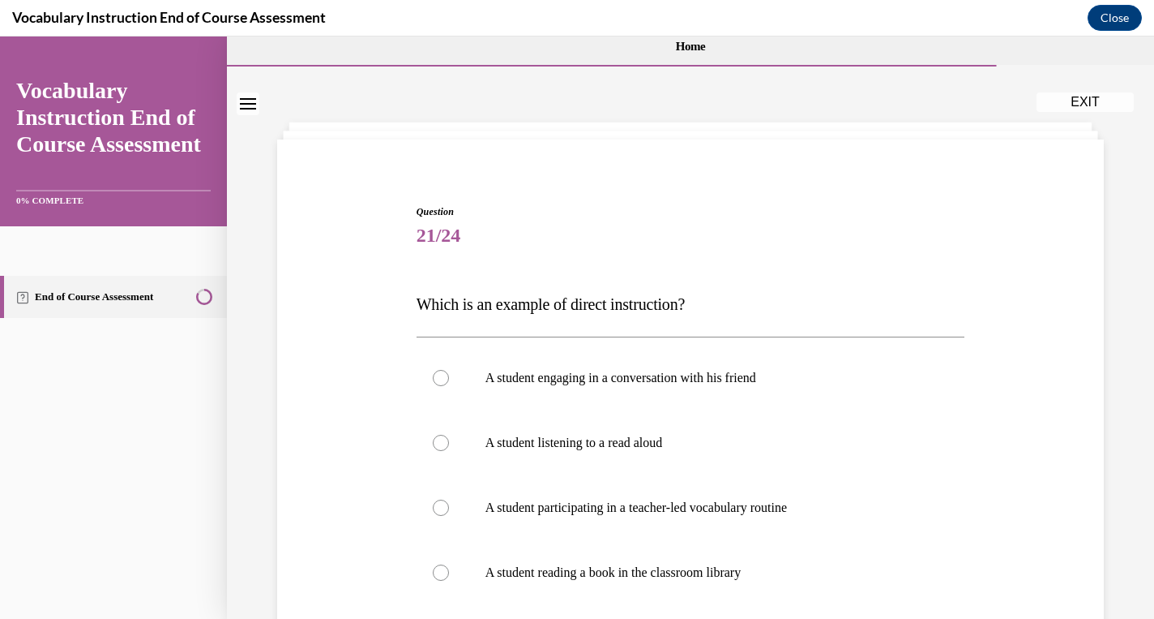
scroll to position [24, 0]
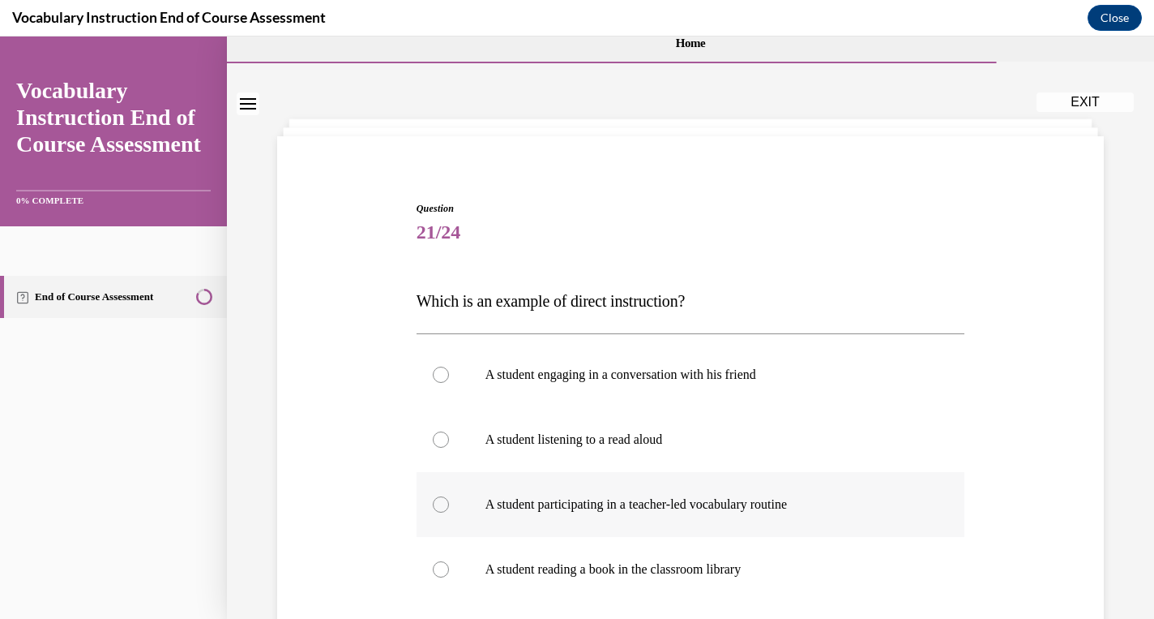
click at [677, 508] on p "A student participating in a teacher-led vocabulary routine" at bounding box center [705, 504] width 439 height 16
click at [449, 508] on input "A student participating in a teacher-led vocabulary routine" at bounding box center [441, 504] width 16 height 16
radio input "true"
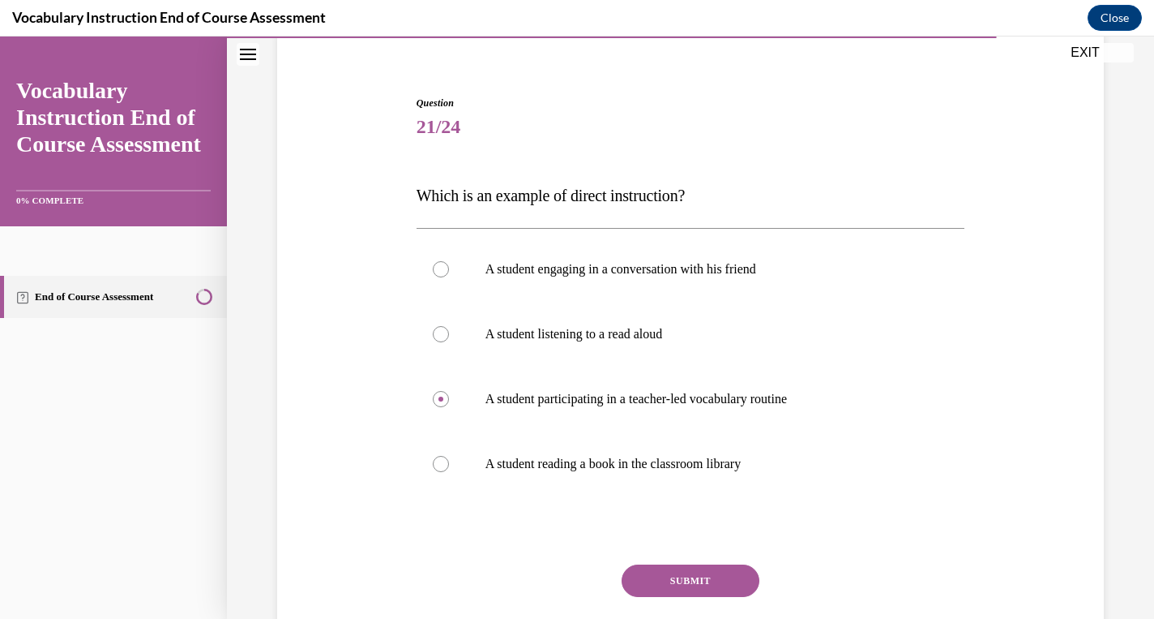
click at [701, 571] on button "SUBMIT" at bounding box center [691, 580] width 138 height 32
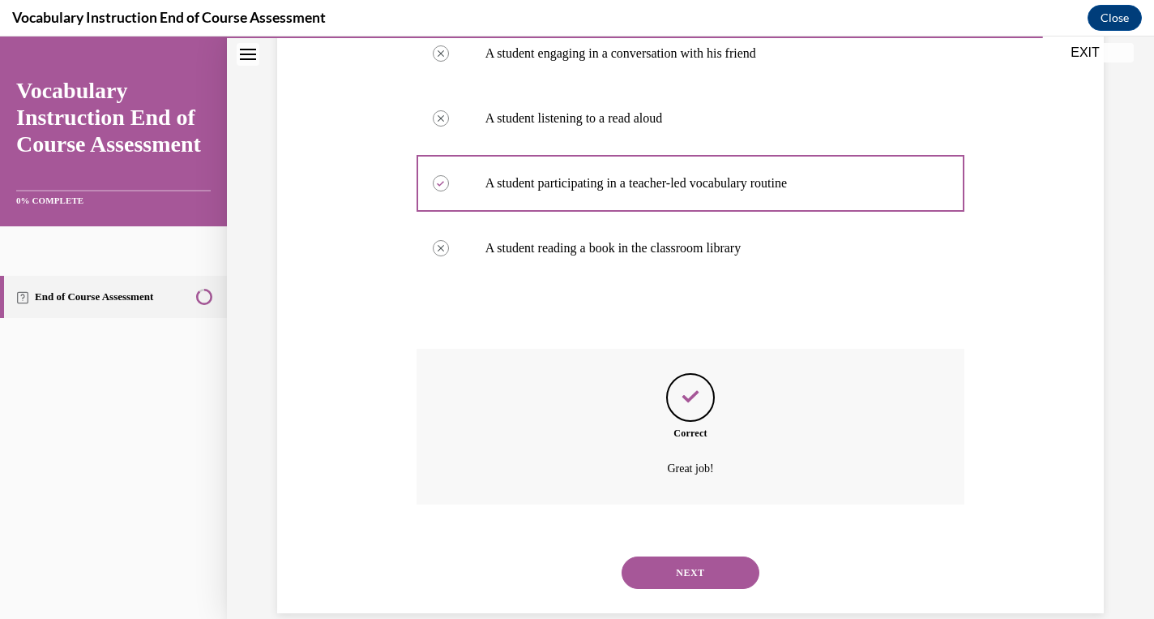
scroll to position [372, 0]
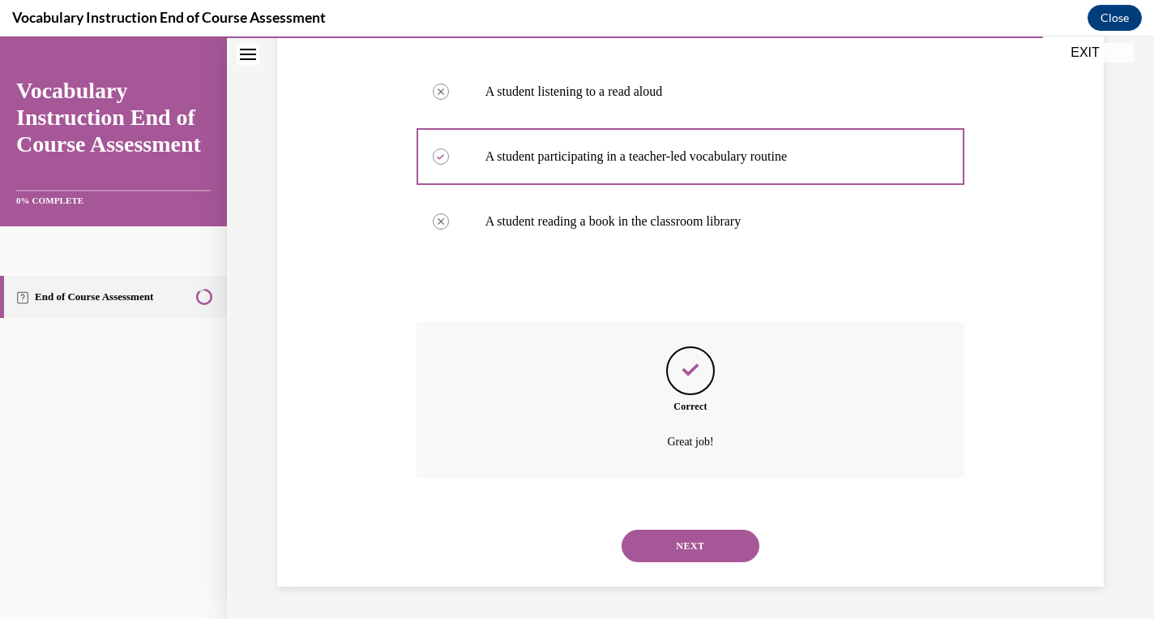
click at [705, 544] on button "NEXT" at bounding box center [691, 545] width 138 height 32
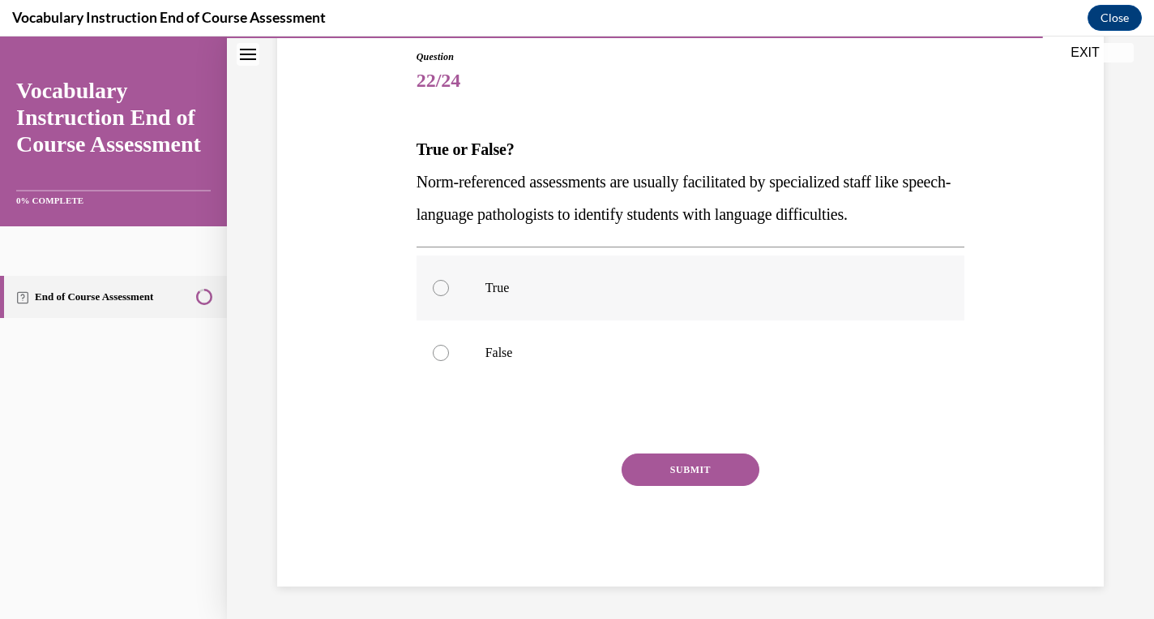
click at [575, 291] on p "True" at bounding box center [705, 288] width 439 height 16
click at [449, 291] on input "True" at bounding box center [441, 288] width 16 height 16
radio input "true"
click at [674, 465] on button "SUBMIT" at bounding box center [691, 469] width 138 height 32
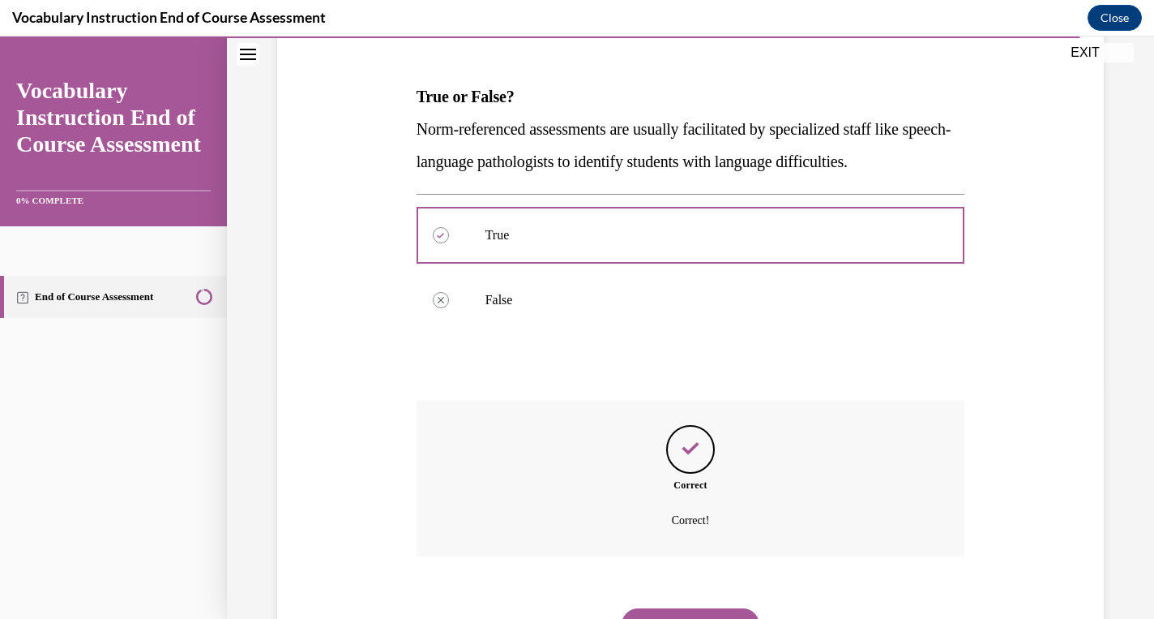
scroll to position [307, 0]
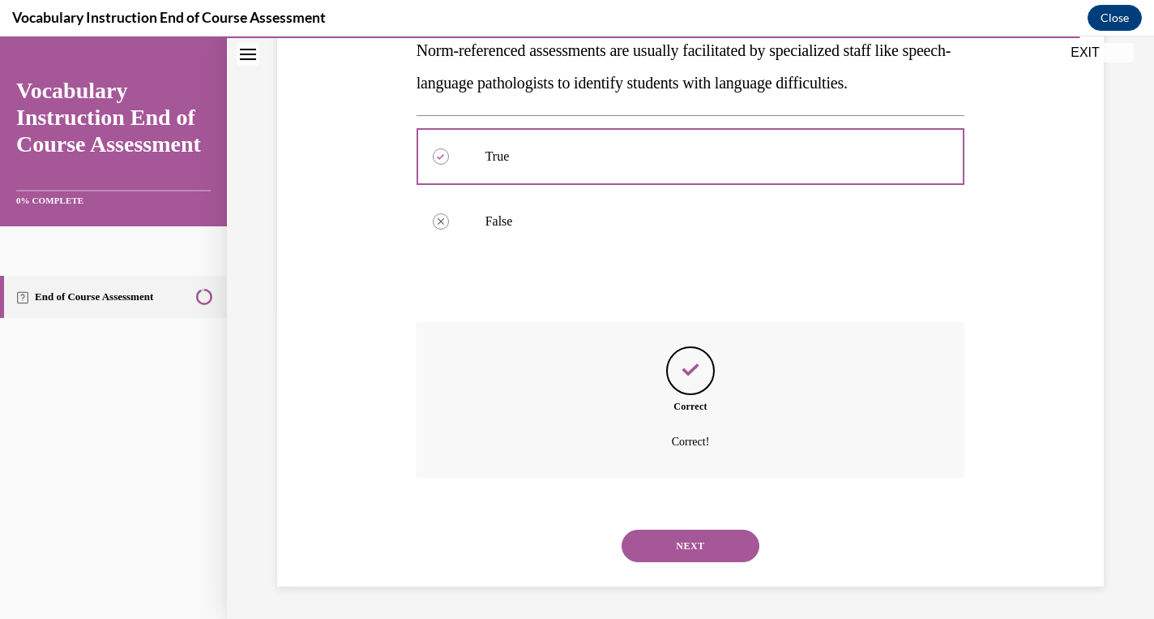
click at [675, 546] on button "NEXT" at bounding box center [691, 545] width 138 height 32
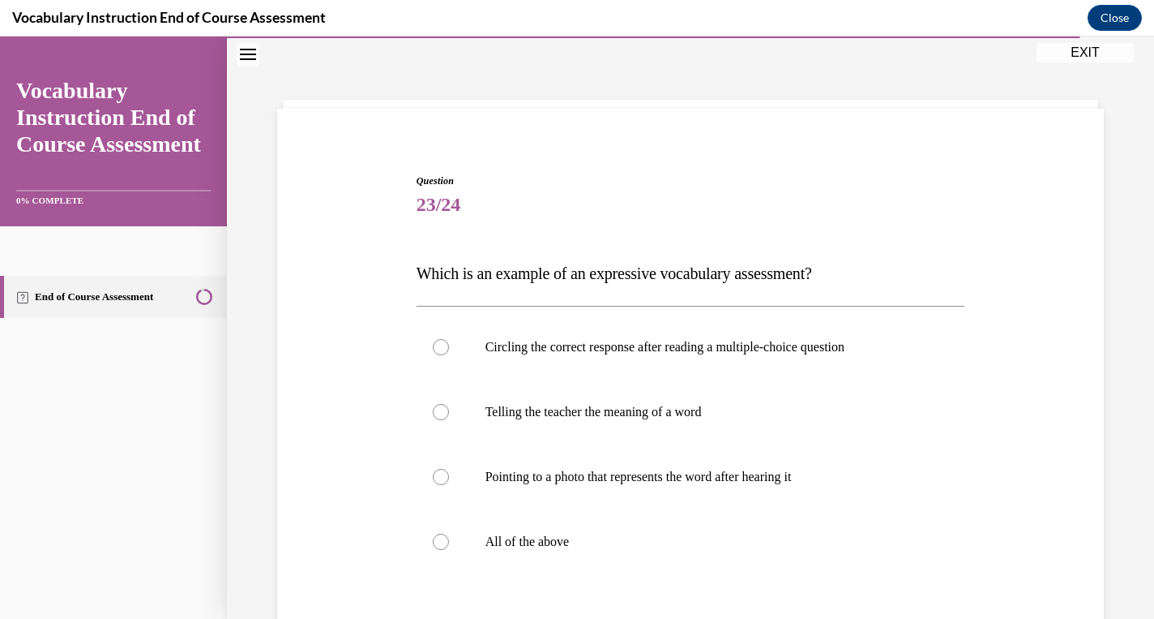
scroll to position [54, 0]
click at [597, 529] on label "All of the above" at bounding box center [691, 540] width 549 height 65
click at [449, 532] on input "All of the above" at bounding box center [441, 540] width 16 height 16
radio input "true"
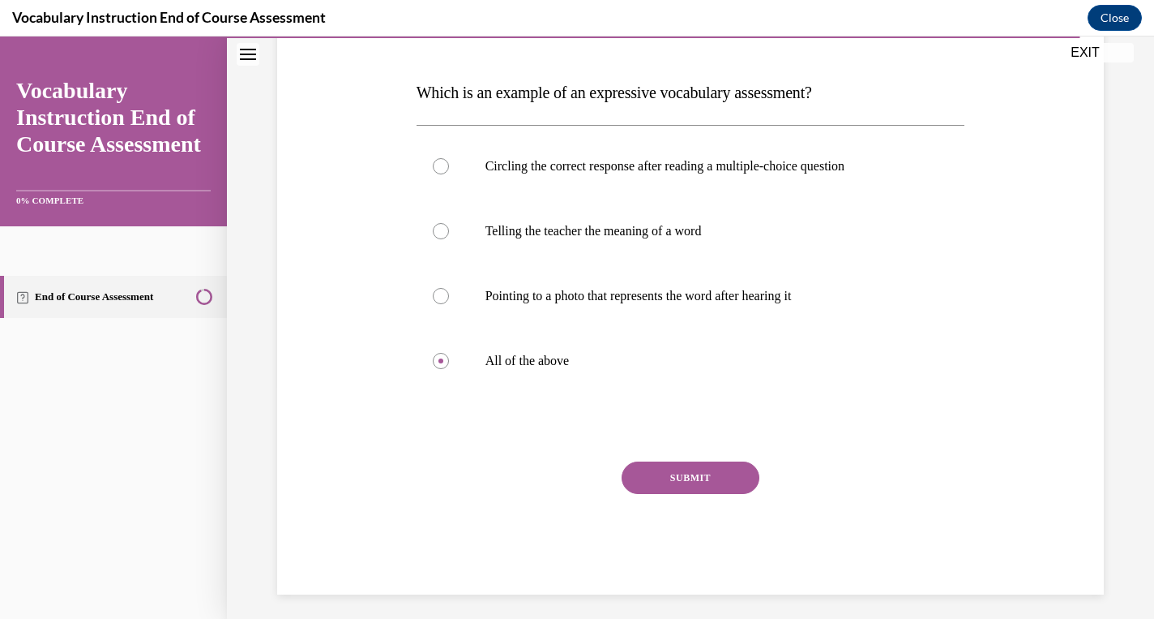
click at [714, 485] on button "SUBMIT" at bounding box center [691, 477] width 138 height 32
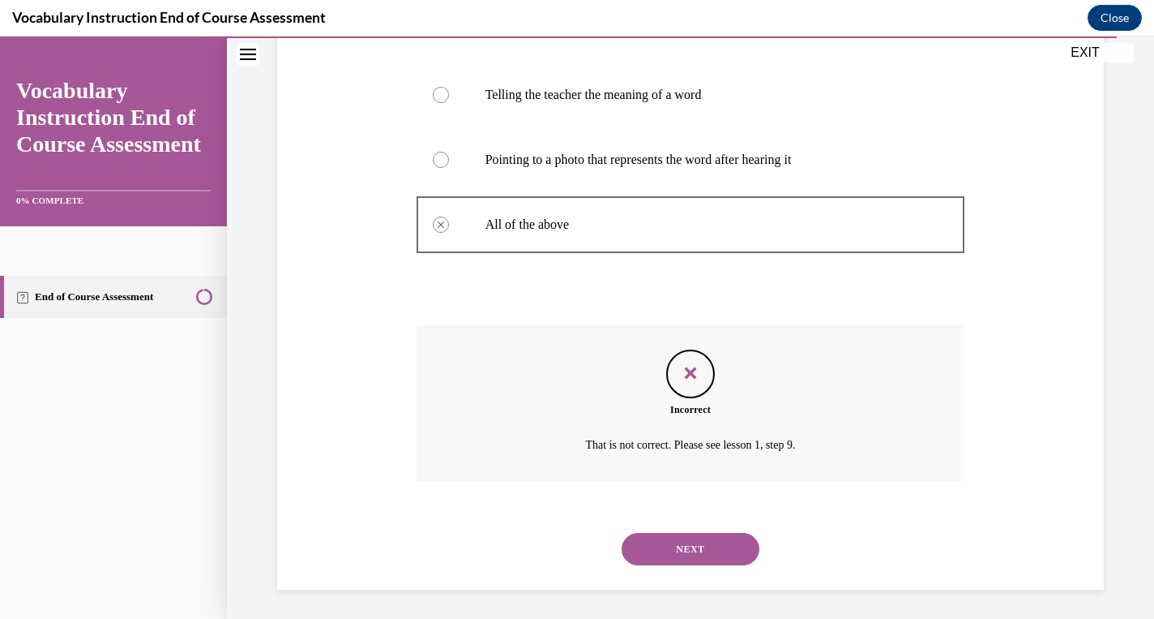
scroll to position [372, 0]
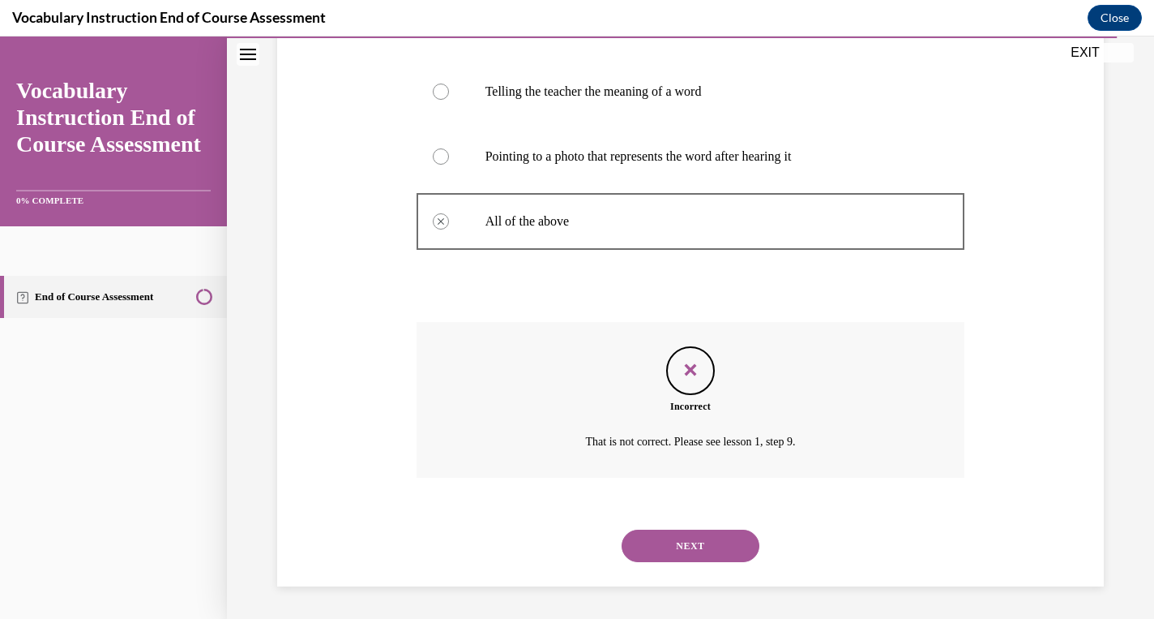
click at [700, 532] on button "NEXT" at bounding box center [691, 545] width 138 height 32
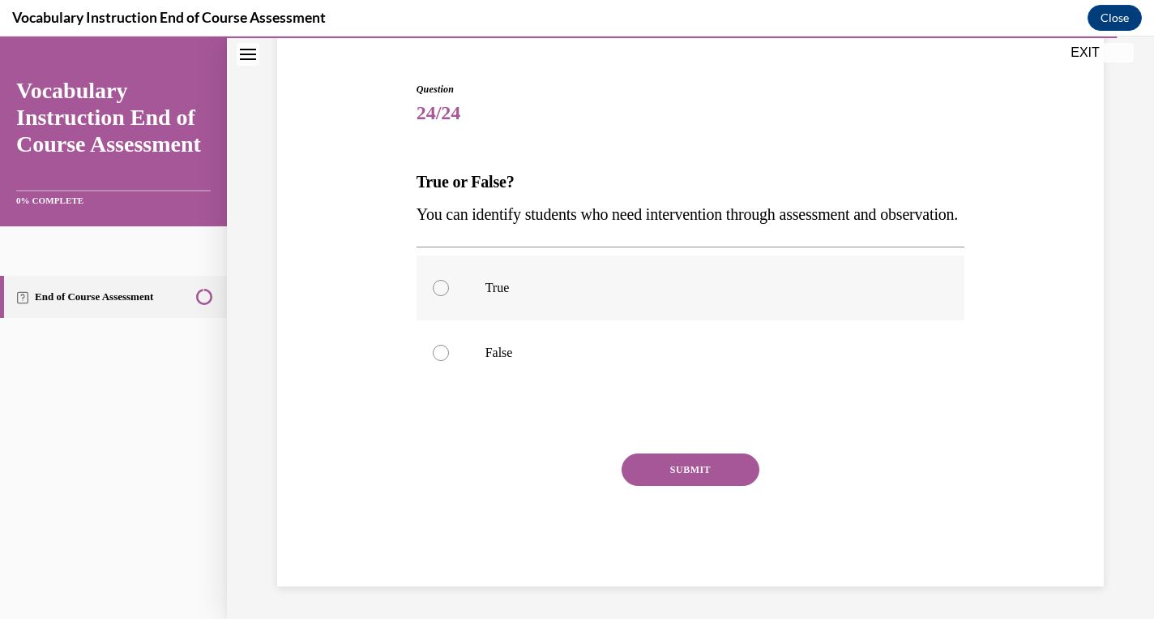
click at [594, 298] on label "True" at bounding box center [691, 287] width 549 height 65
click at [449, 296] on input "True" at bounding box center [441, 288] width 16 height 16
radio input "true"
click at [645, 460] on button "SUBMIT" at bounding box center [691, 469] width 138 height 32
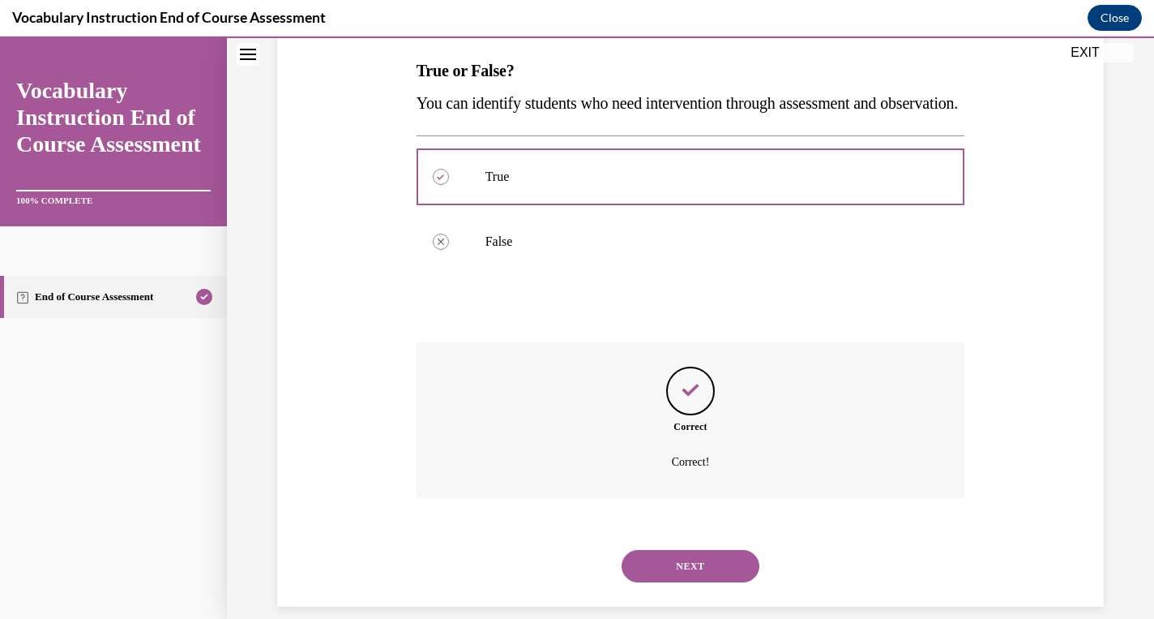
scroll to position [307, 0]
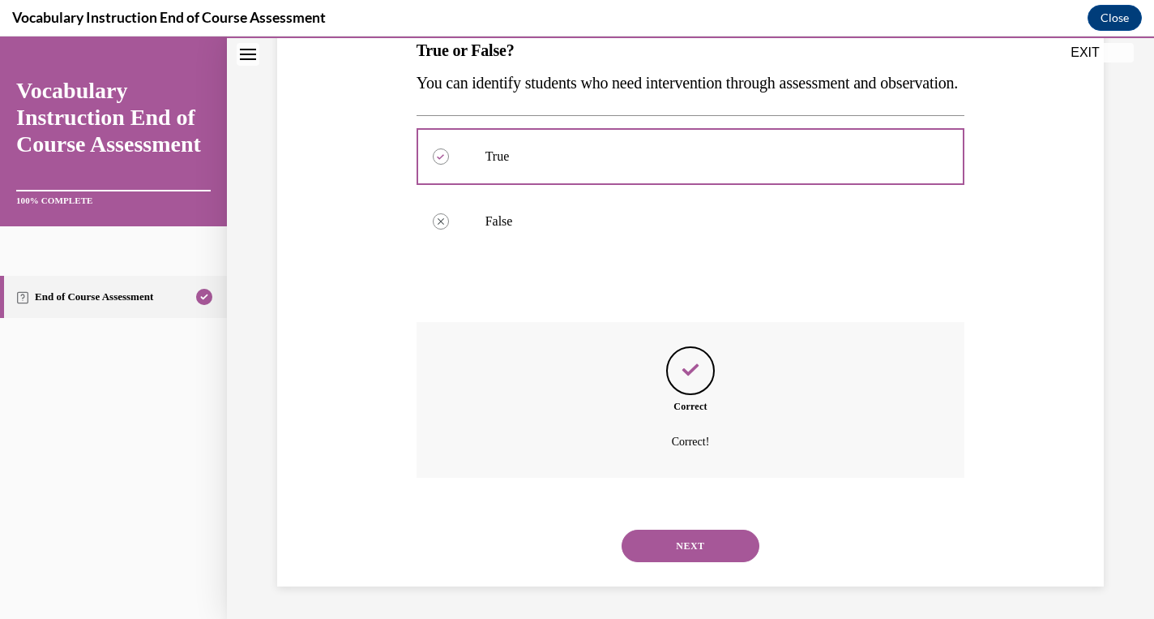
click at [683, 545] on button "NEXT" at bounding box center [691, 545] width 138 height 32
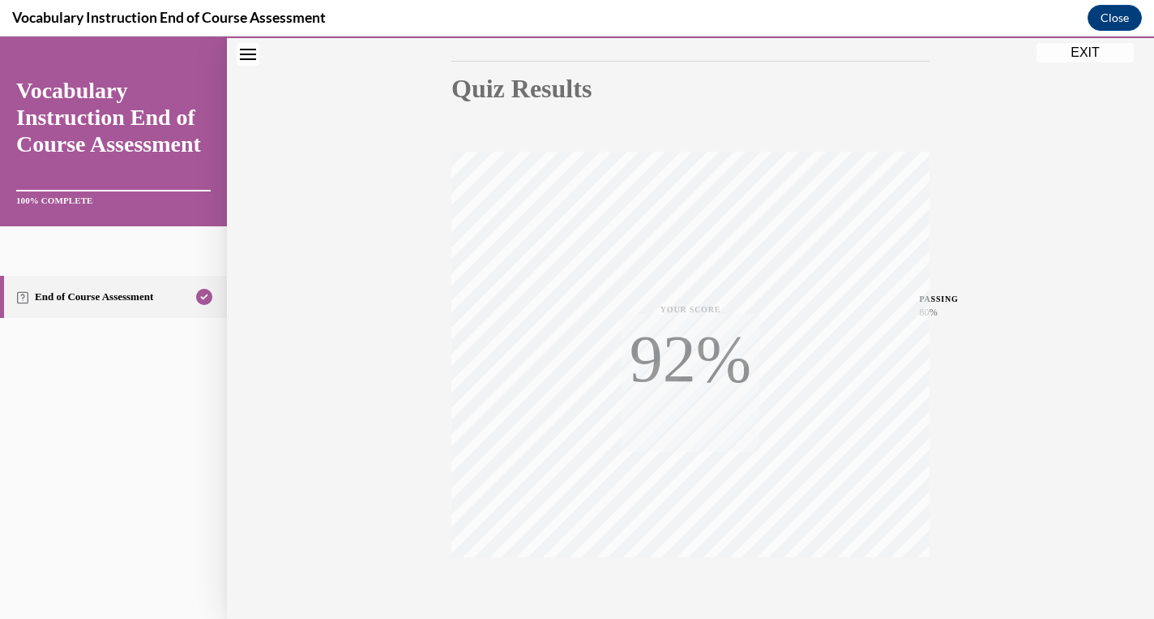
scroll to position [249, 0]
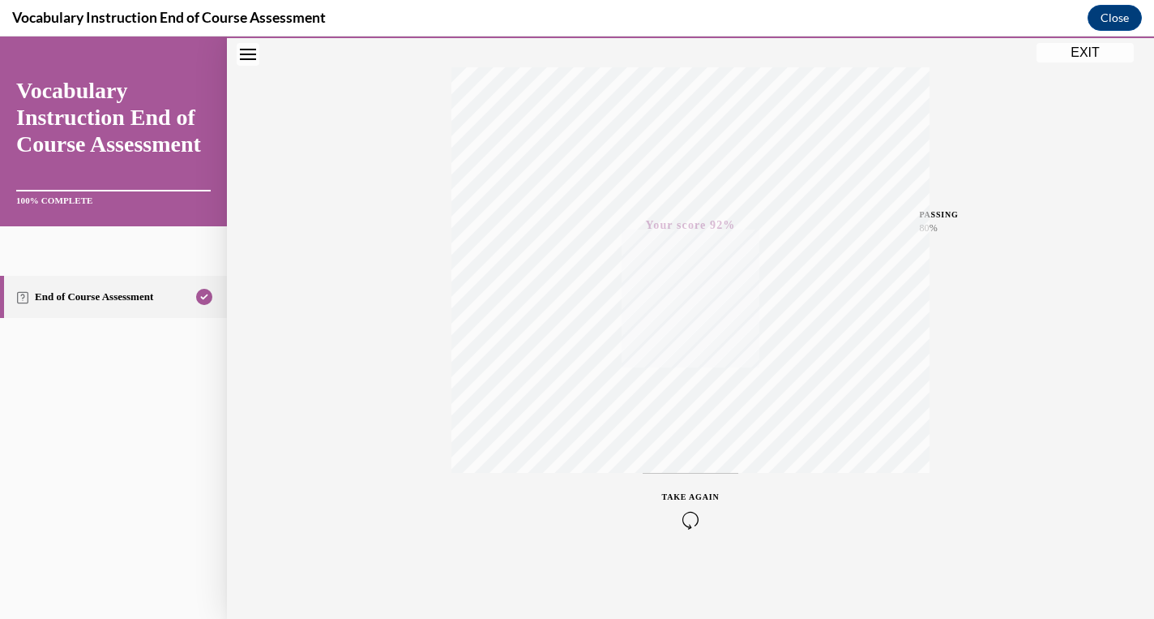
drag, startPoint x: 1079, startPoint y: 52, endPoint x: 851, endPoint y: 276, distance: 319.9
click at [1079, 52] on button "EXIT" at bounding box center [1085, 52] width 97 height 19
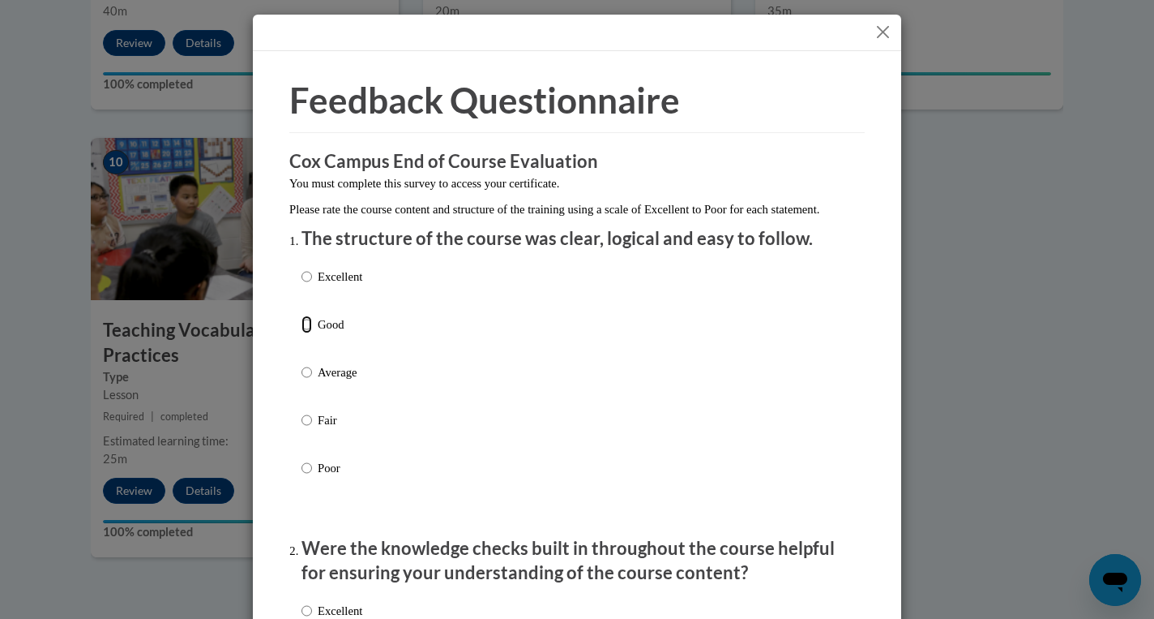
click at [306, 333] on input "Good" at bounding box center [307, 324] width 11 height 18
radio input "true"
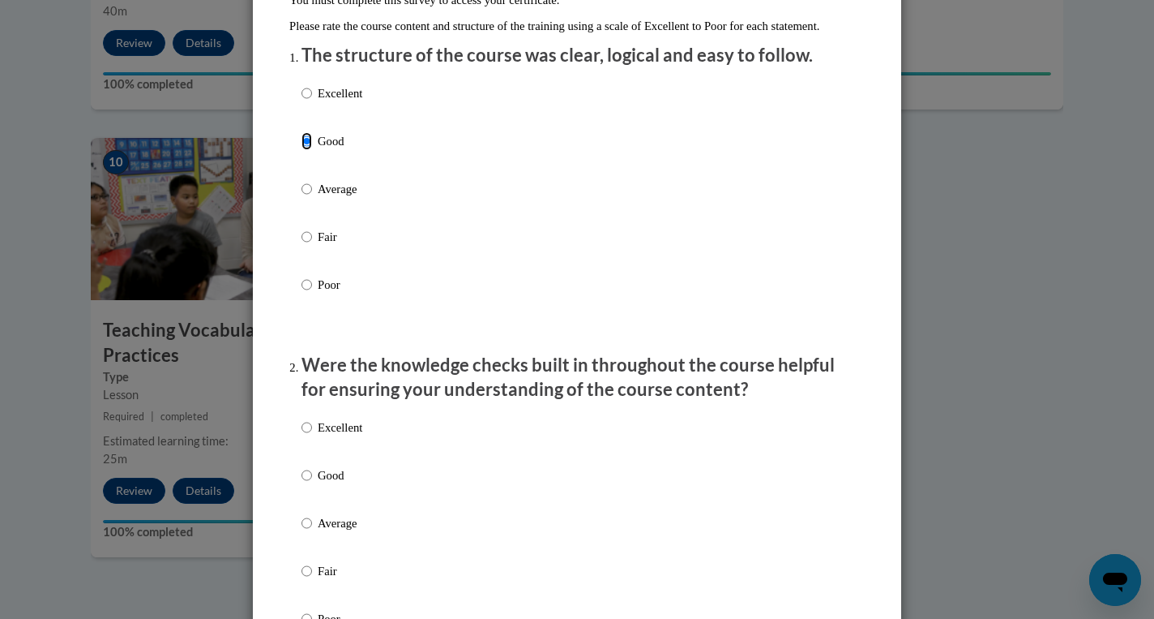
scroll to position [301, 0]
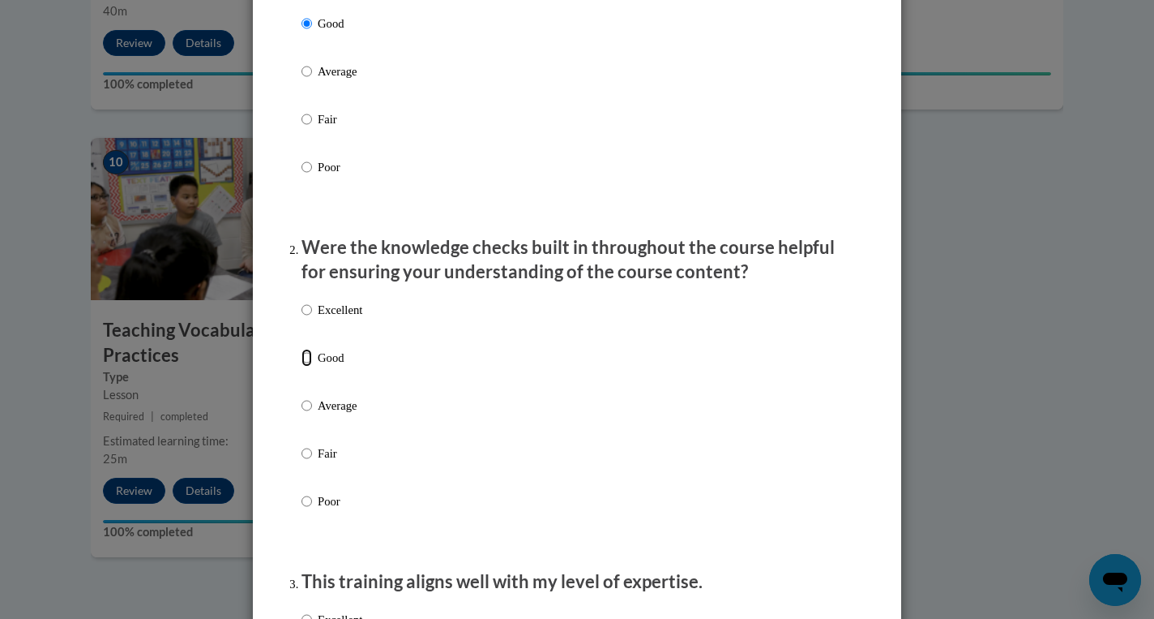
click at [309, 366] on input "Good" at bounding box center [307, 358] width 11 height 18
radio input "true"
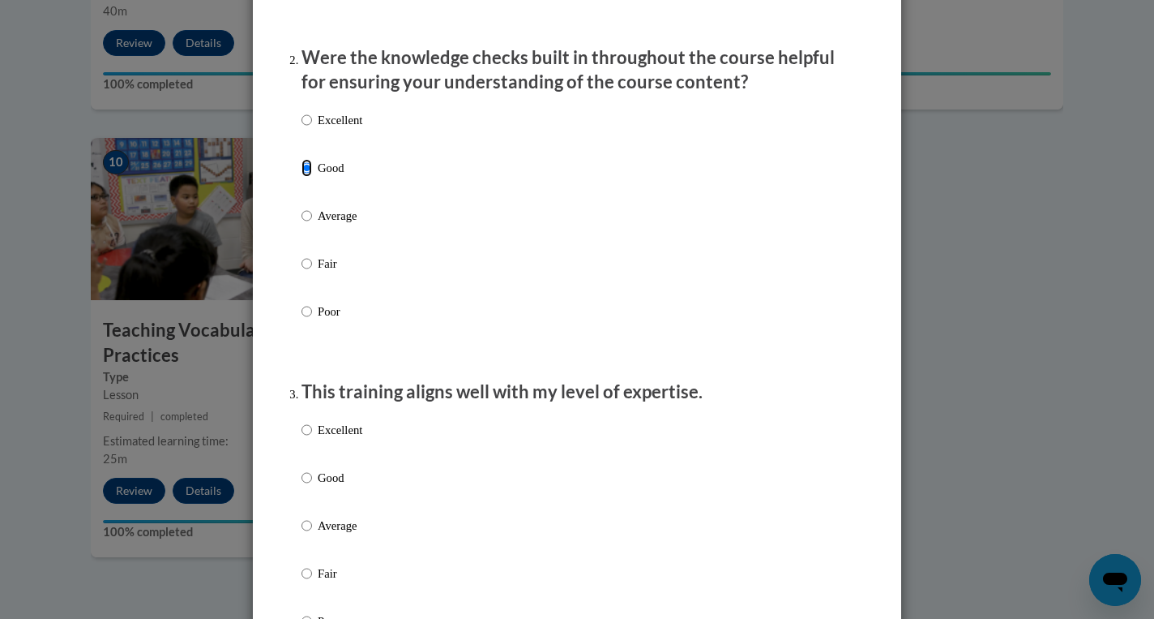
scroll to position [516, 0]
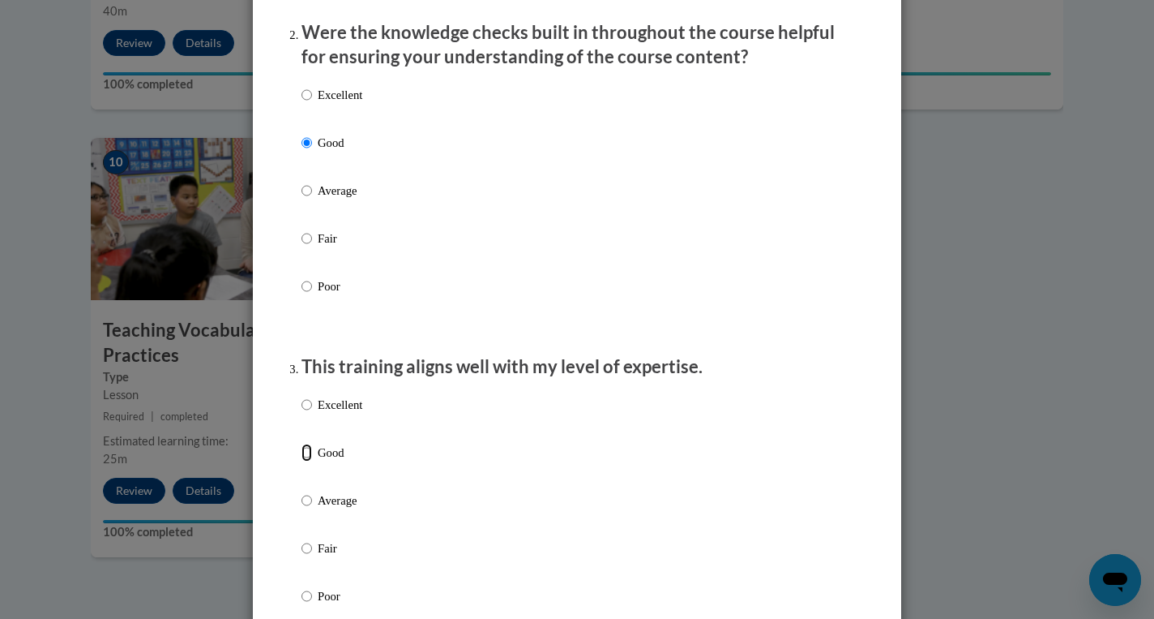
click at [306, 461] on input "Good" at bounding box center [307, 452] width 11 height 18
radio input "true"
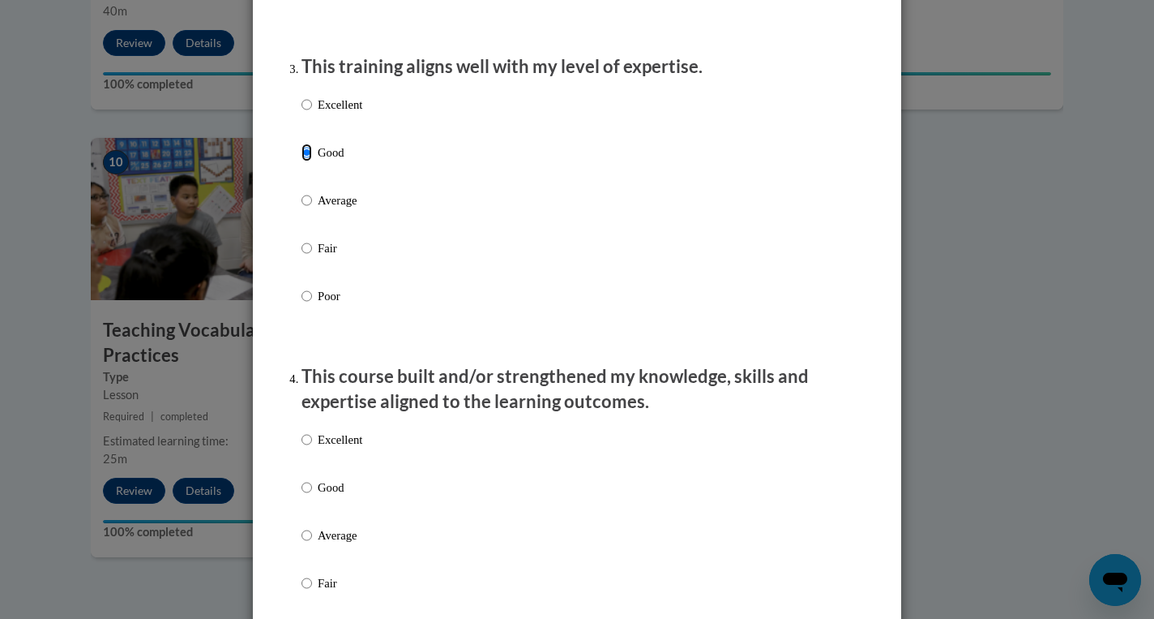
scroll to position [837, 0]
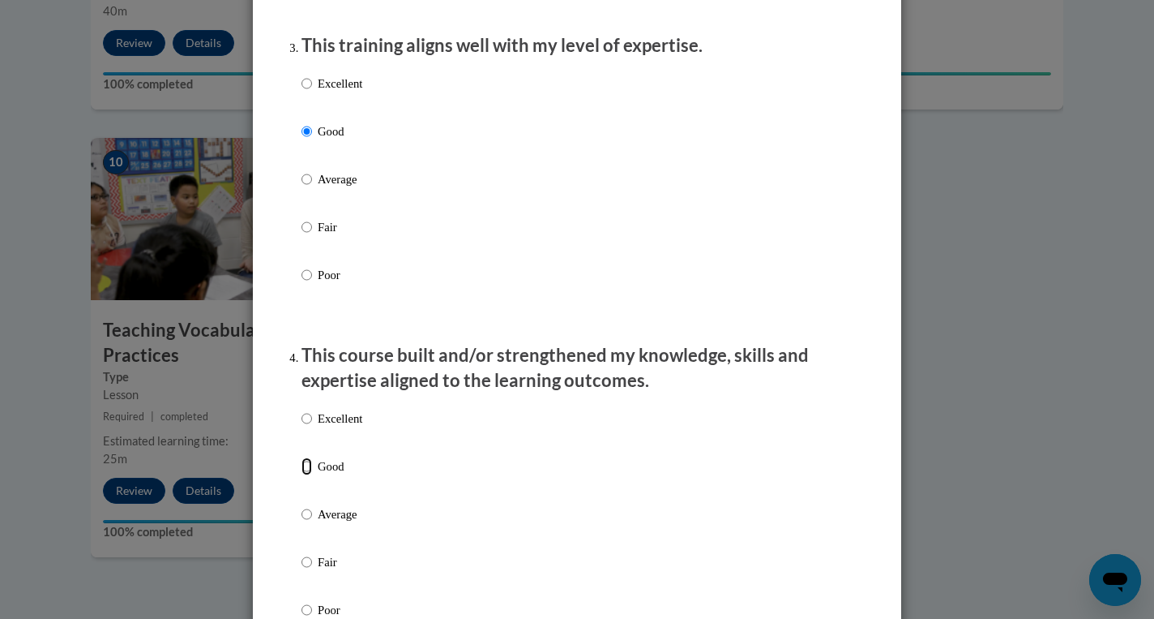
click at [302, 475] on input "Good" at bounding box center [307, 466] width 11 height 18
radio input "true"
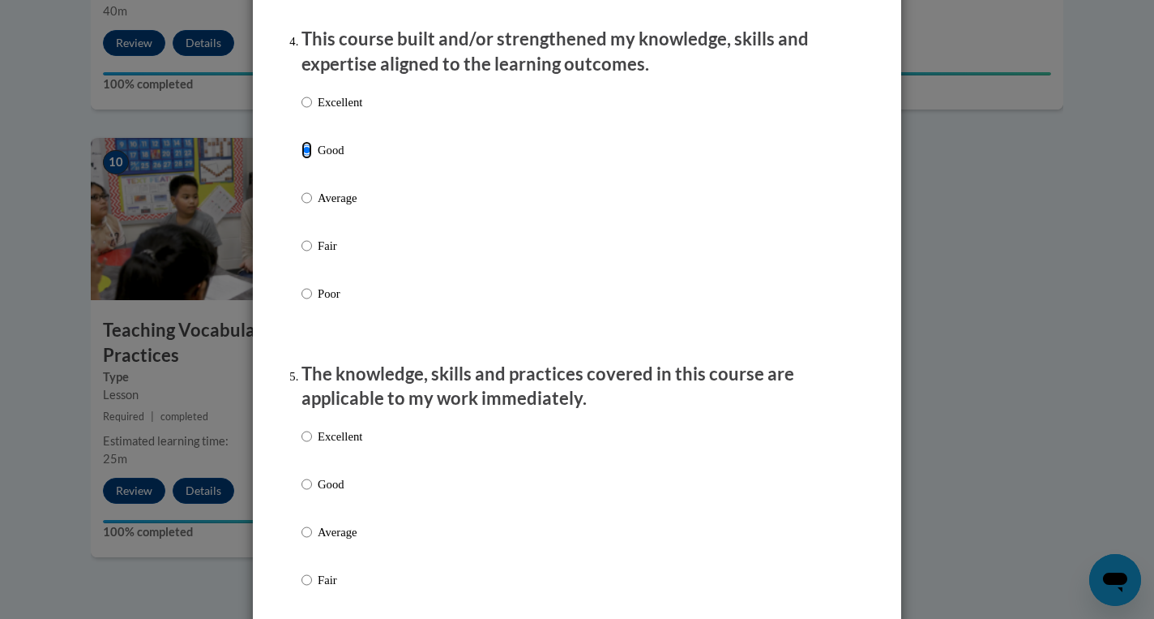
scroll to position [1167, 0]
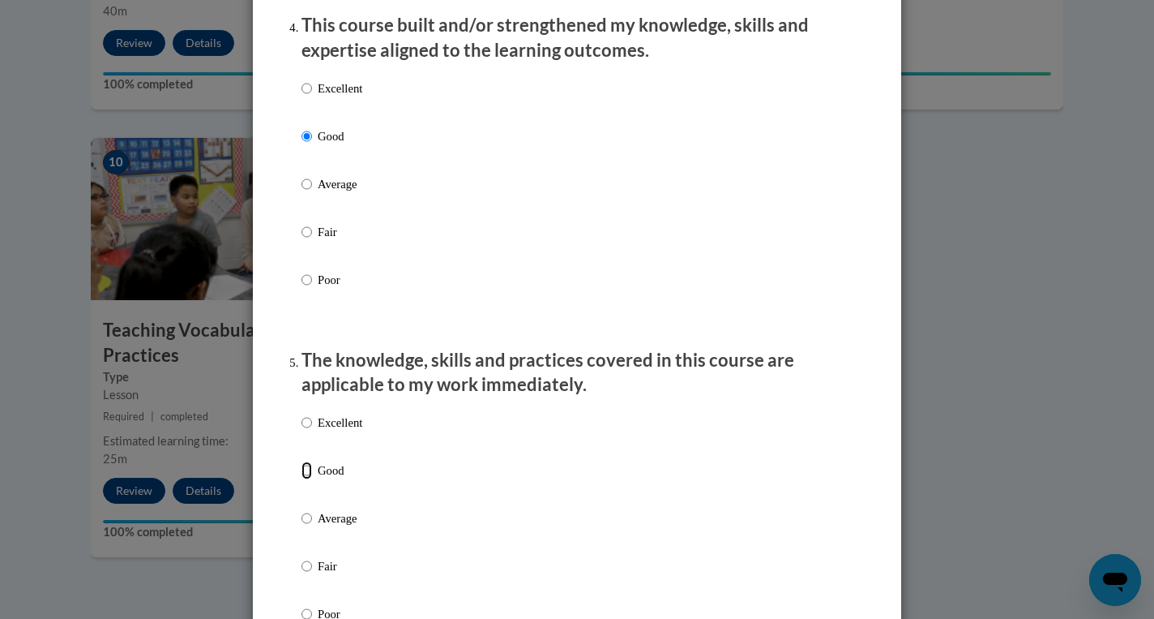
click at [303, 479] on input "Good" at bounding box center [307, 470] width 11 height 18
radio input "true"
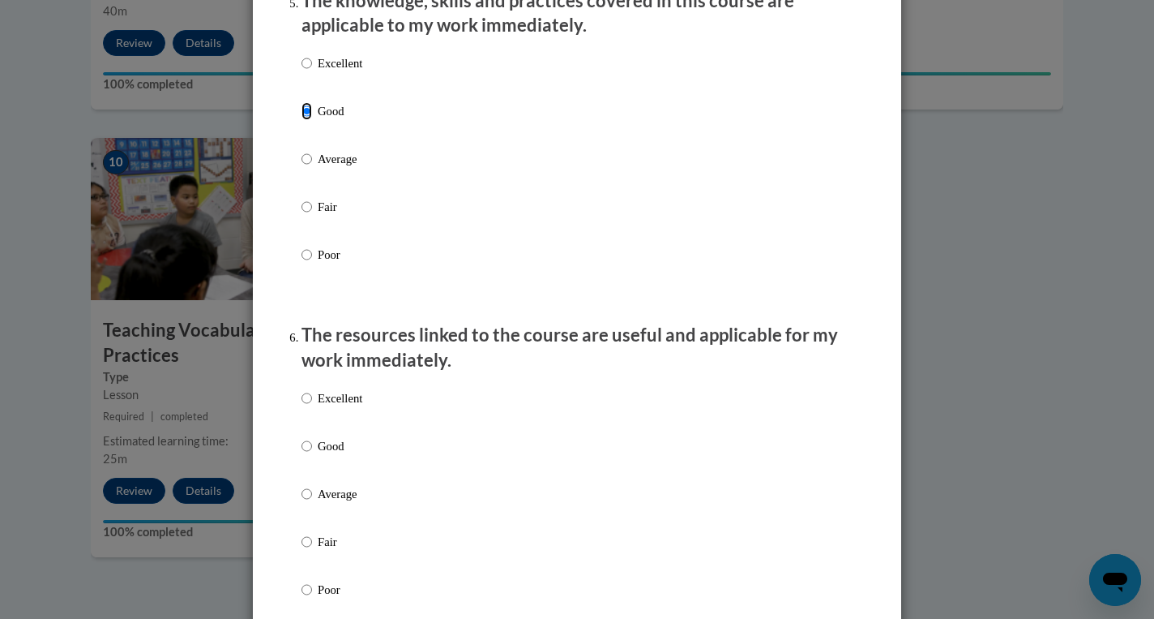
scroll to position [1561, 0]
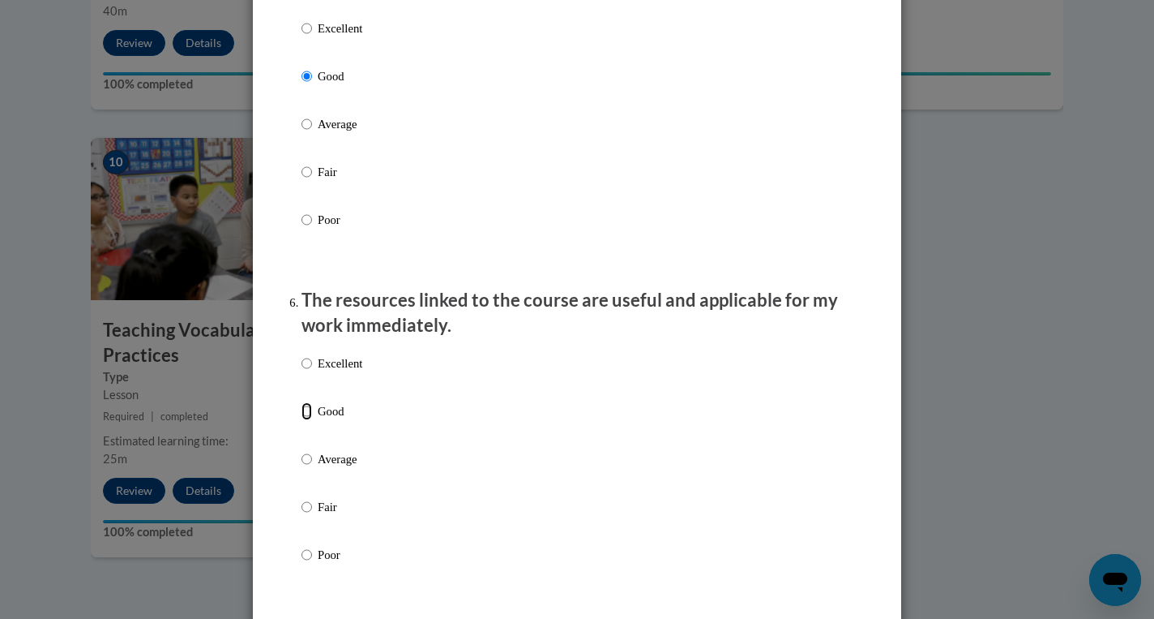
click at [310, 420] on input "Good" at bounding box center [307, 411] width 11 height 18
radio input "true"
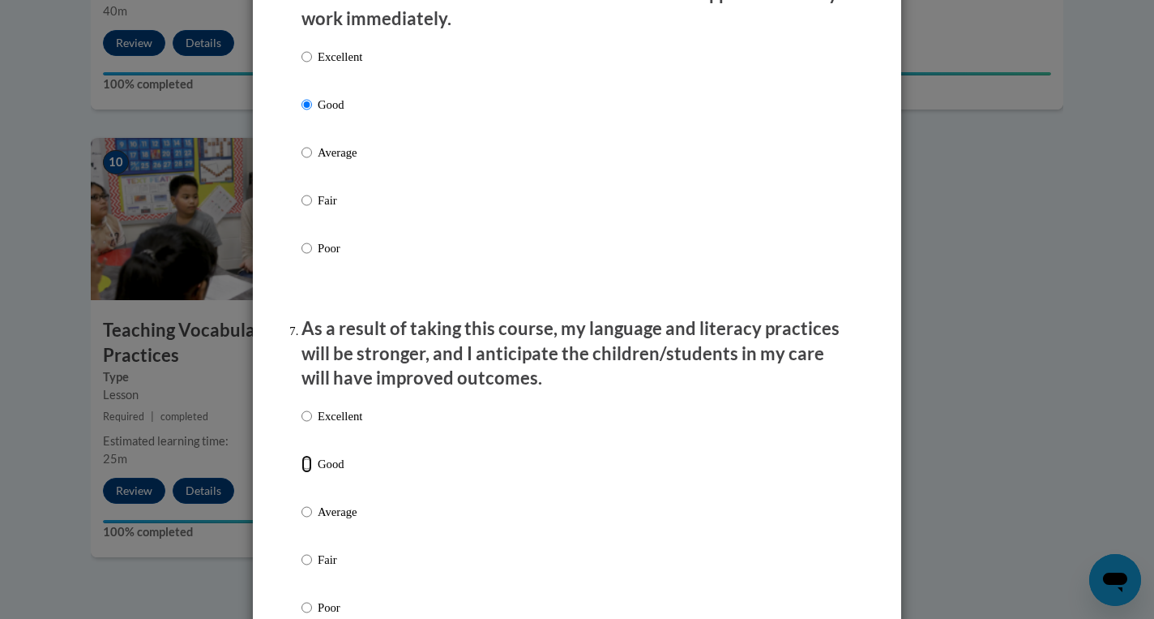
click at [305, 473] on input "Good" at bounding box center [307, 464] width 11 height 18
radio input "true"
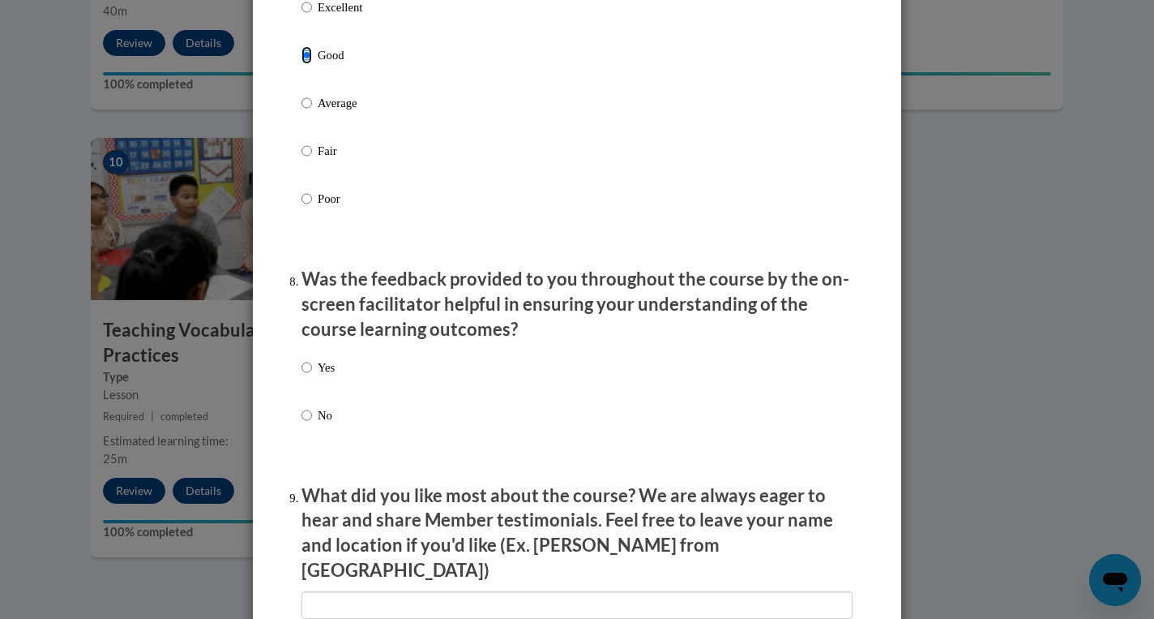
scroll to position [2283, 0]
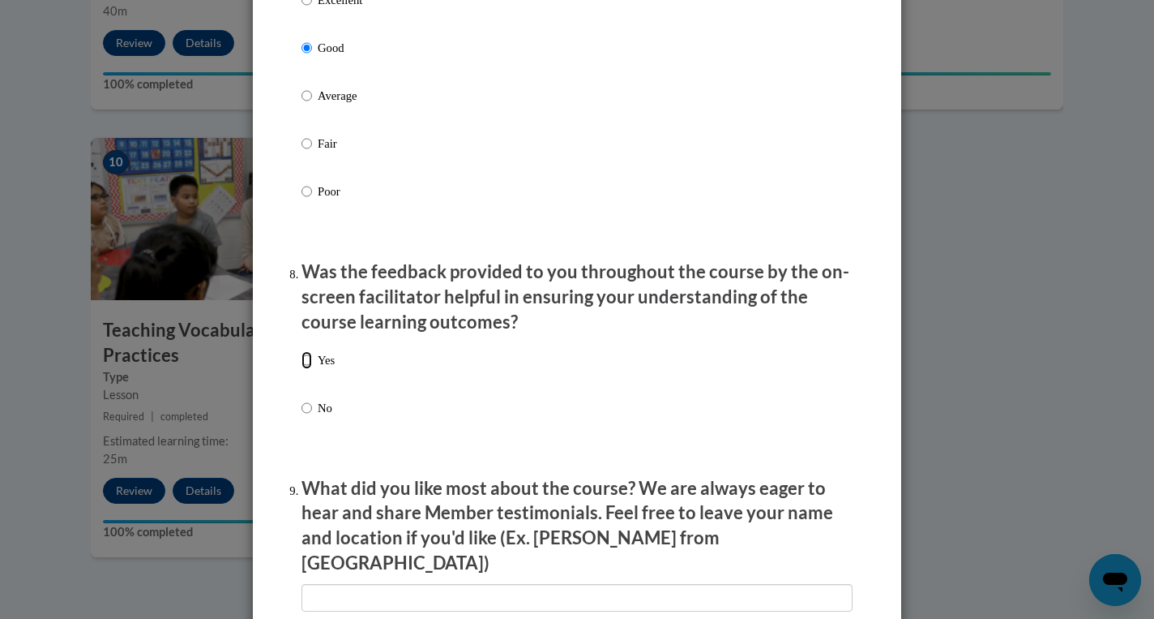
click at [311, 369] on input "Yes" at bounding box center [307, 360] width 11 height 18
radio input "true"
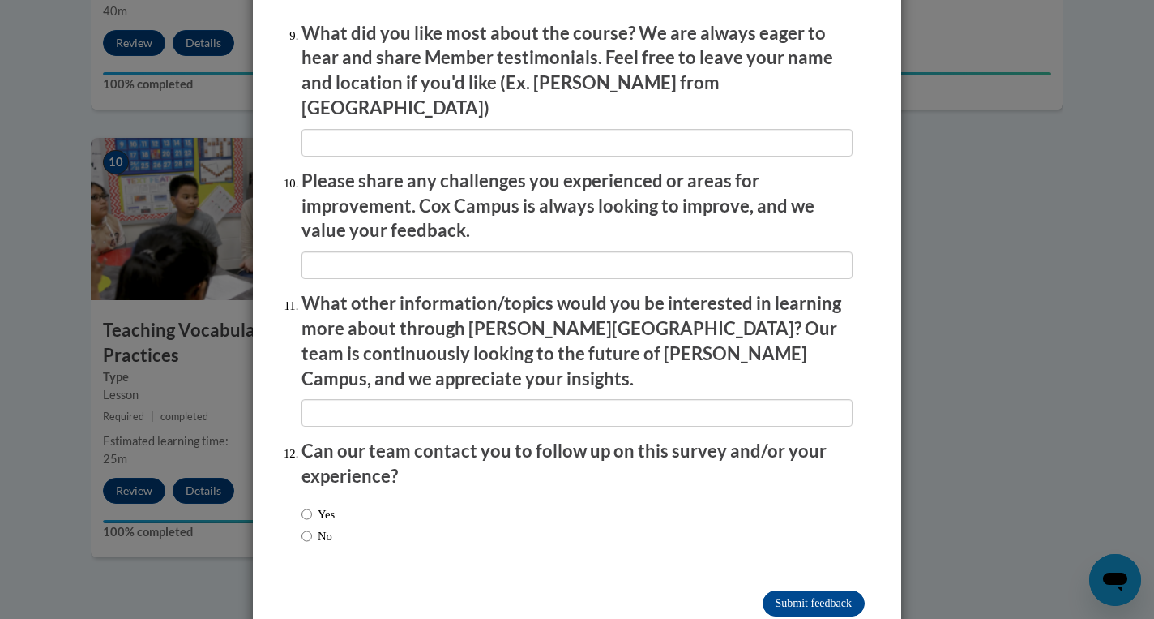
scroll to position [2754, 0]
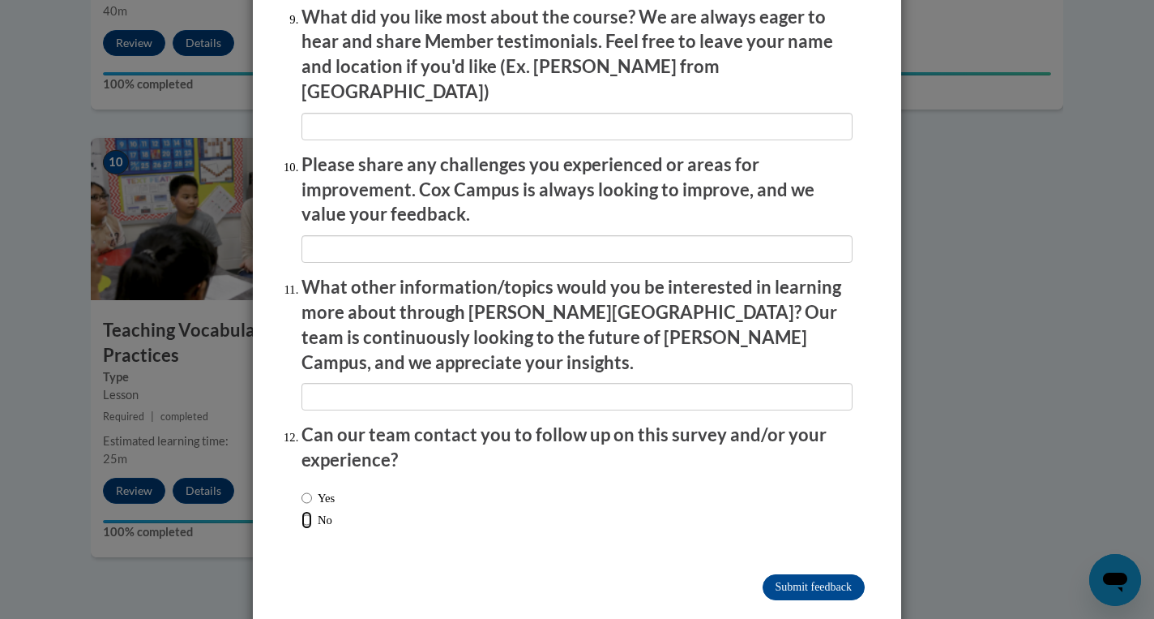
click at [310, 511] on input "No" at bounding box center [307, 520] width 11 height 18
radio input "true"
click at [798, 574] on input "Submit feedback" at bounding box center [814, 587] width 102 height 26
